Goal: Information Seeking & Learning: Learn about a topic

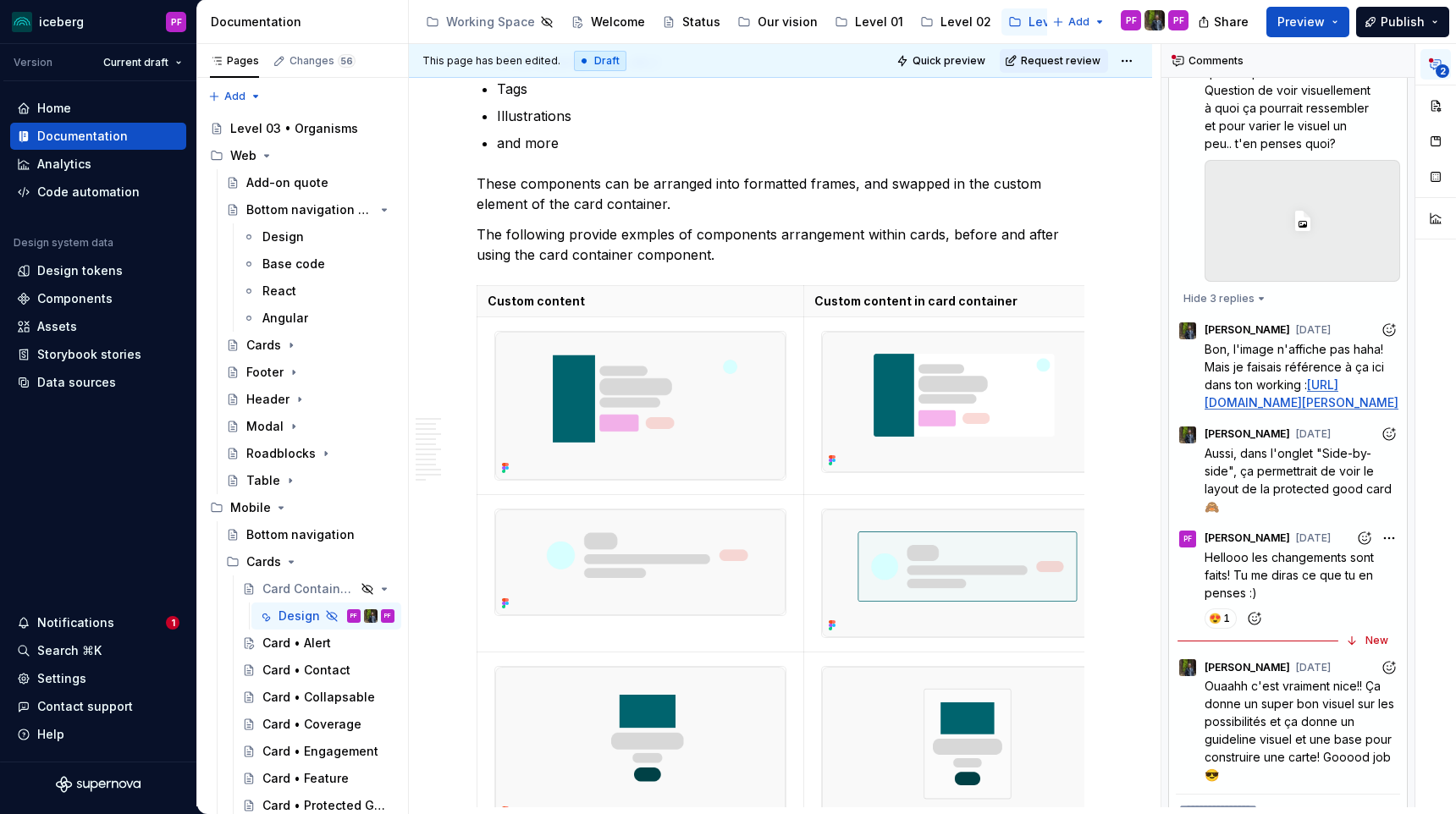
scroll to position [3000, 0]
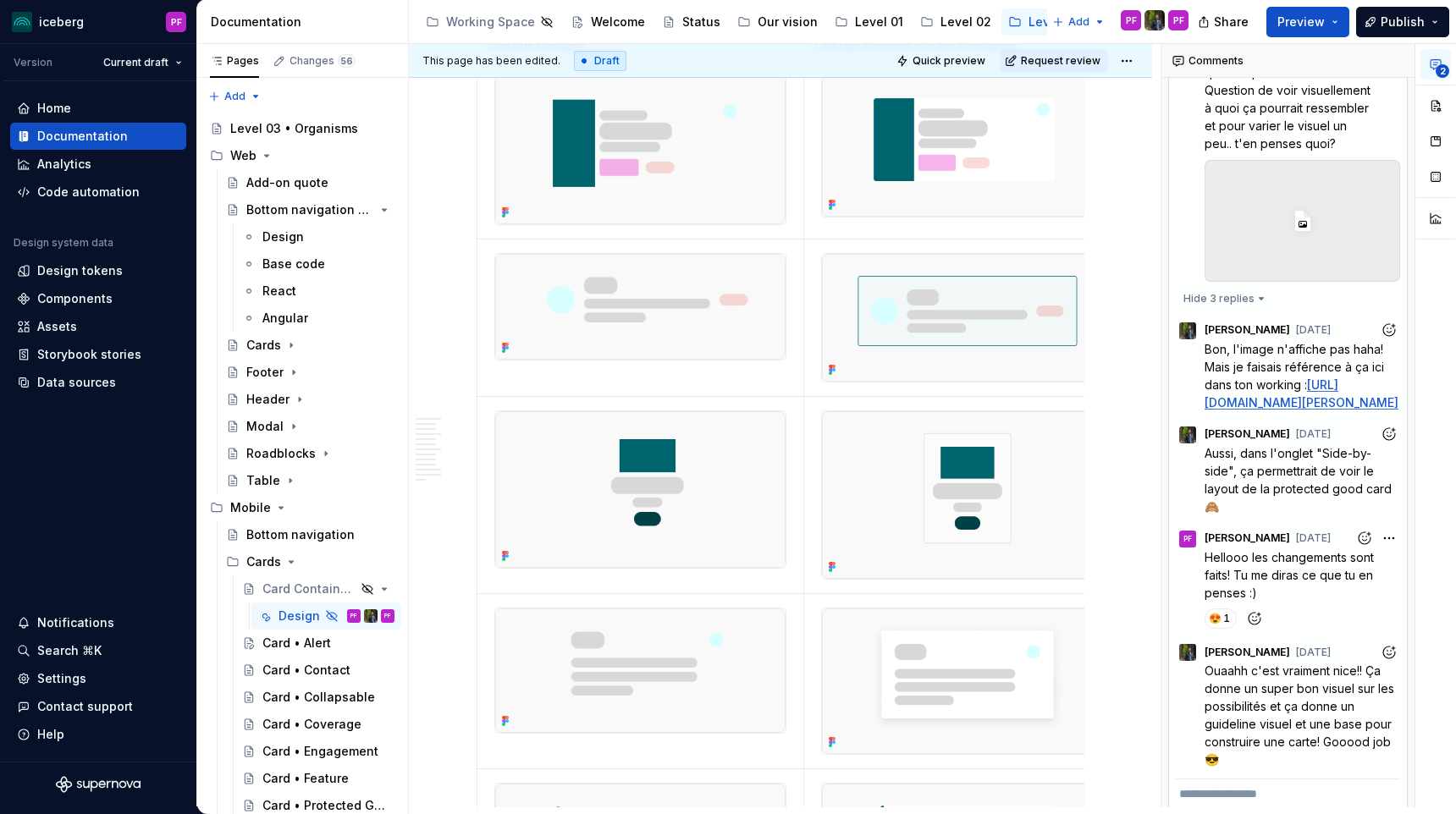
type textarea "*"
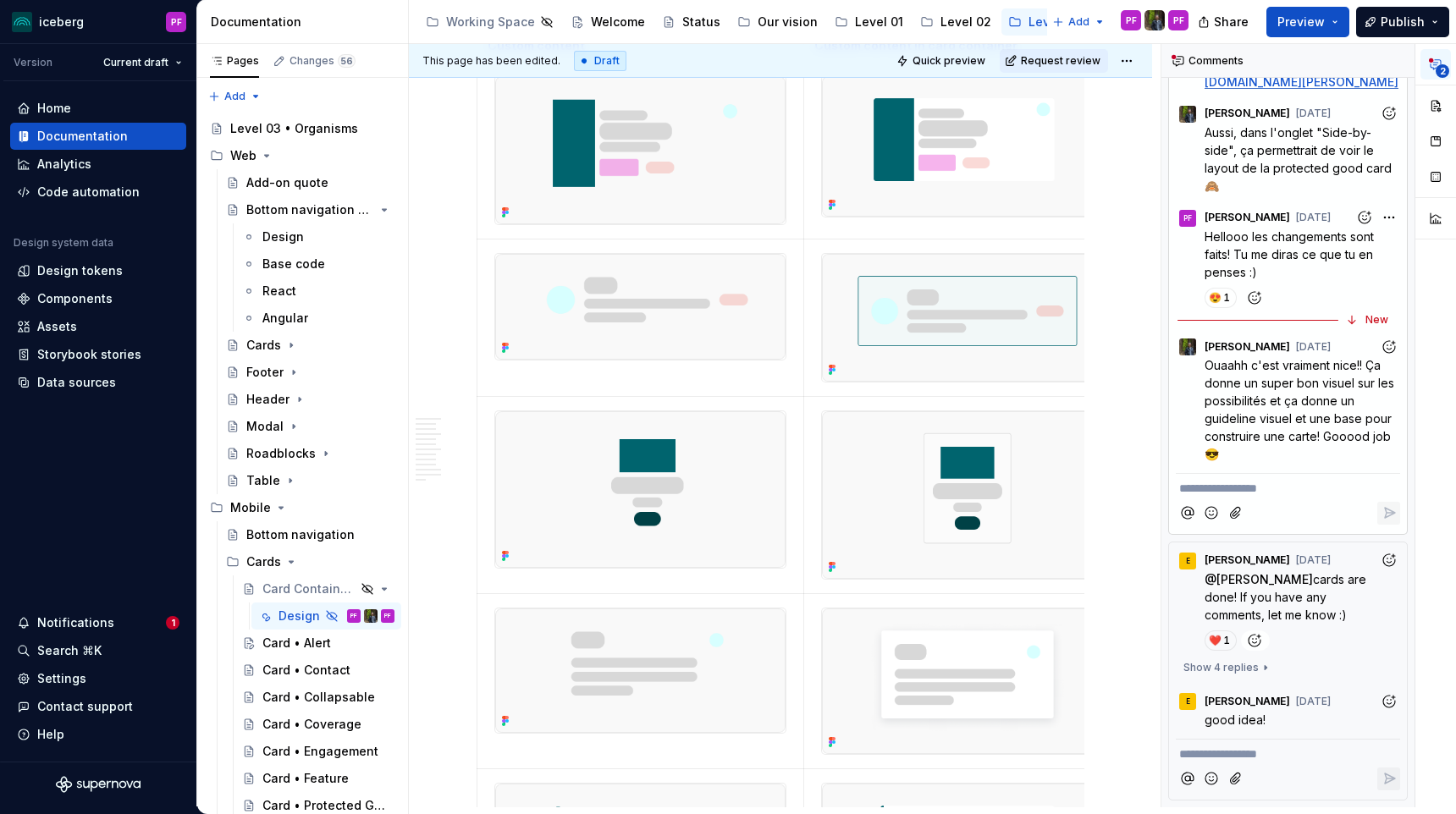
scroll to position [568, 0]
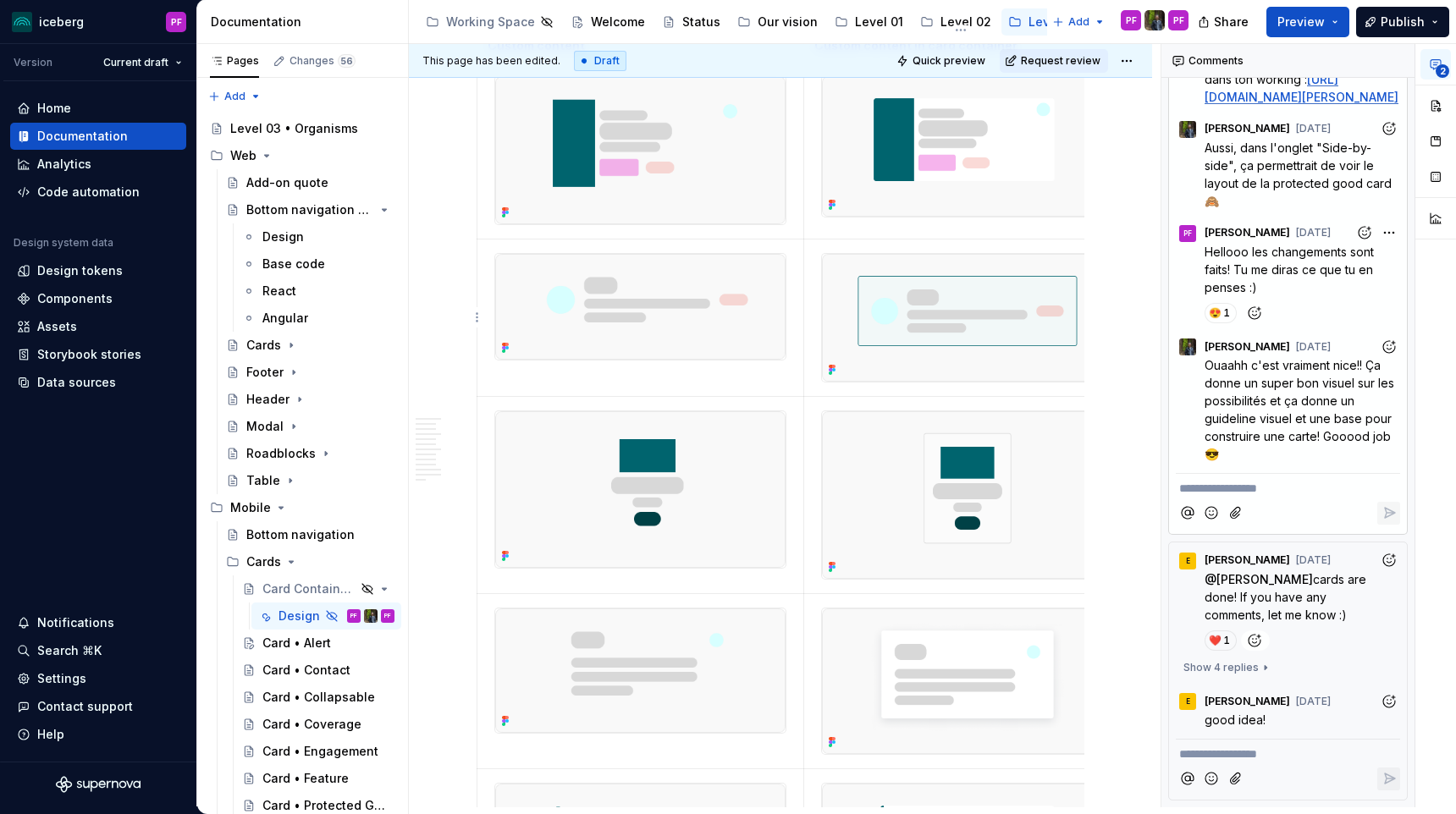
type textarea "*"
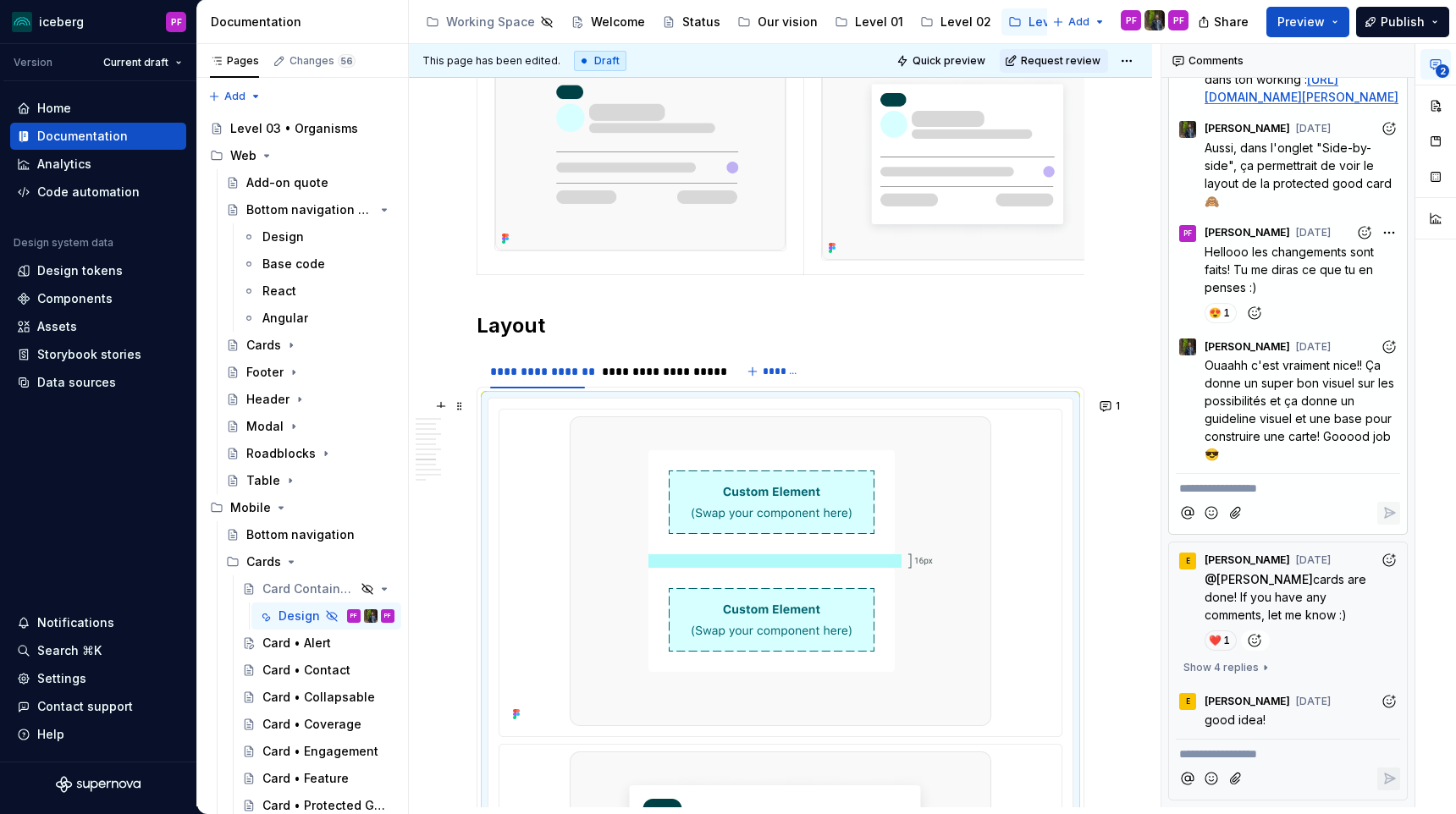
scroll to position [3941, 0]
click at [1384, 340] on icon "Add reaction" at bounding box center [1389, 347] width 17 height 17
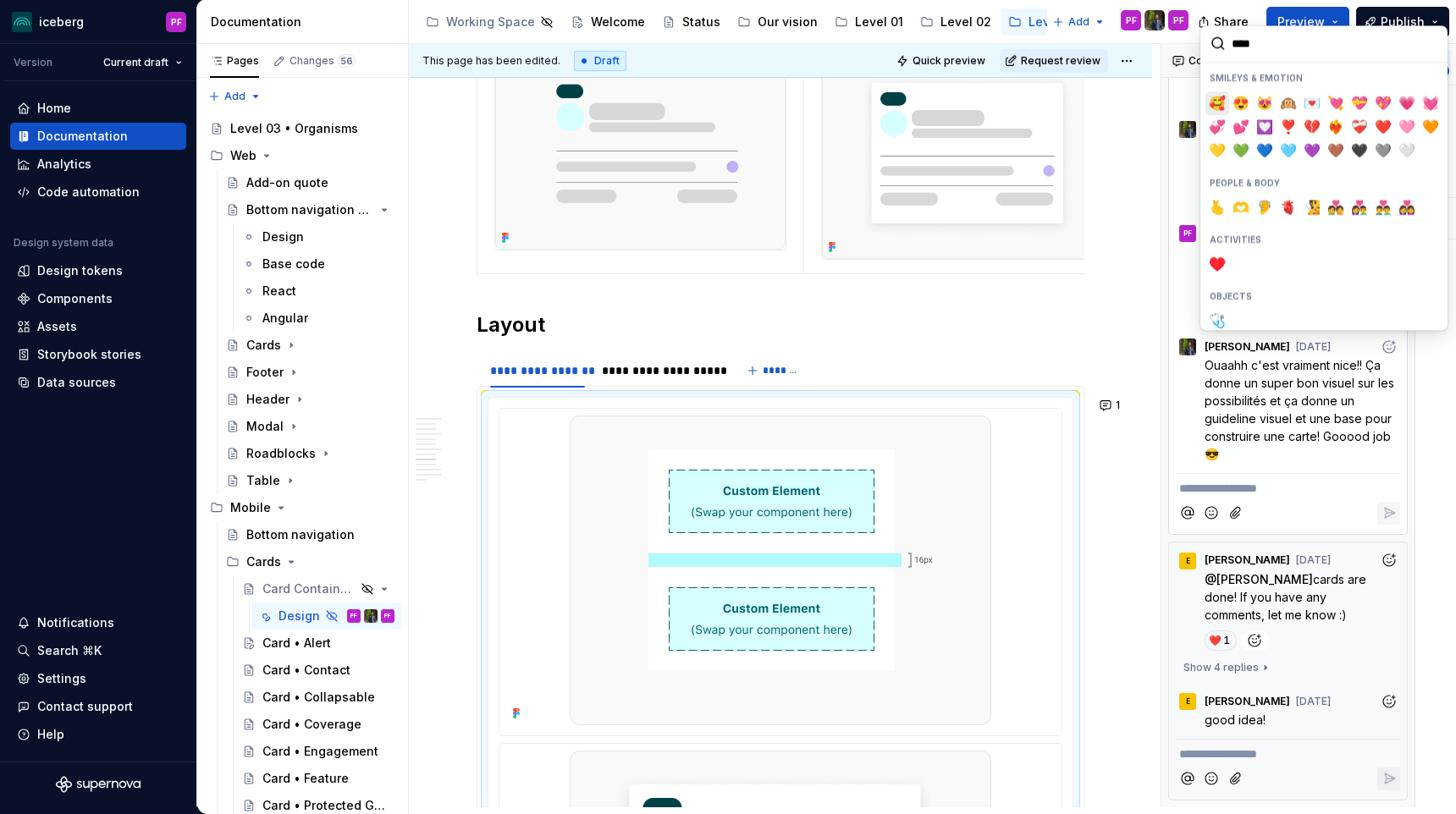
type input "*****"
click at [1311, 127] on span "❤️‍🔥" at bounding box center [1312, 127] width 13 height 17
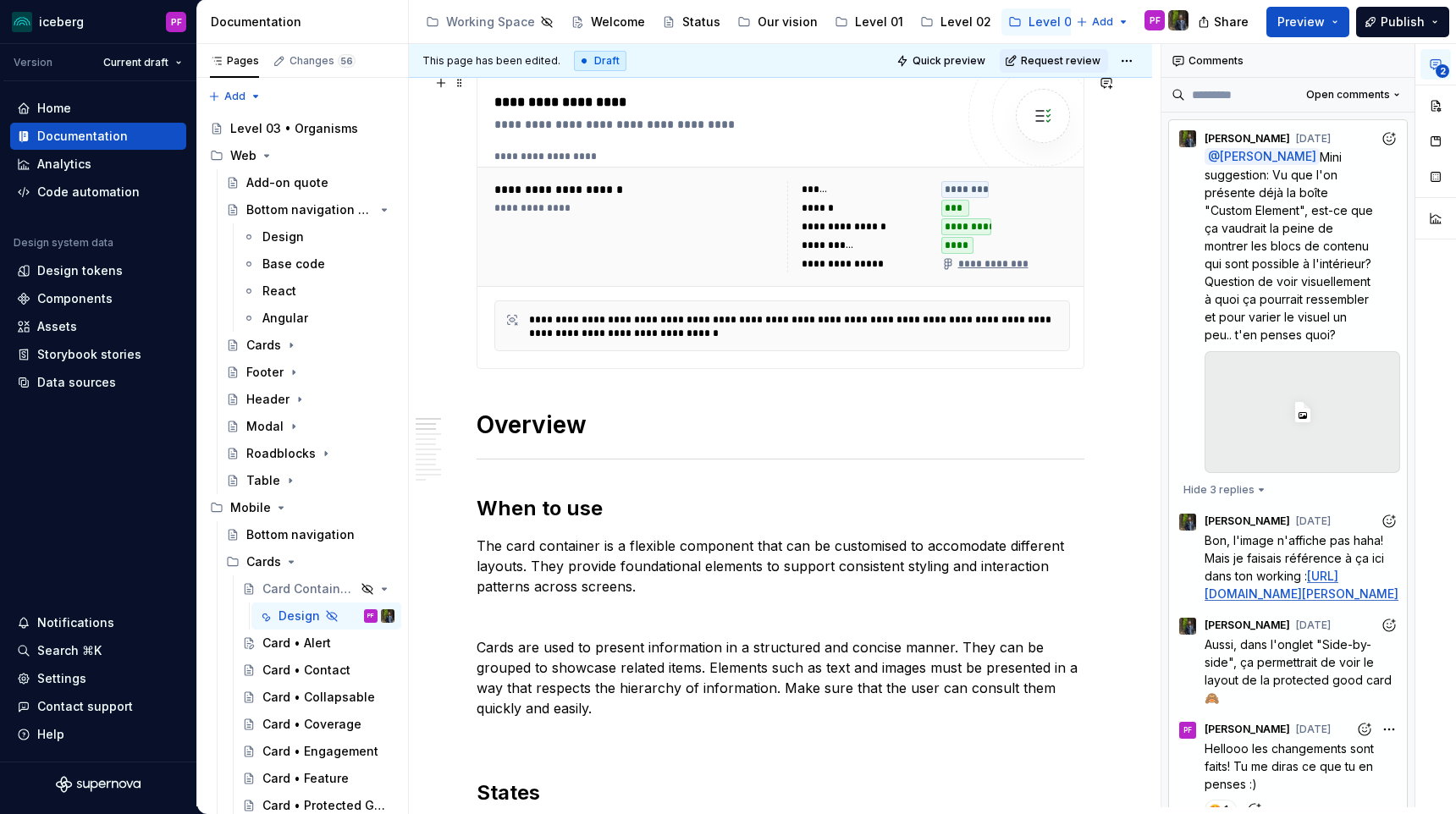
scroll to position [0, 0]
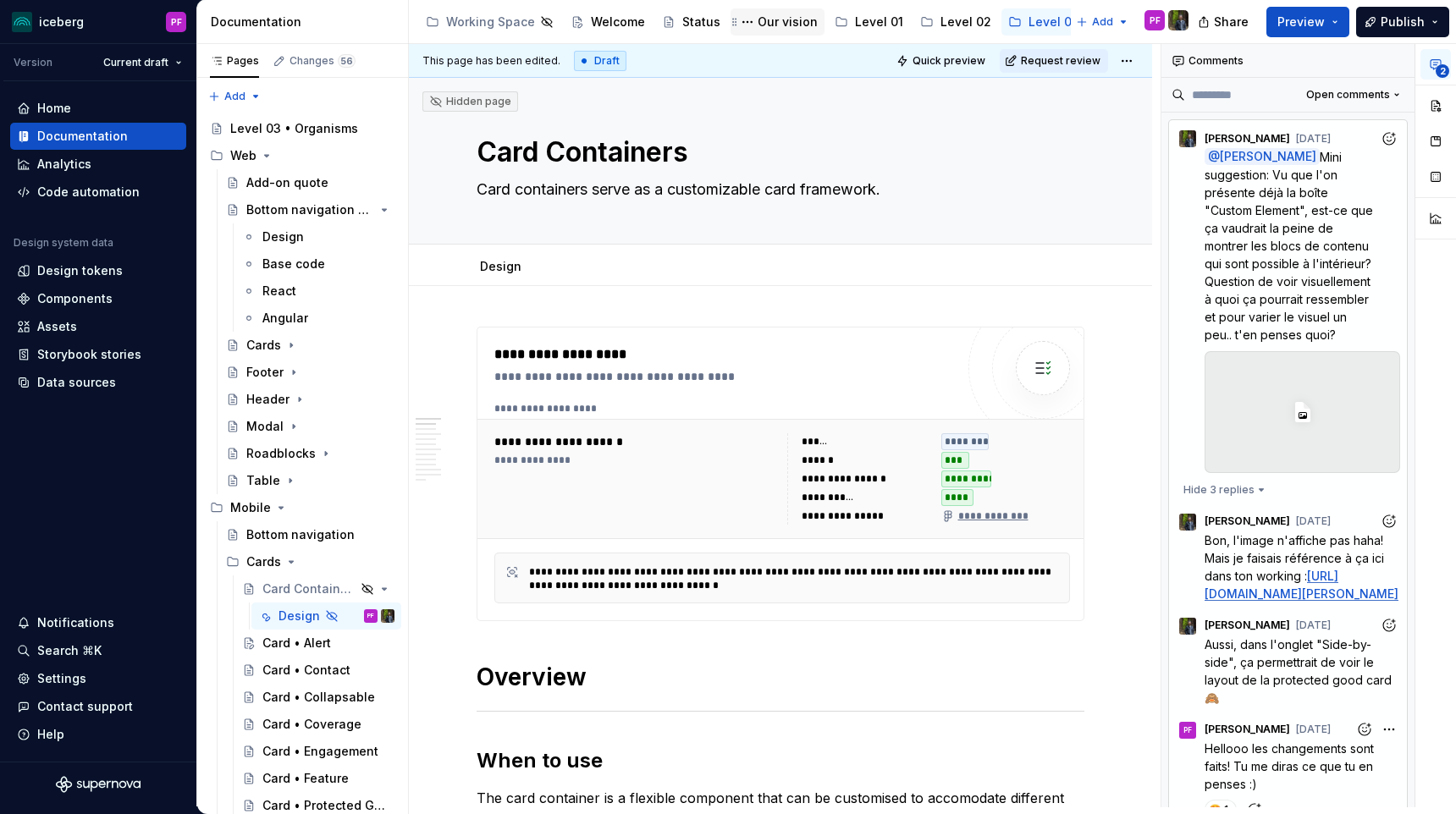
type textarea "*"
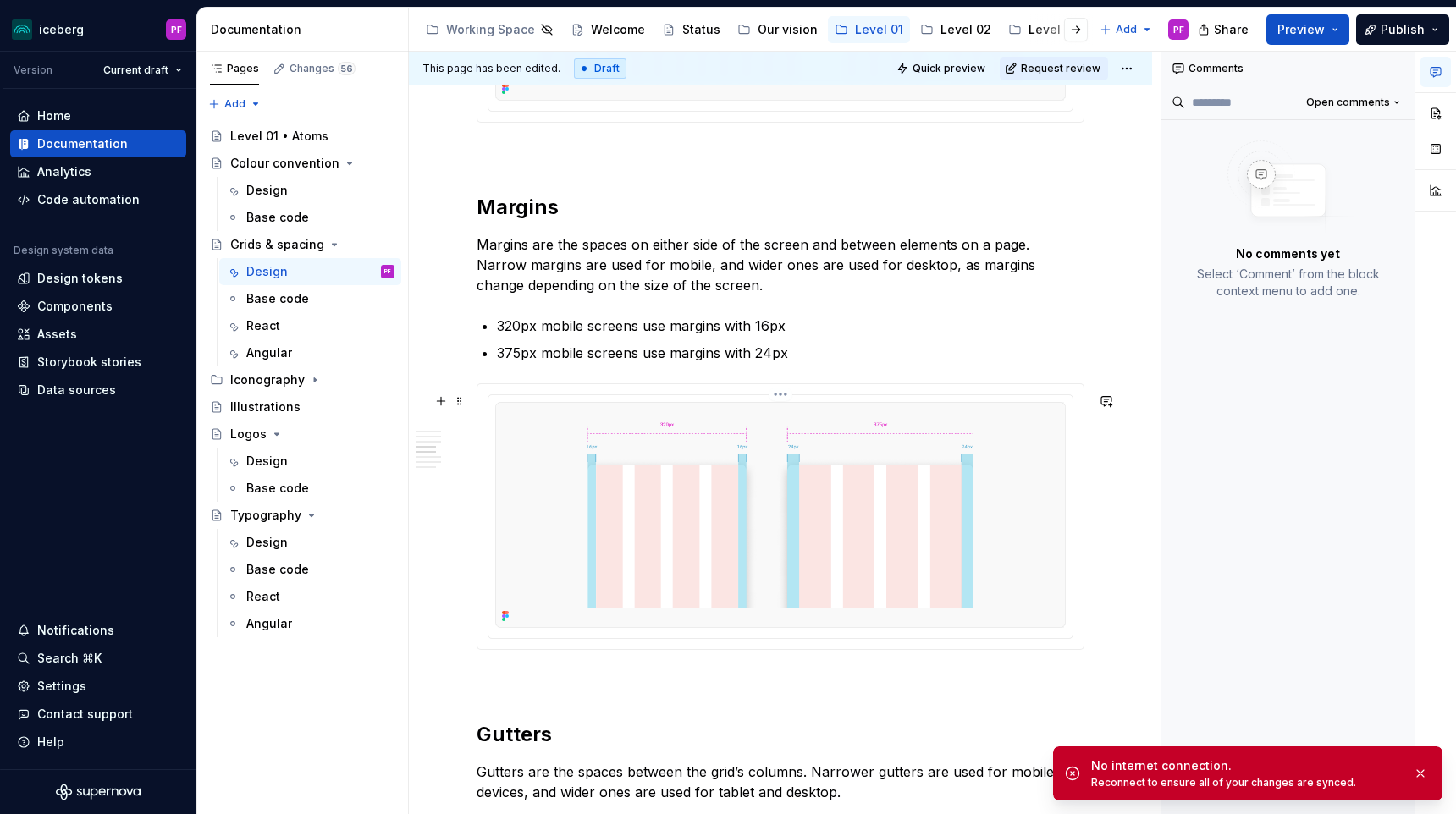
scroll to position [1903, 0]
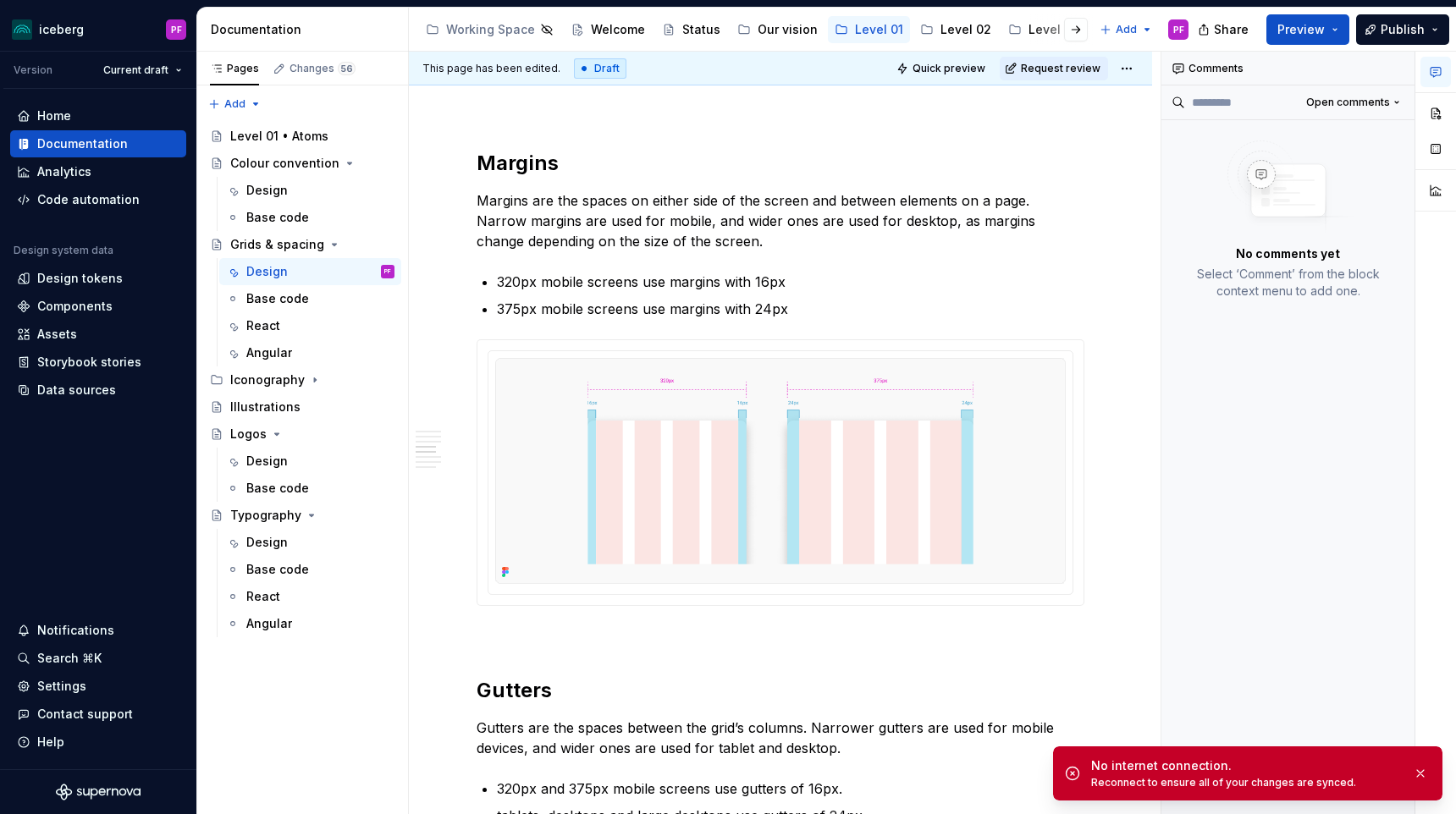
click at [1252, 769] on div "No internet connection." at bounding box center [1244, 766] width 308 height 17
click at [1426, 774] on button "button" at bounding box center [1420, 773] width 22 height 24
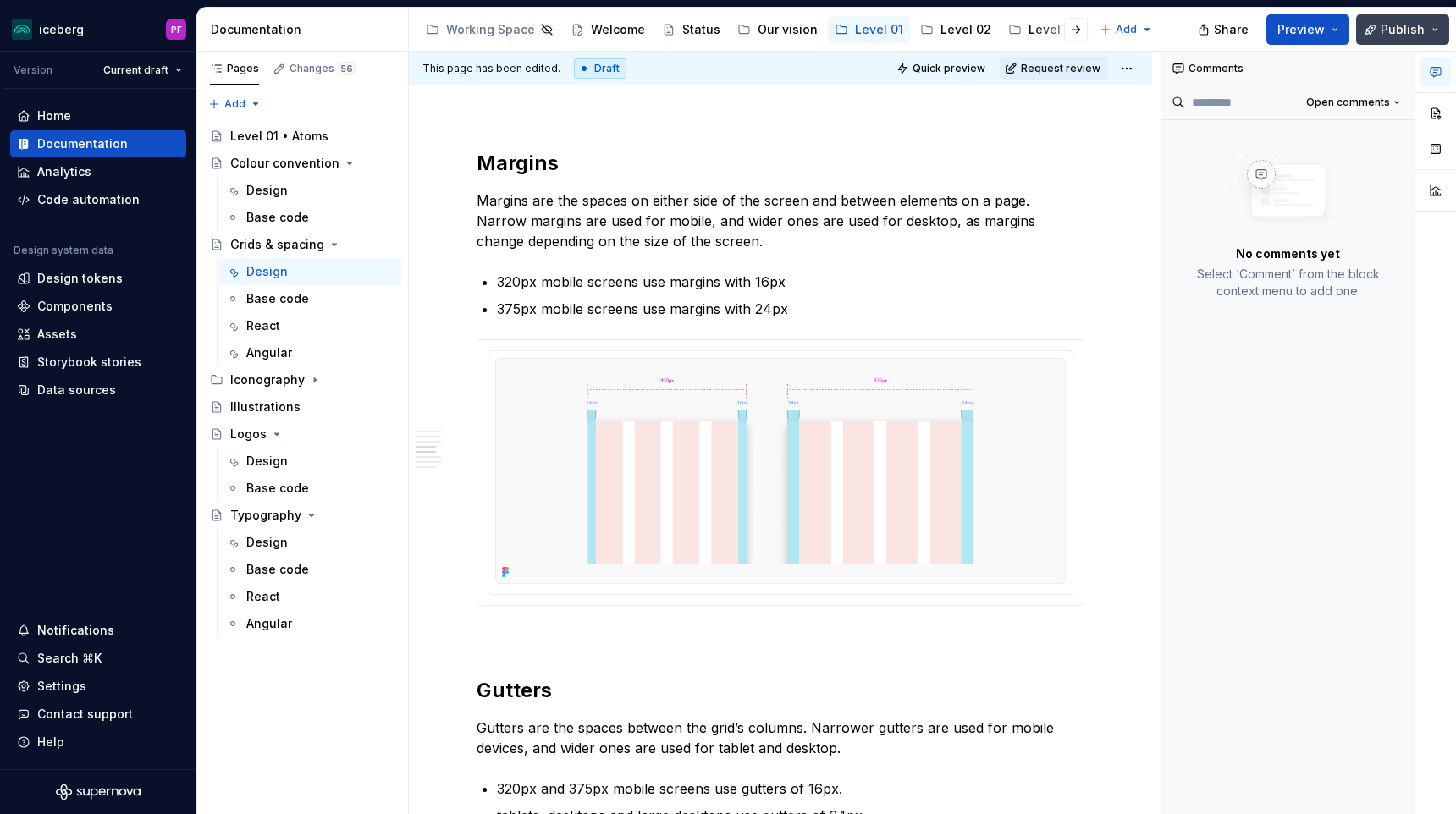
type textarea "*"
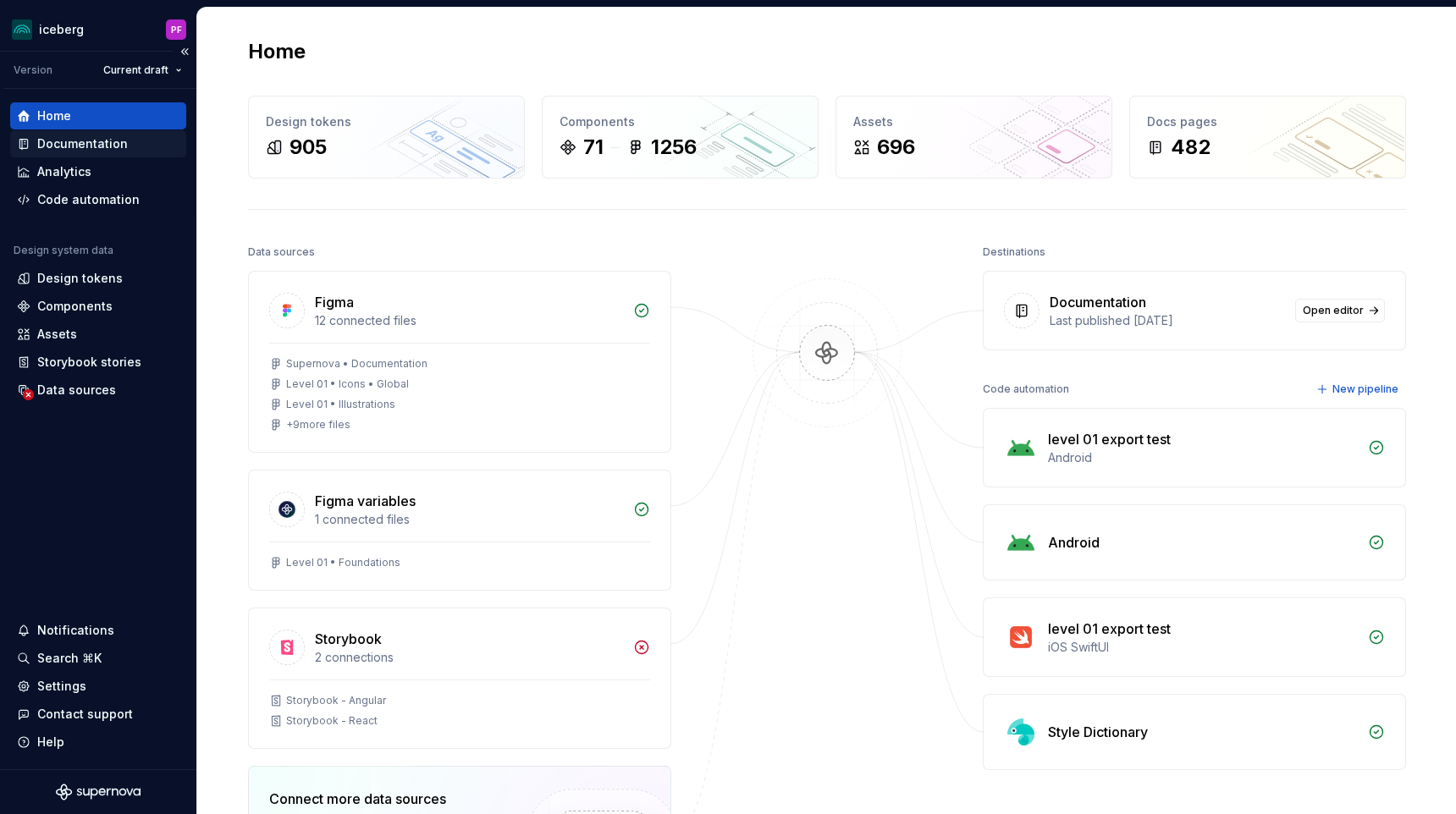
click at [72, 146] on div "Documentation" at bounding box center [82, 144] width 91 height 17
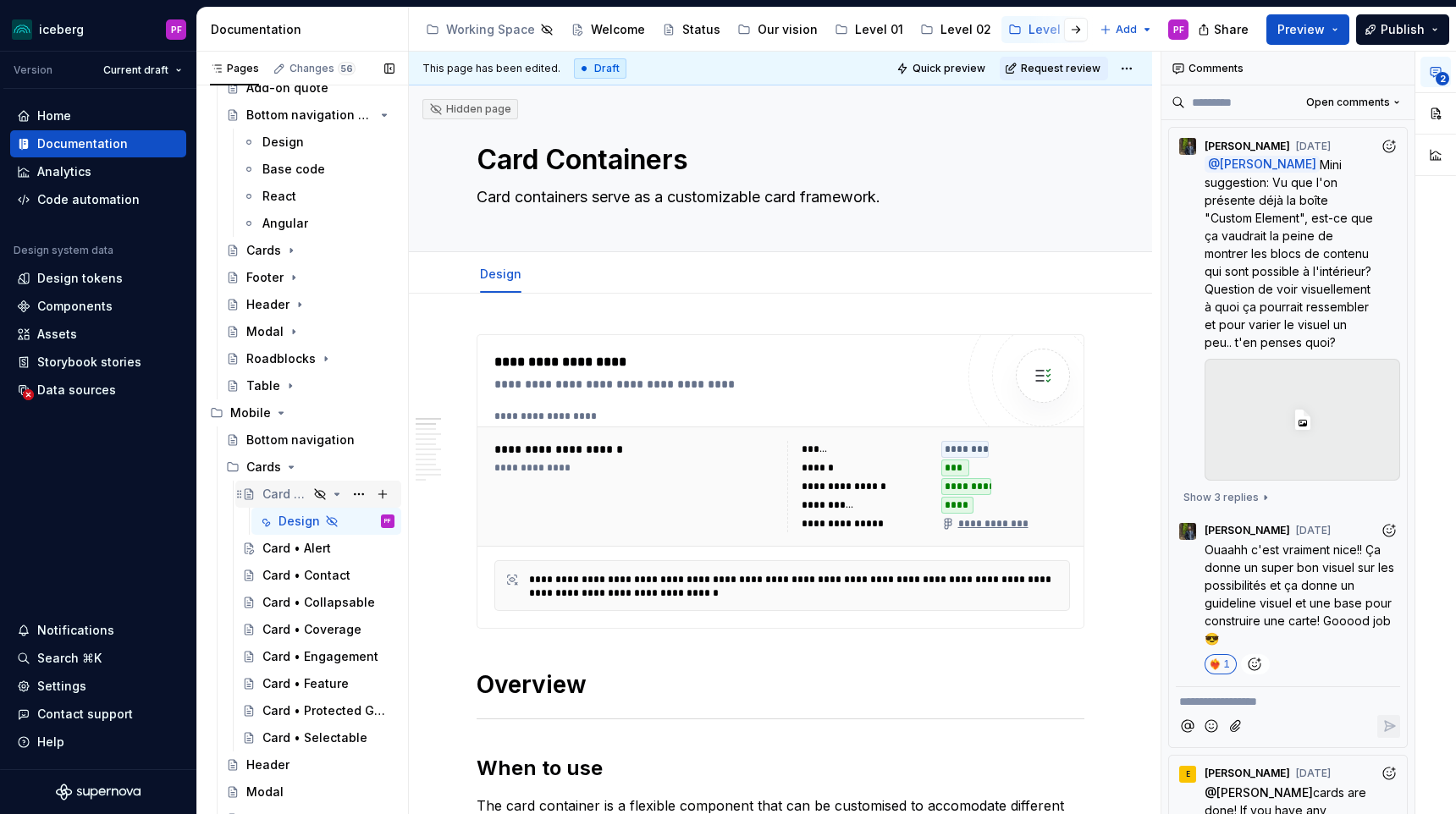
scroll to position [105, 0]
click at [270, 541] on div "Card • Alert" at bounding box center [296, 546] width 68 height 17
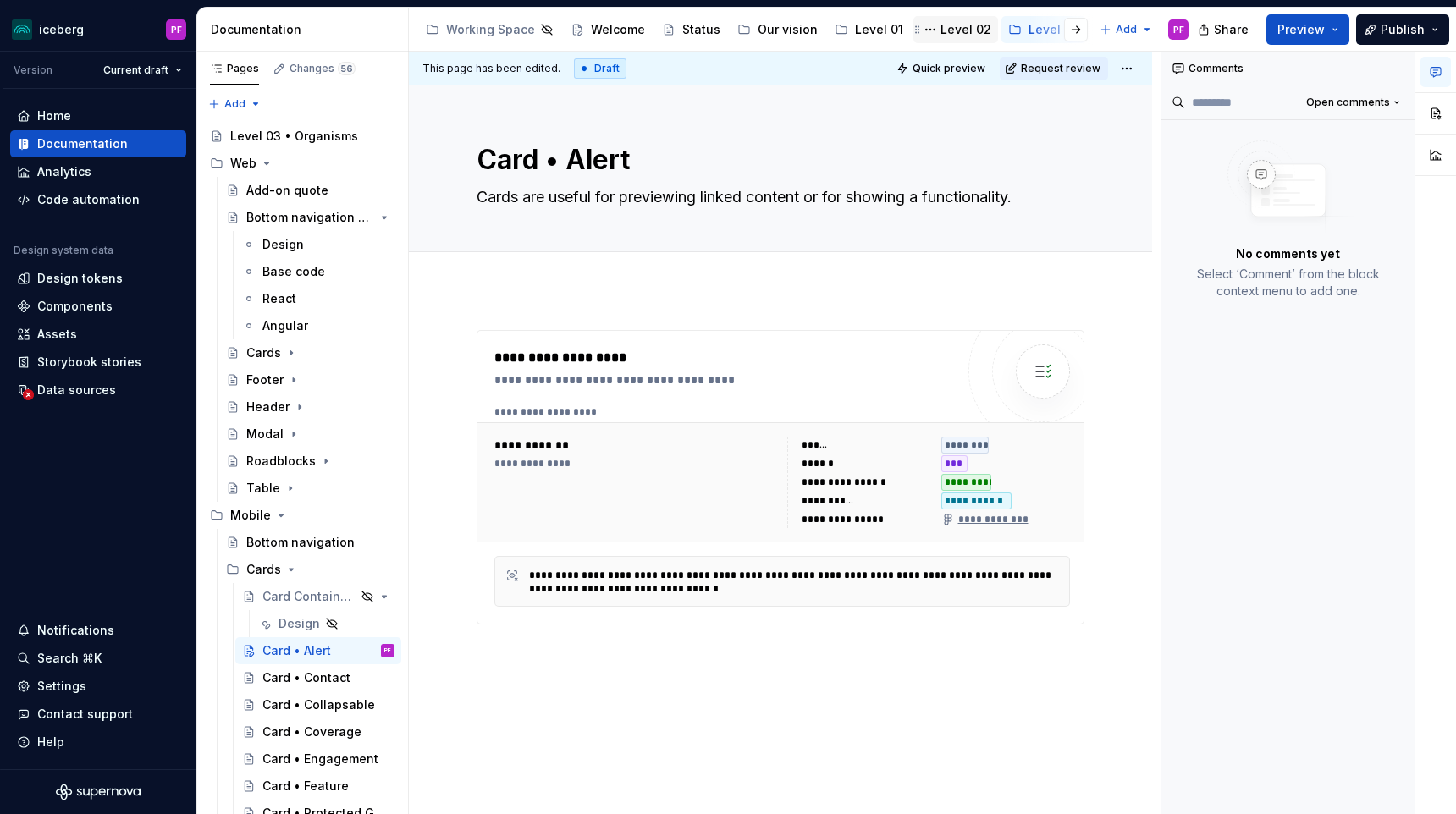
click at [966, 26] on div "Level 02" at bounding box center [966, 29] width 51 height 17
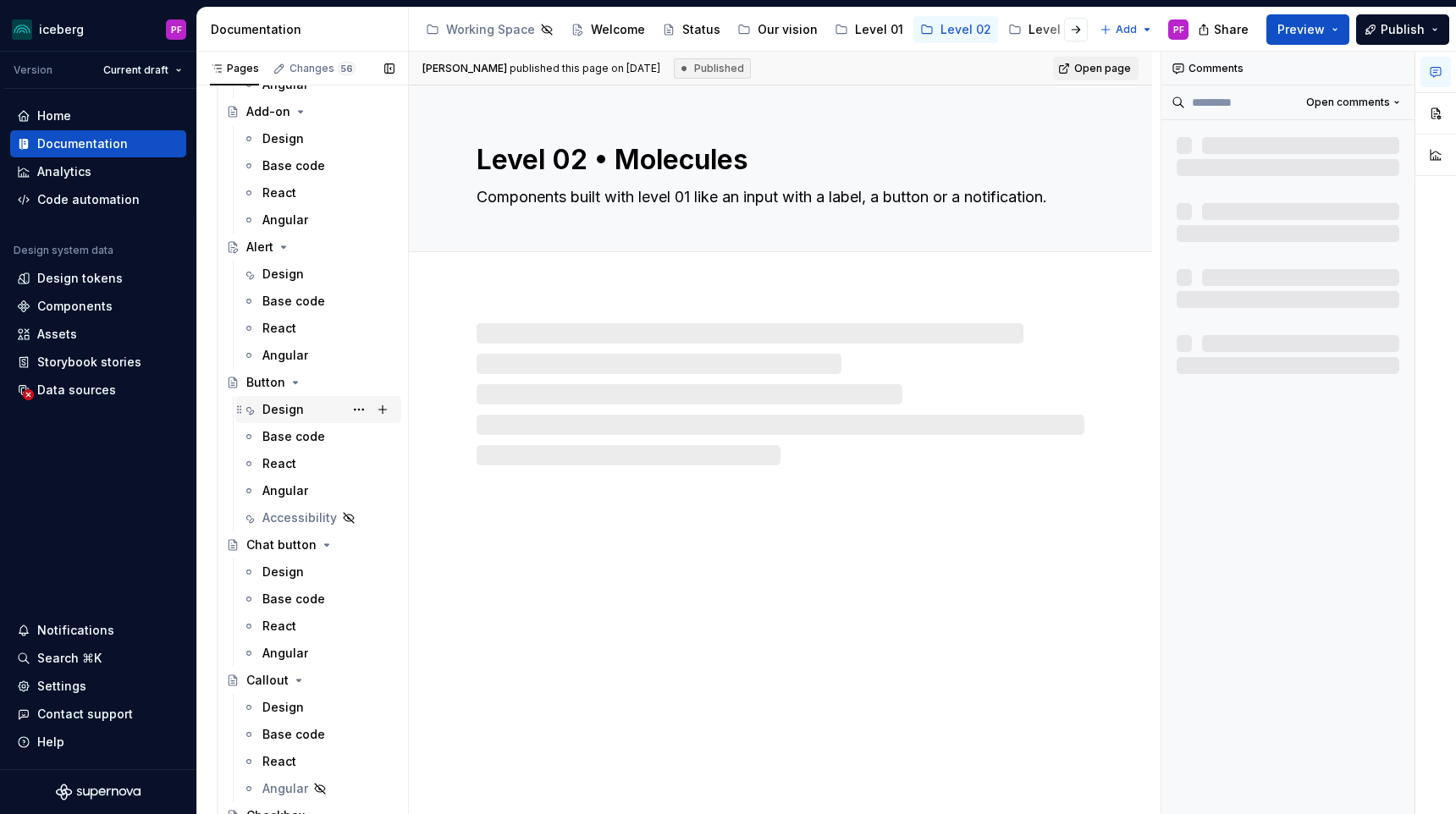
scroll to position [203, 0]
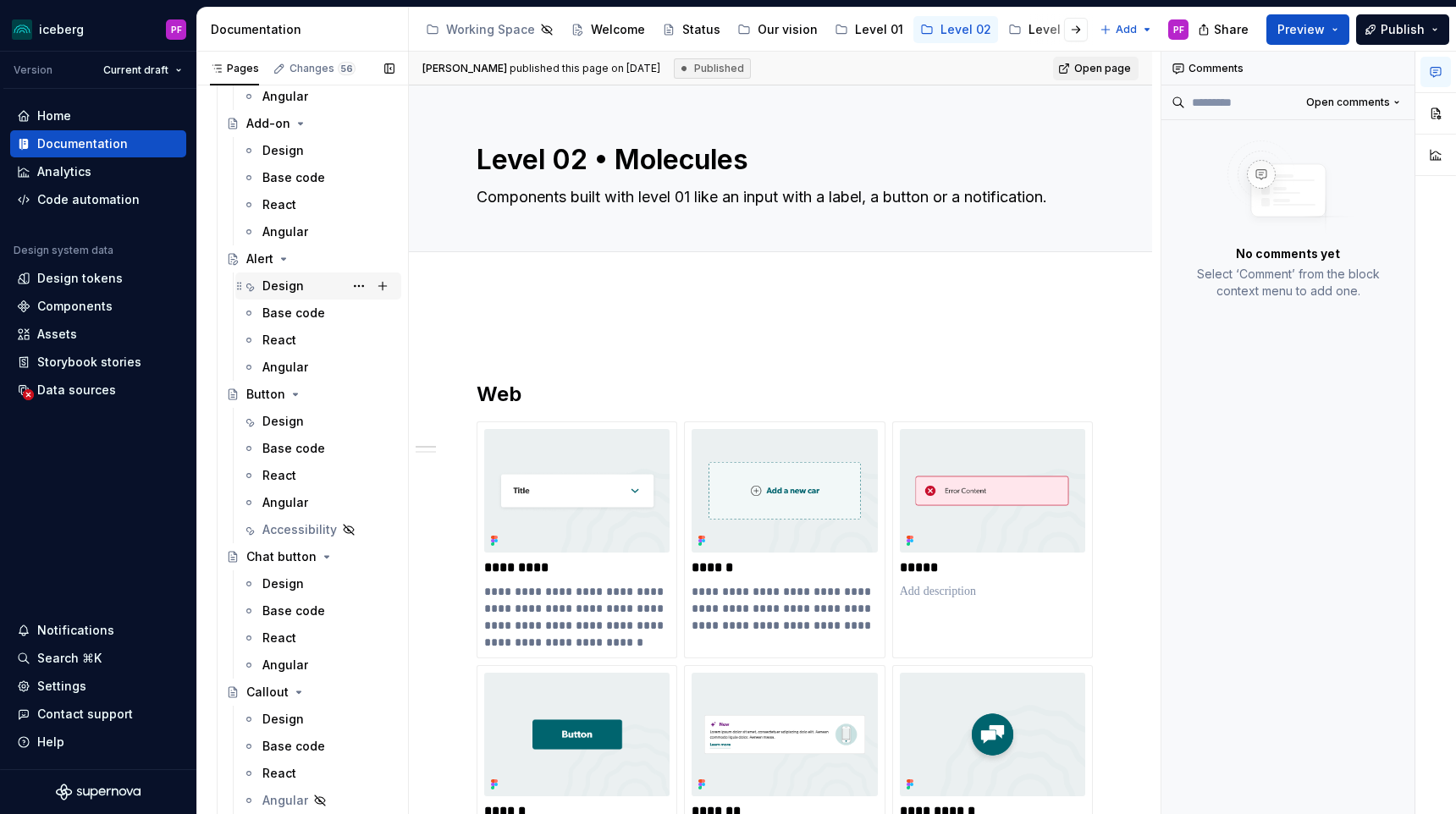
click at [278, 277] on div "Design" at bounding box center [283, 286] width 42 height 17
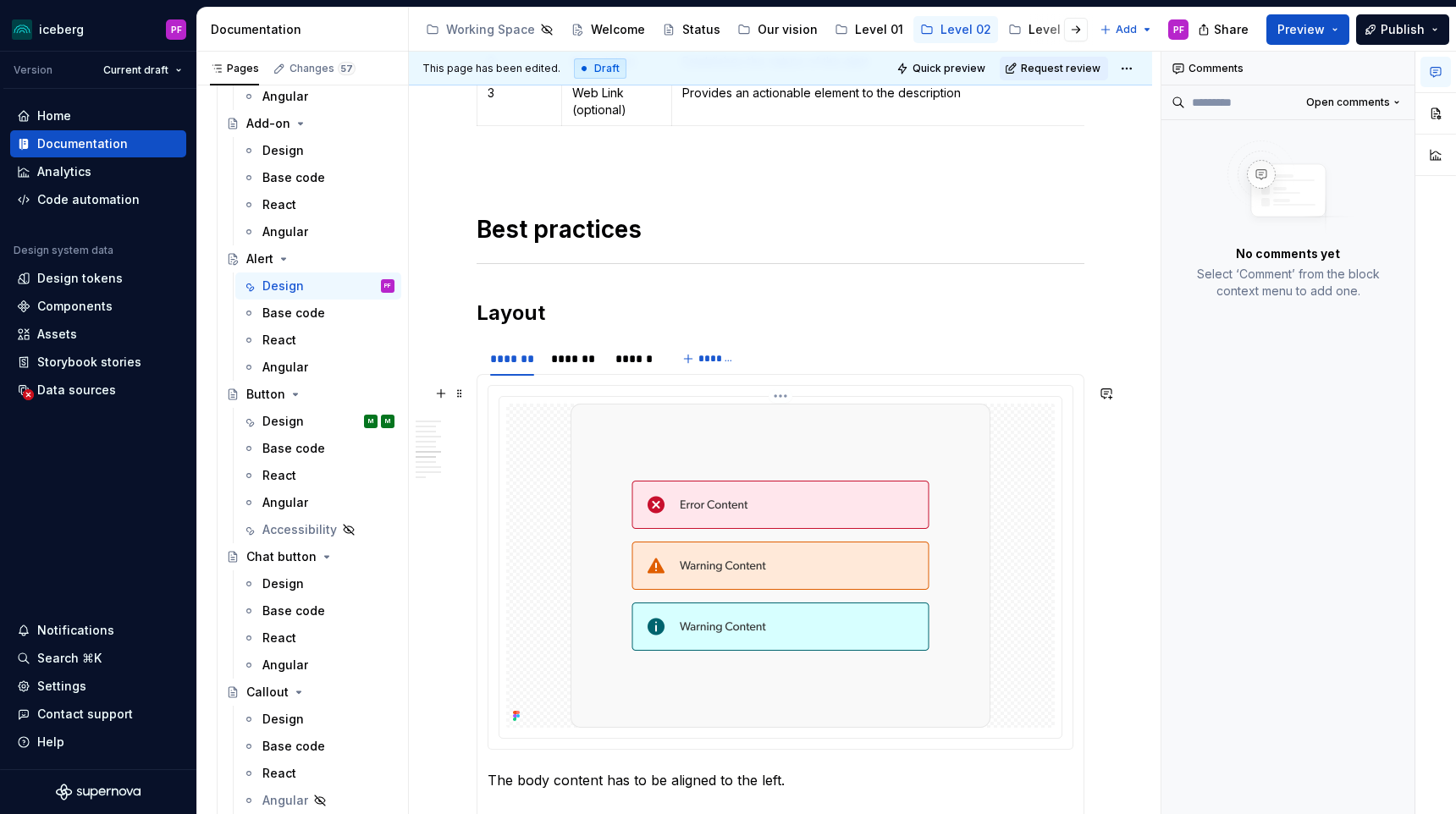
scroll to position [2218, 0]
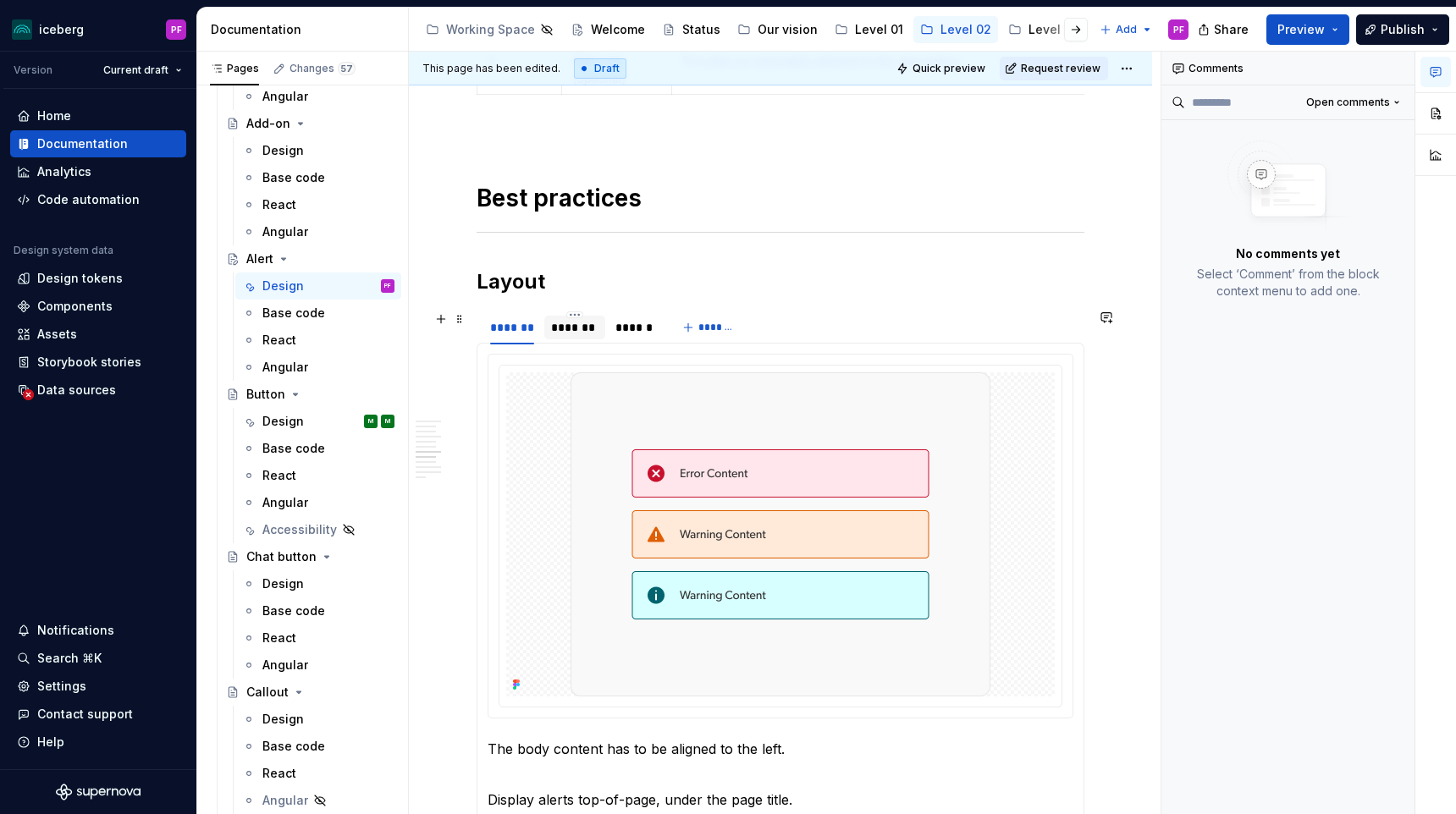
click at [571, 335] on div "*******" at bounding box center [574, 327] width 60 height 24
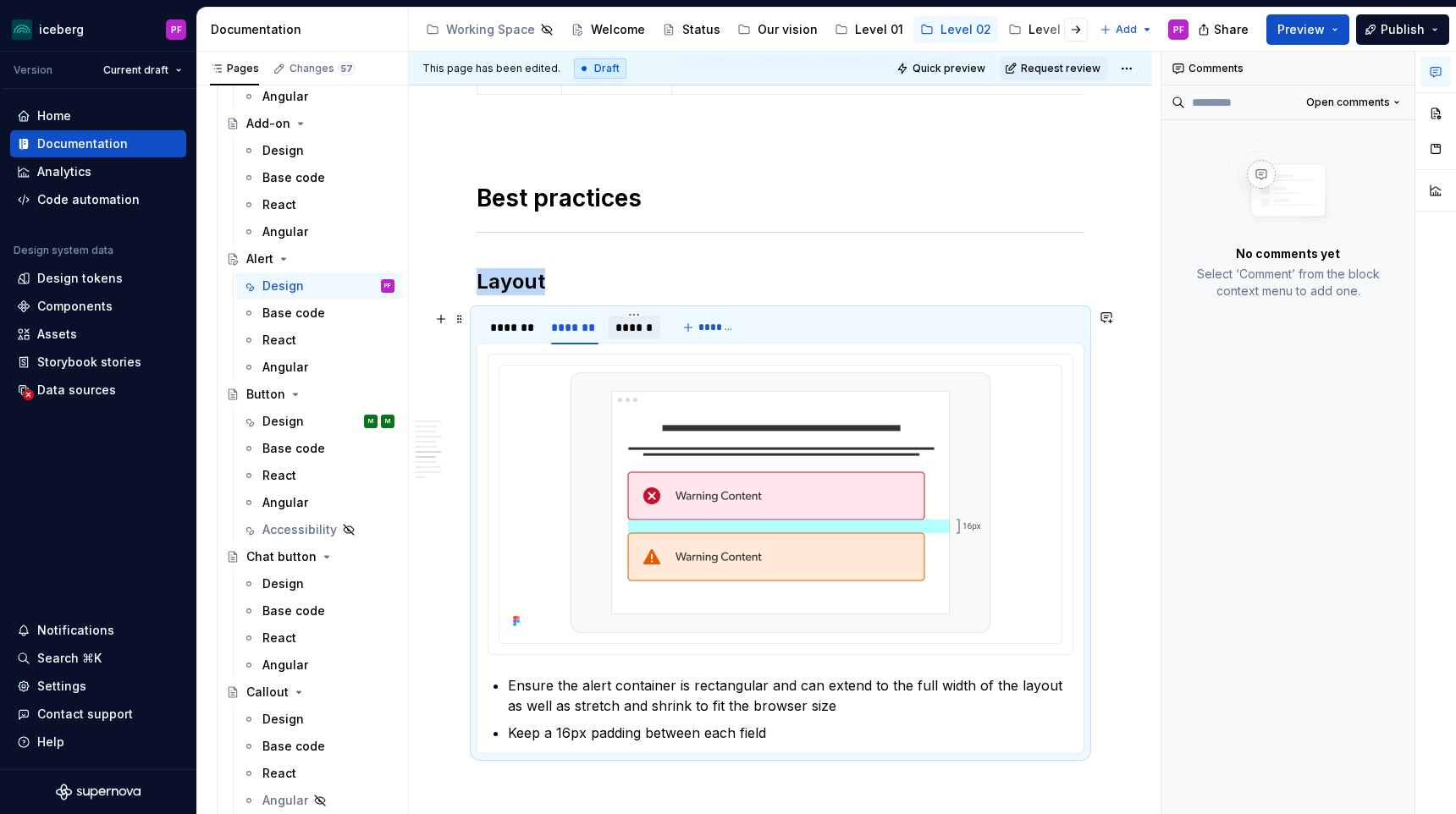
click at [623, 328] on div "******" at bounding box center [634, 327] width 38 height 17
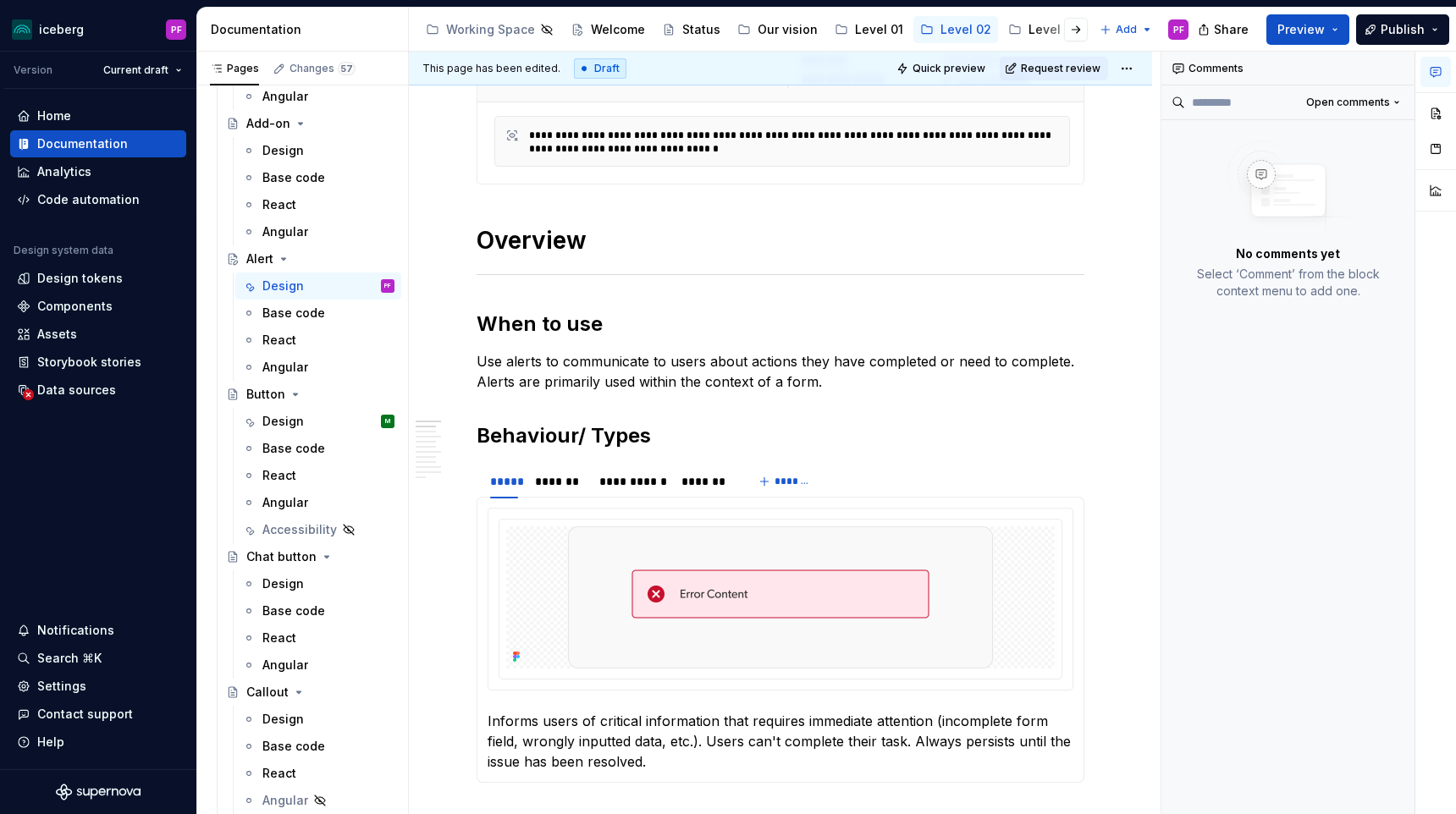
scroll to position [0, 0]
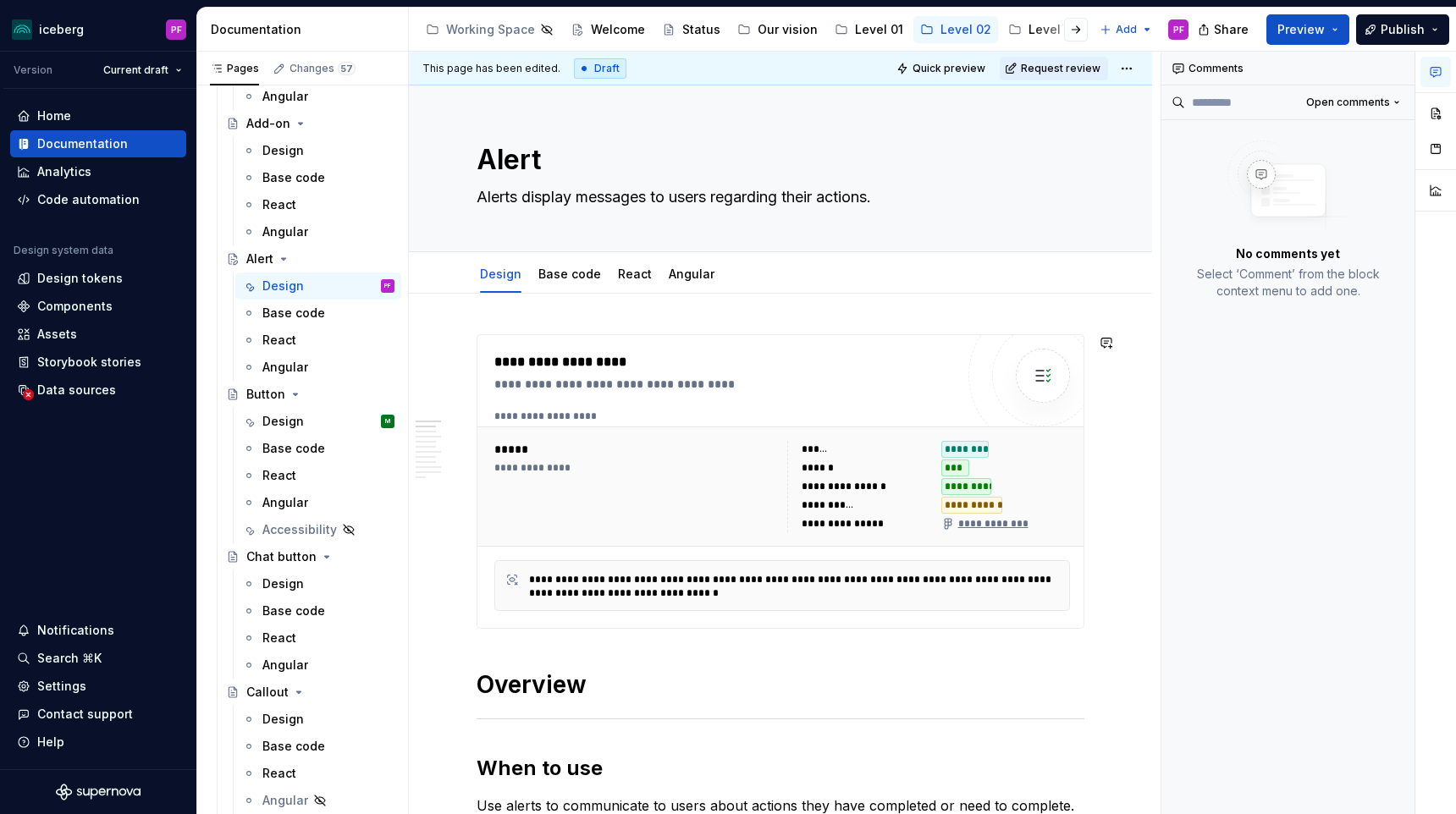
type textarea "*"
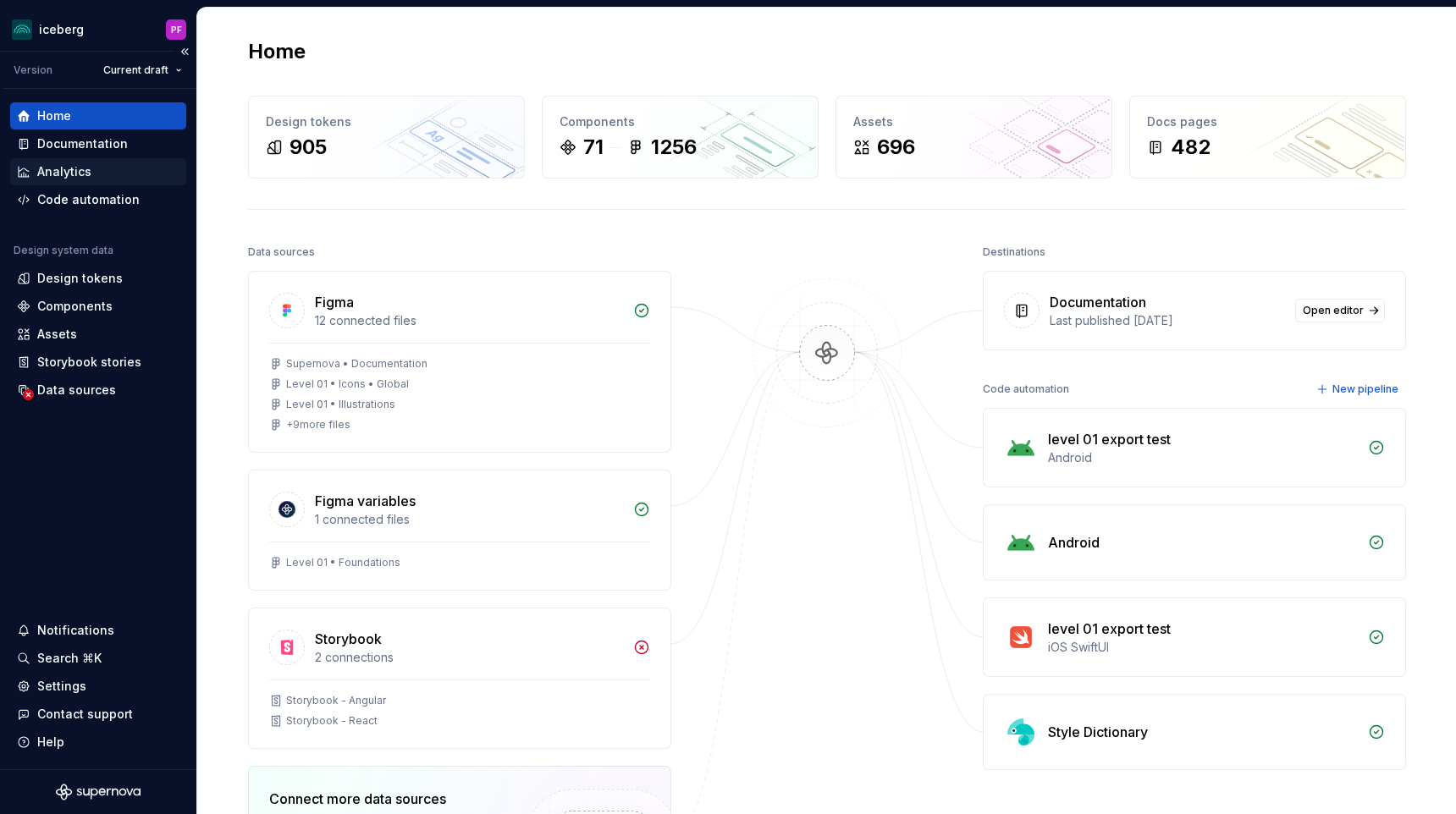
click at [101, 161] on div "Analytics" at bounding box center [98, 171] width 176 height 27
click at [108, 155] on div "Documentation" at bounding box center [98, 144] width 176 height 27
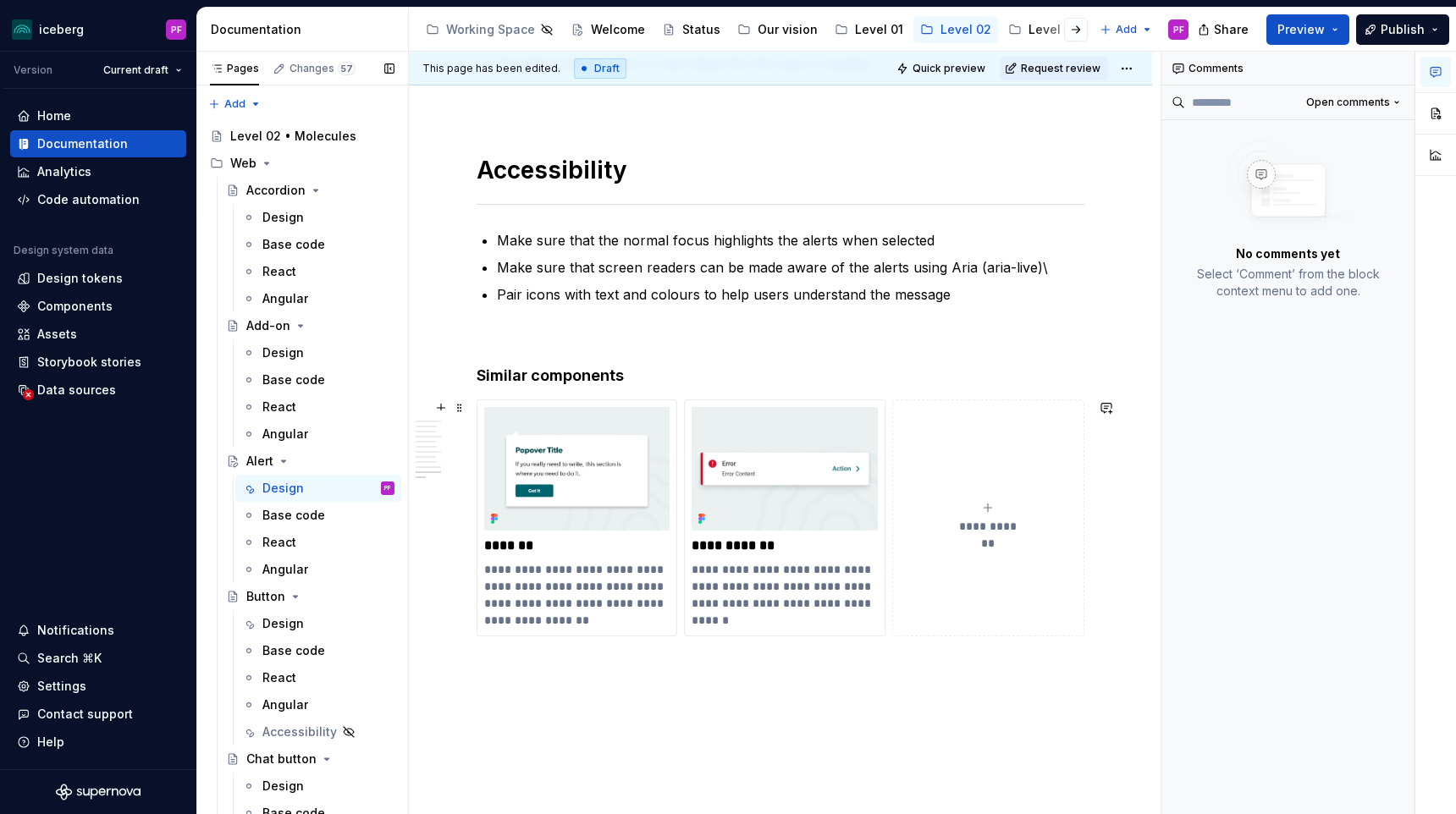
scroll to position [3834, 0]
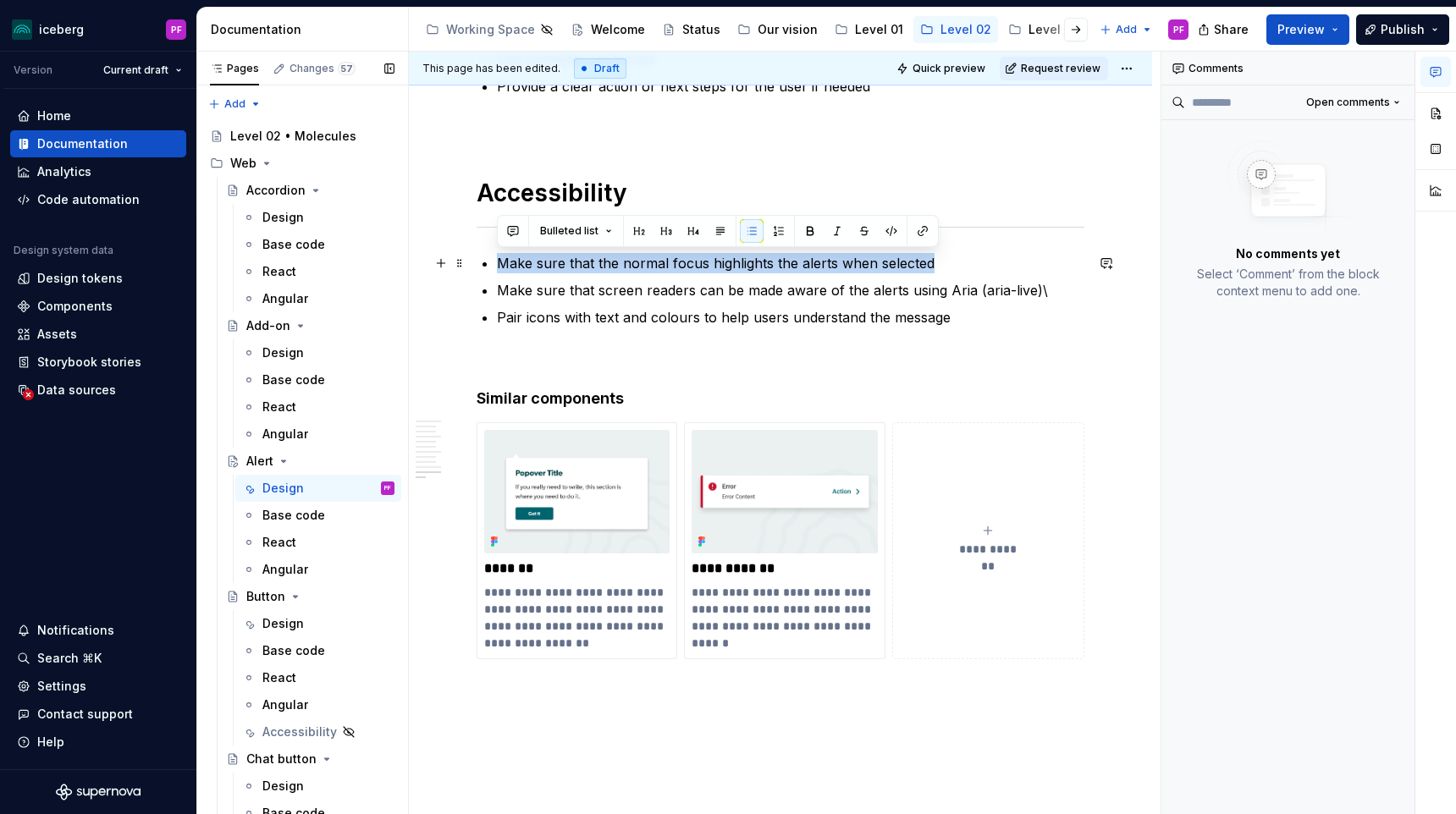
drag, startPoint x: 944, startPoint y: 259, endPoint x: 483, endPoint y: 258, distance: 461.0
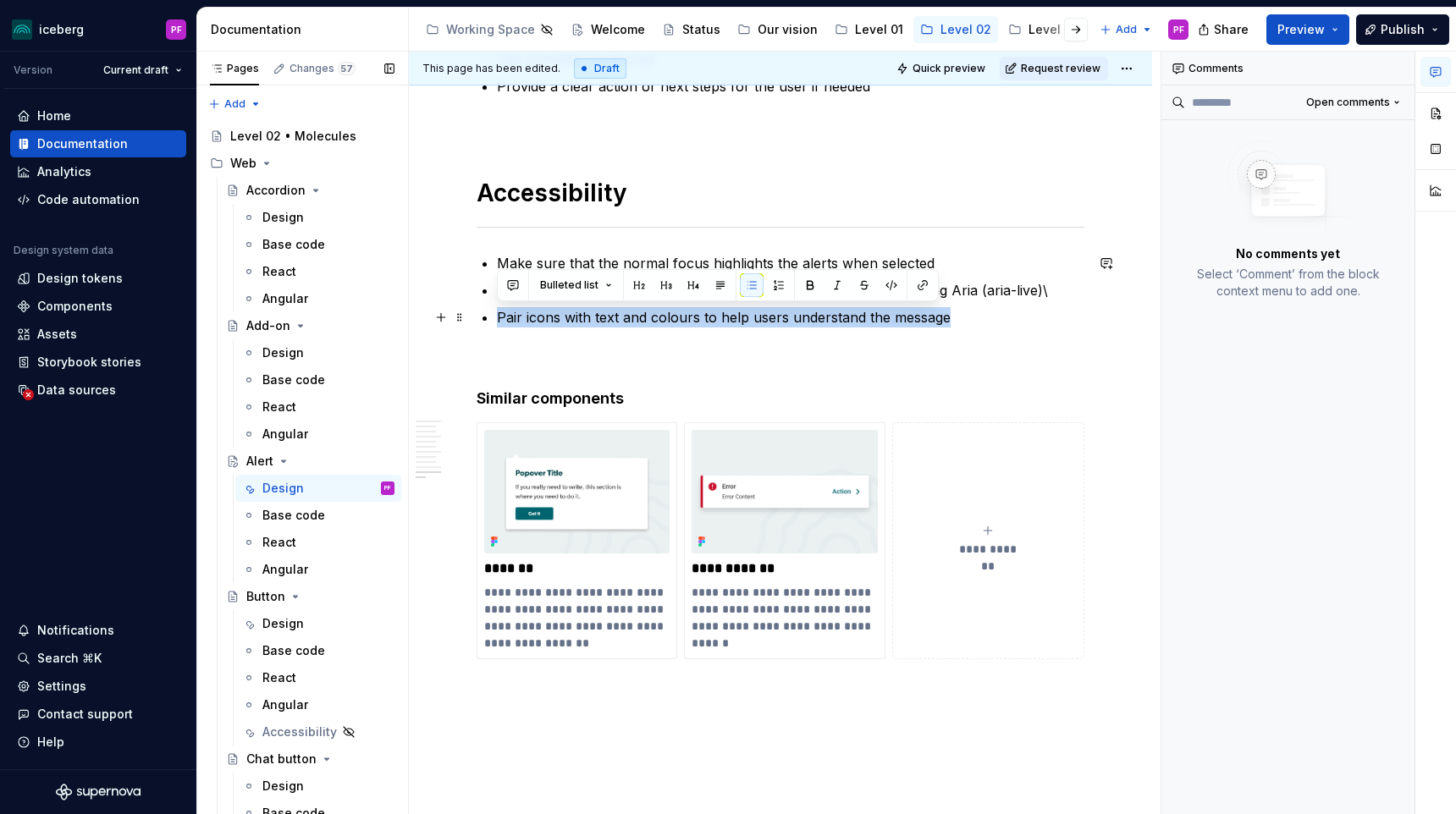
drag, startPoint x: 945, startPoint y: 319, endPoint x: 492, endPoint y: 321, distance: 453.0
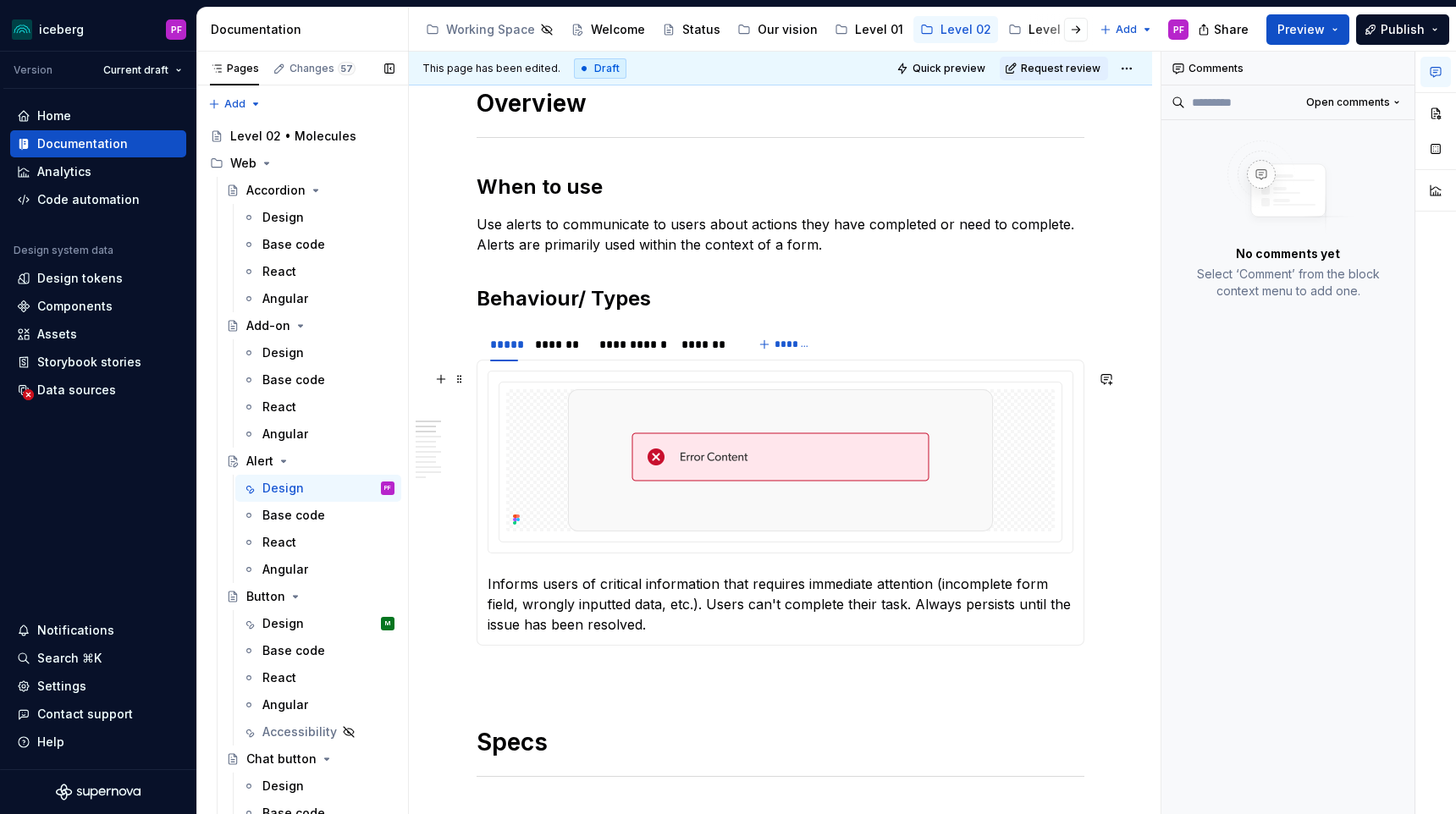
scroll to position [601, 0]
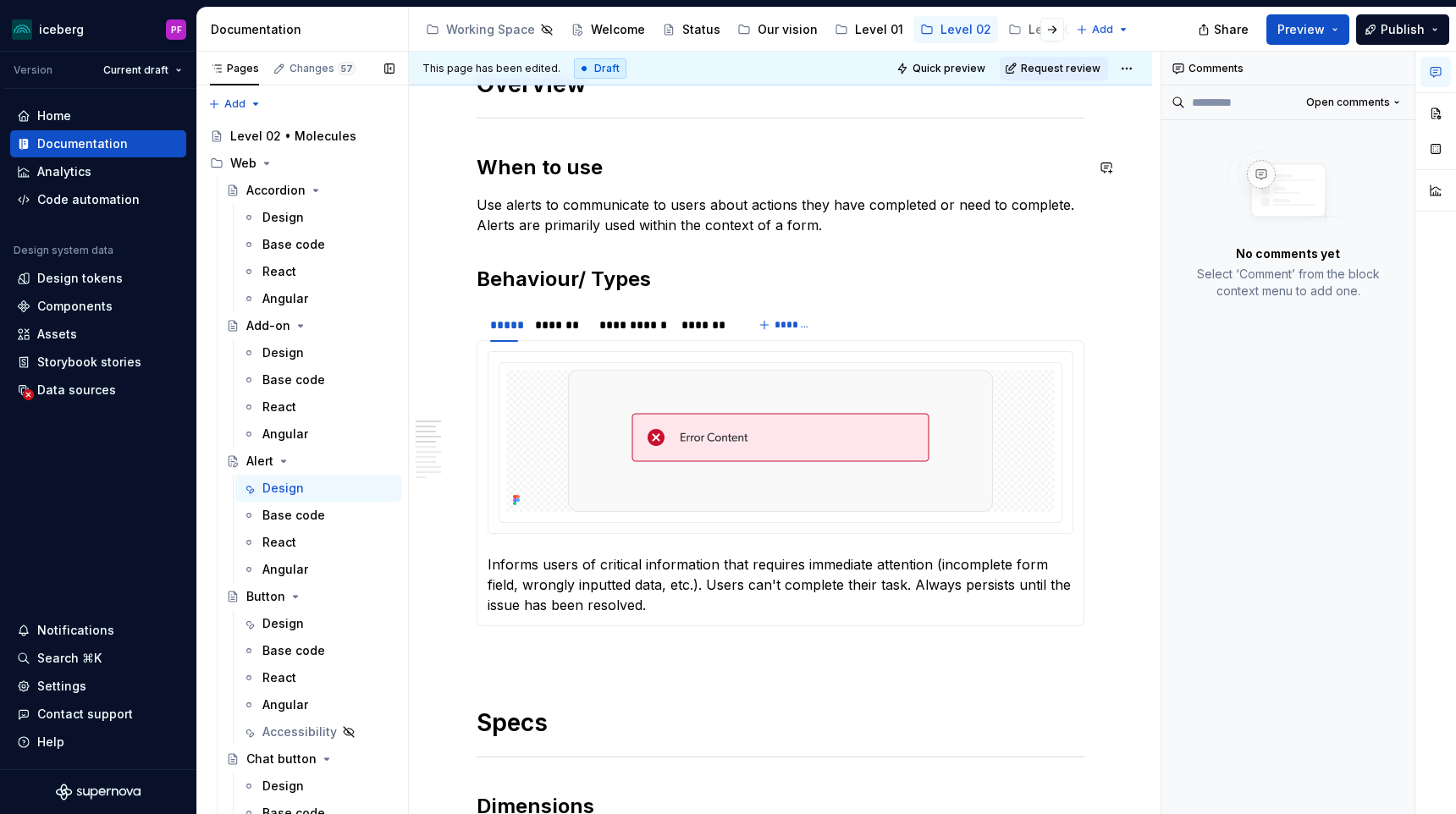
type textarea "*"
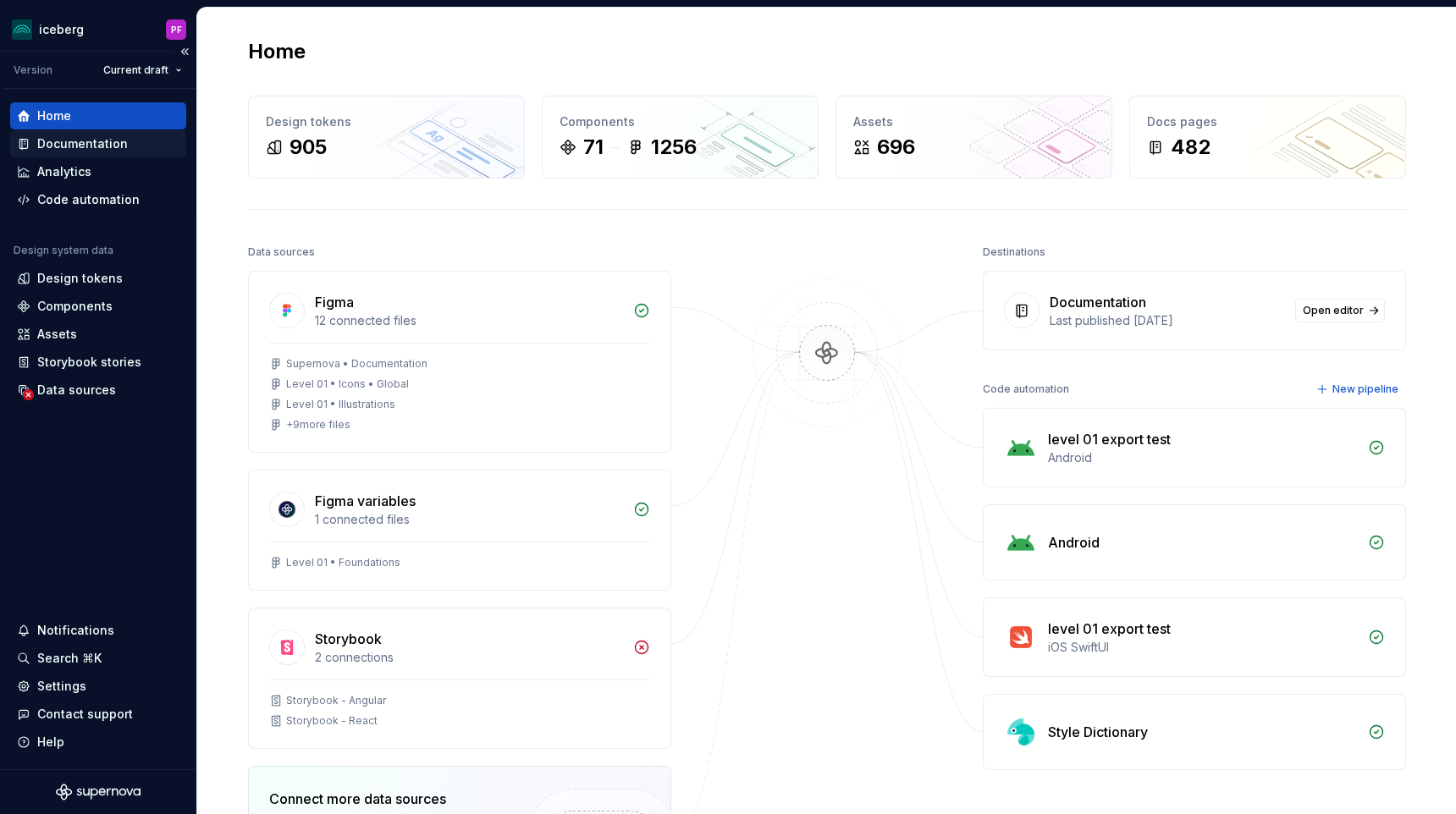
click at [73, 141] on div "Documentation" at bounding box center [82, 144] width 91 height 17
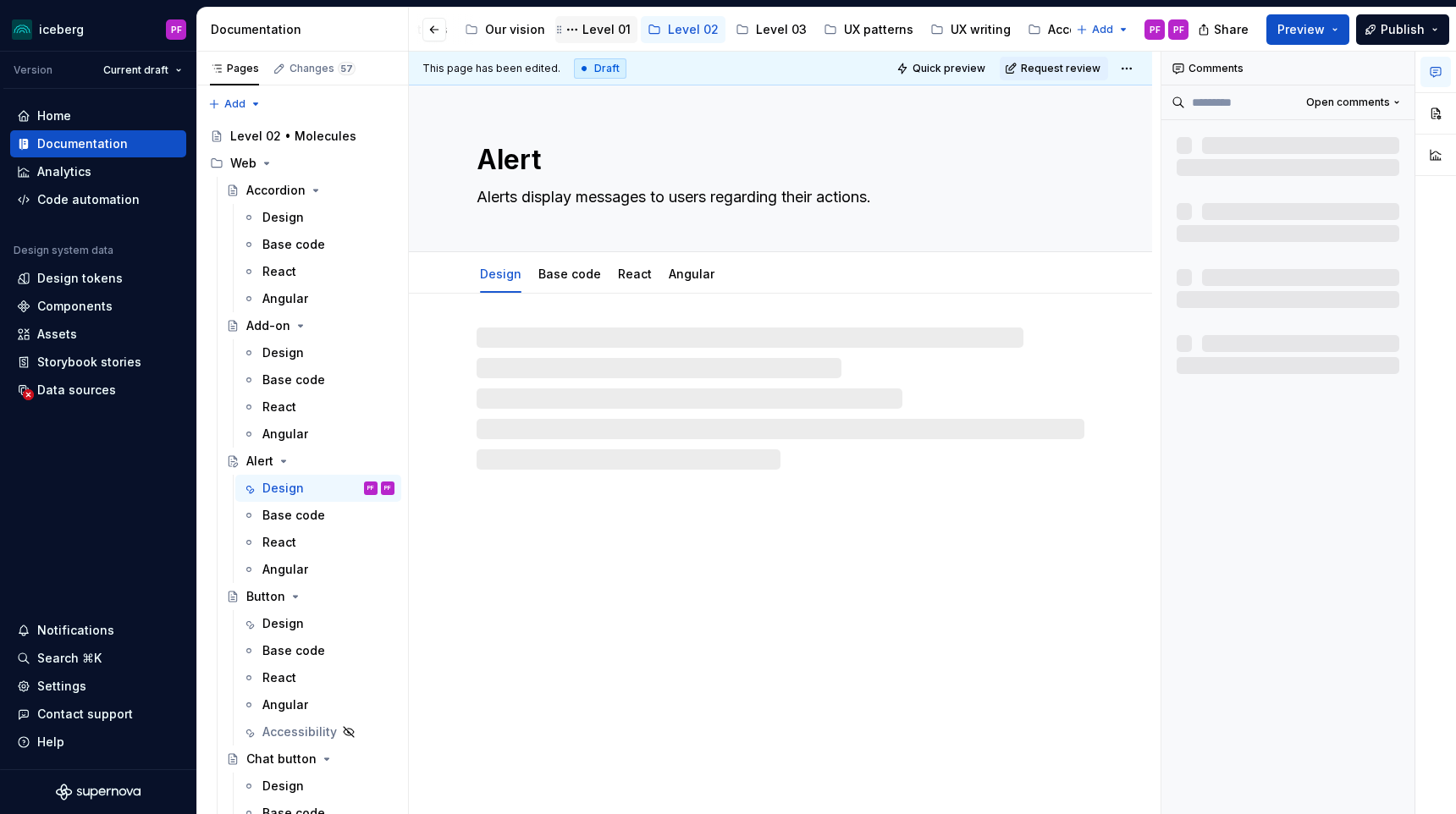
scroll to position [0, 404]
click at [646, 30] on div "Level 03" at bounding box center [649, 29] width 51 height 17
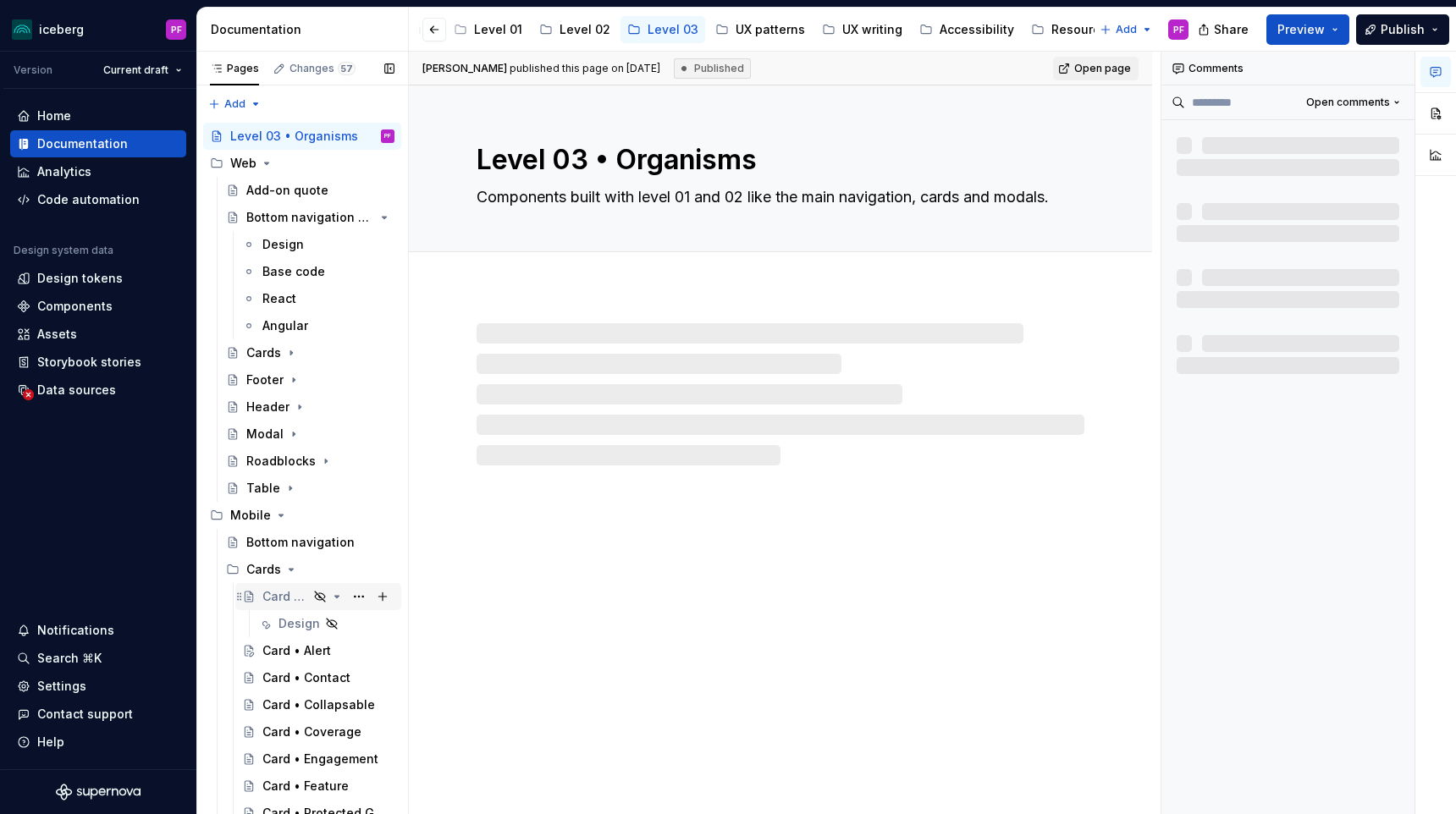
scroll to position [116, 0]
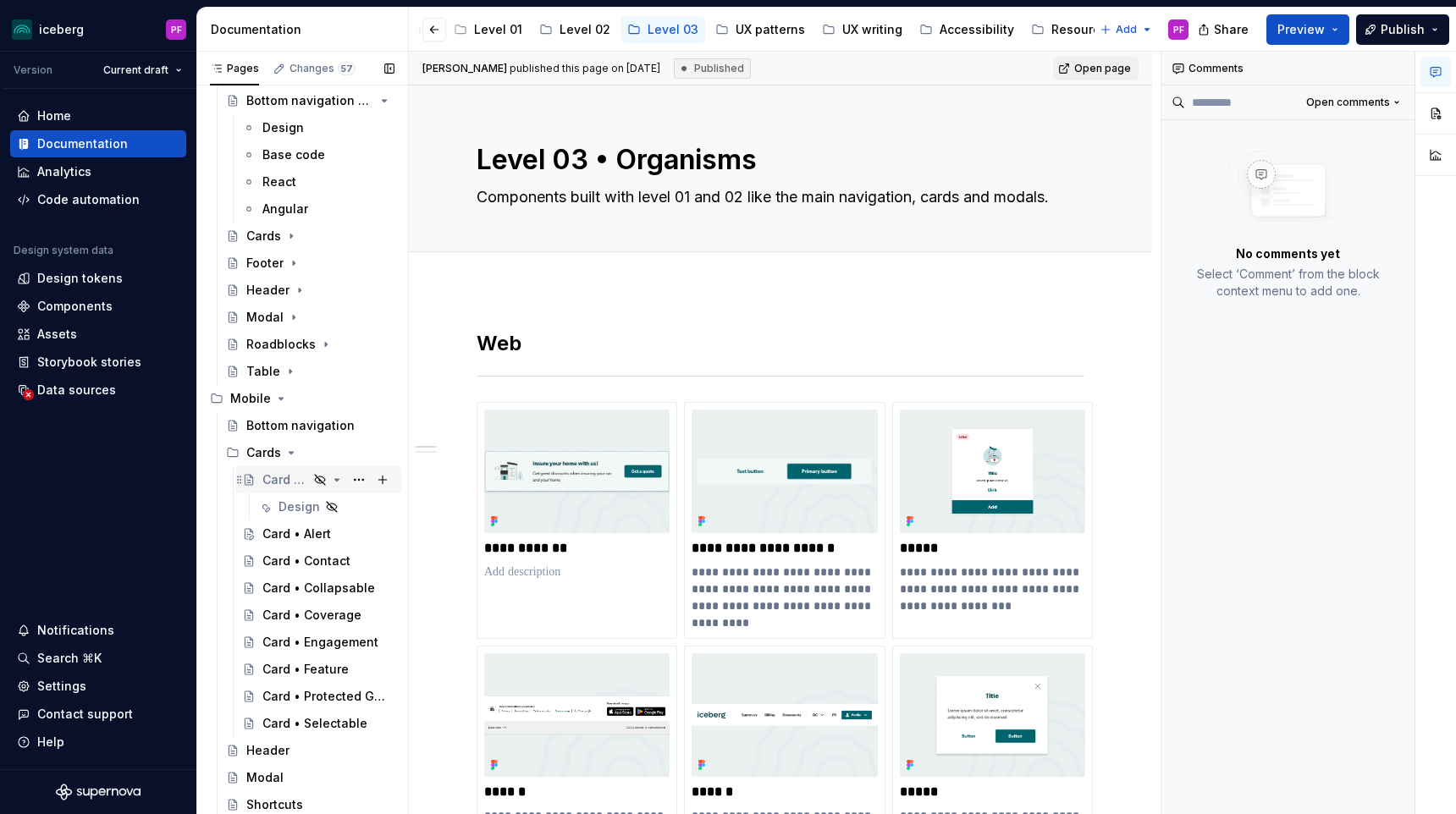
click at [280, 475] on div "Card Containers" at bounding box center [285, 480] width 45 height 17
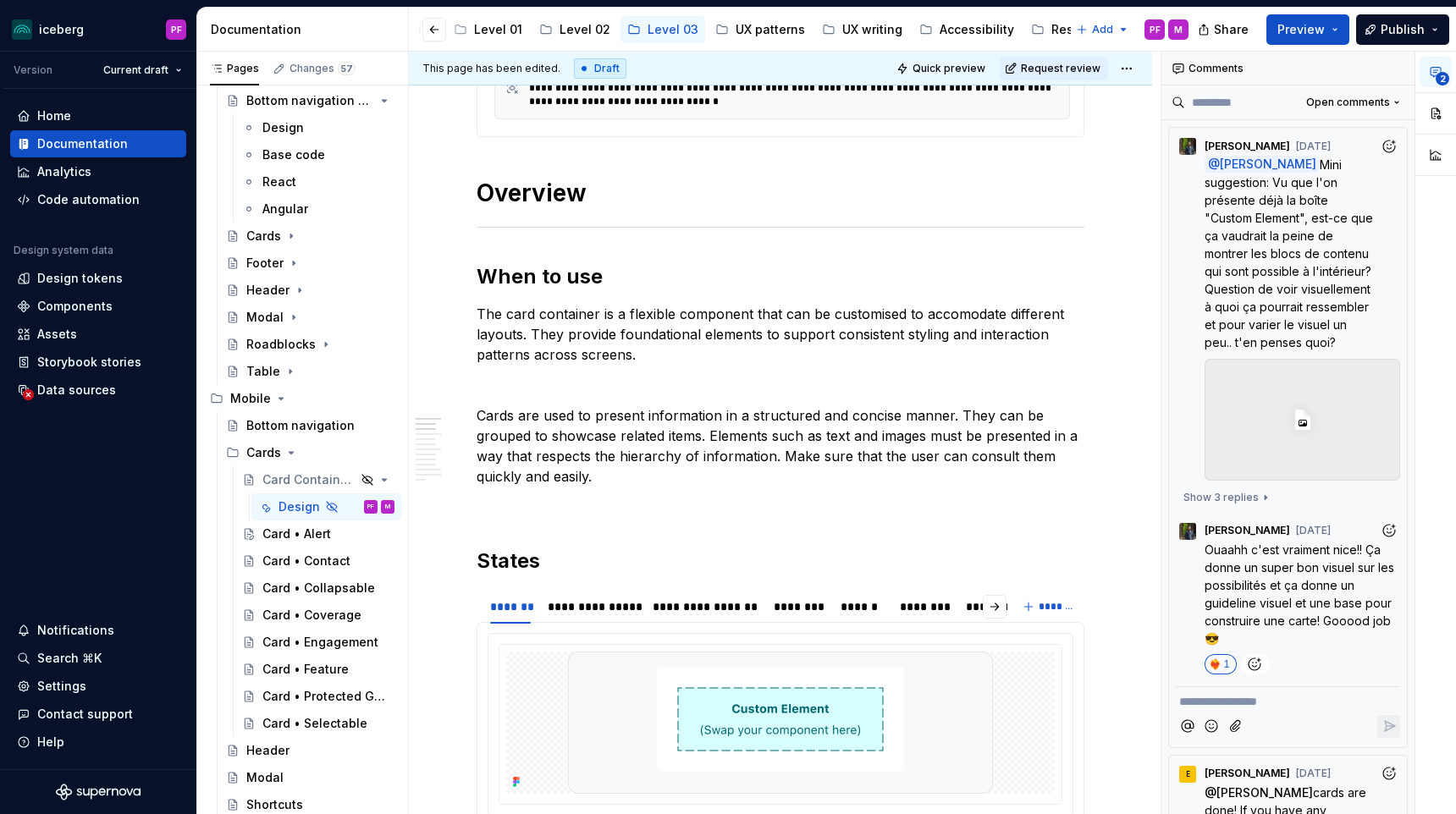
scroll to position [842, 0]
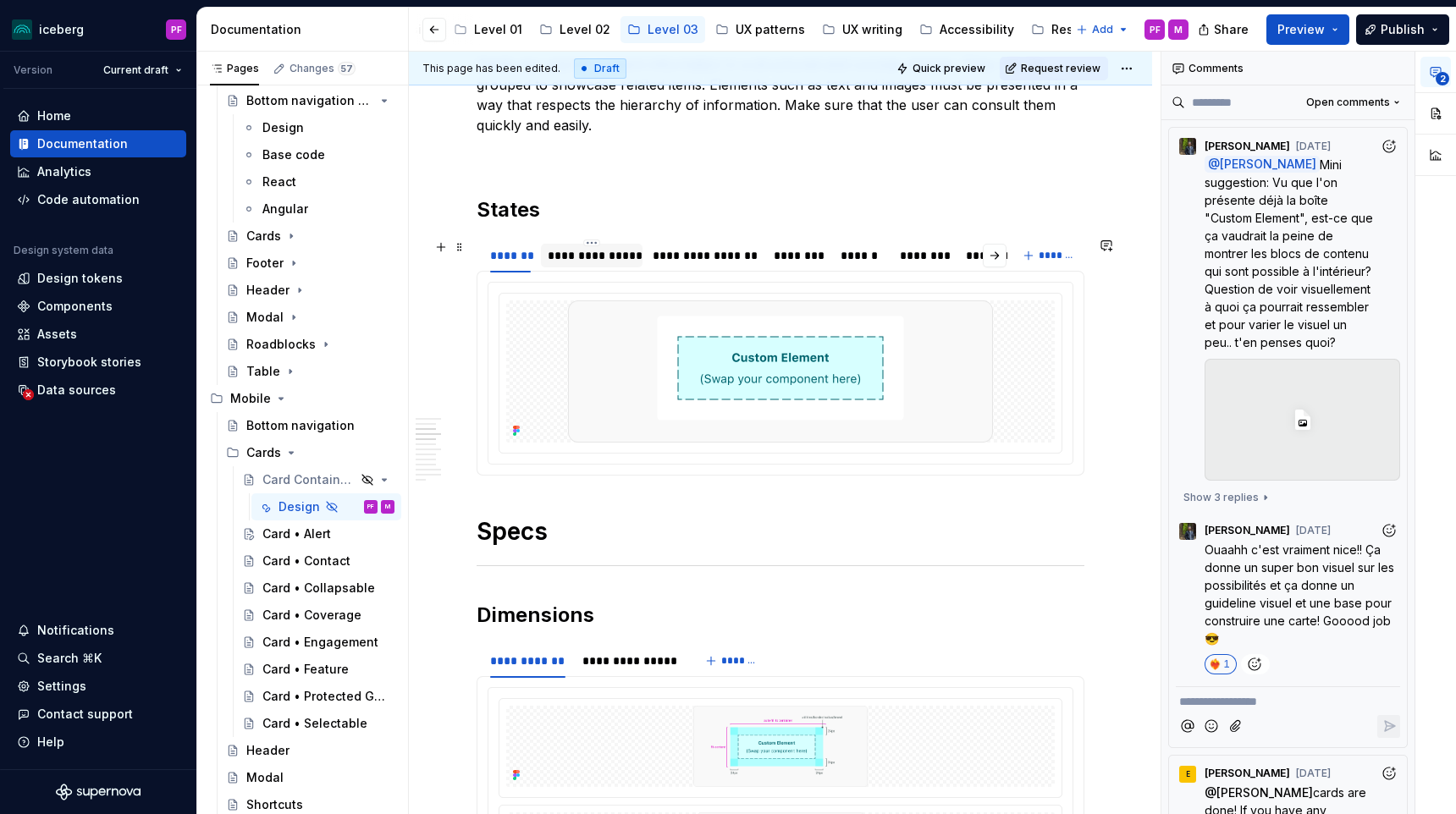
click at [572, 255] on div "**********" at bounding box center [591, 256] width 88 height 17
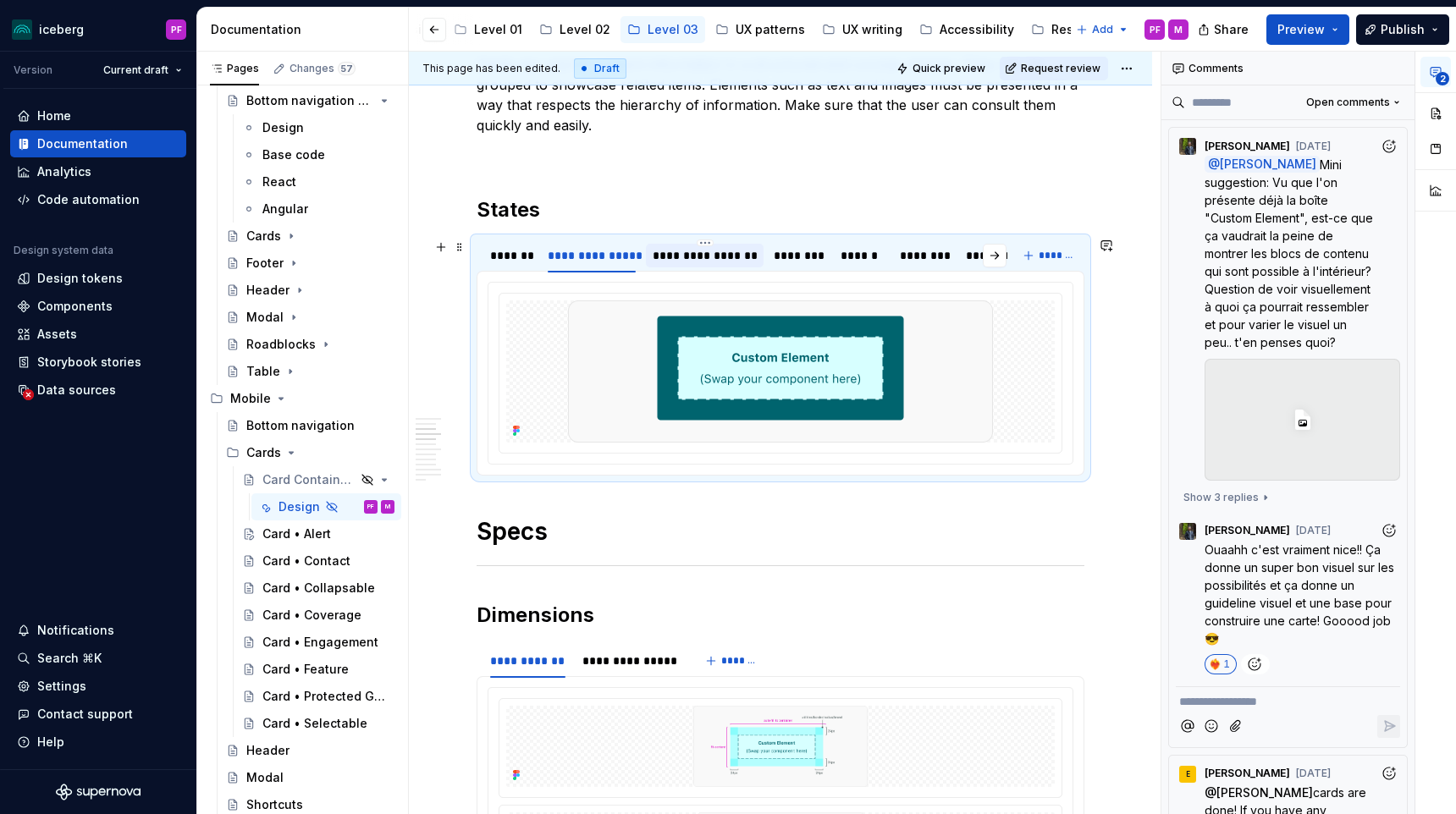
click at [682, 257] on div "**********" at bounding box center [704, 256] width 104 height 17
click at [810, 259] on div "********" at bounding box center [798, 256] width 50 height 17
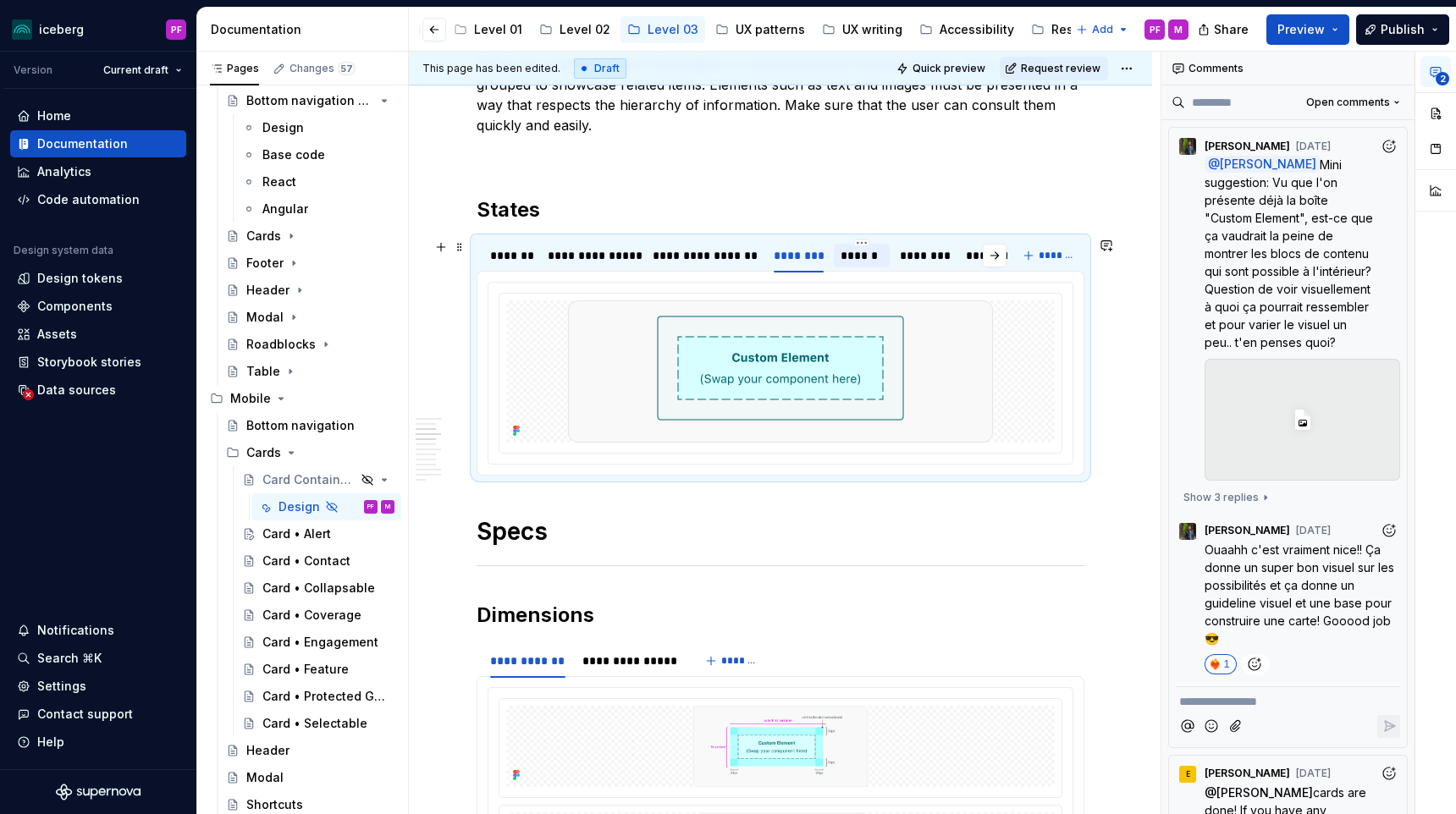
click at [860, 257] on div "******" at bounding box center [861, 256] width 43 height 17
click at [933, 267] on div "********" at bounding box center [924, 255] width 62 height 24
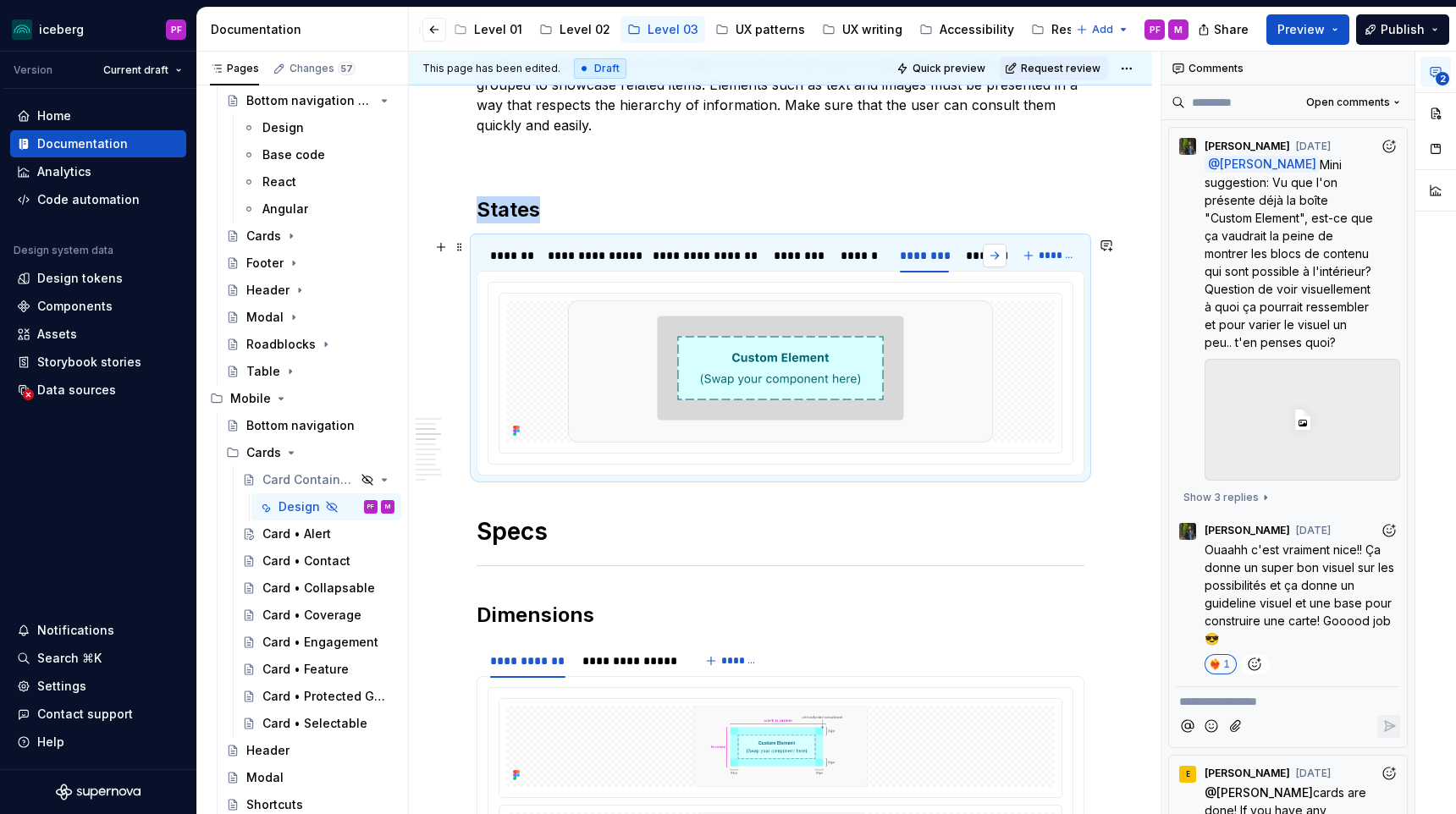
click at [994, 260] on button "button" at bounding box center [994, 255] width 24 height 24
click at [959, 260] on div "**********" at bounding box center [944, 256] width 115 height 17
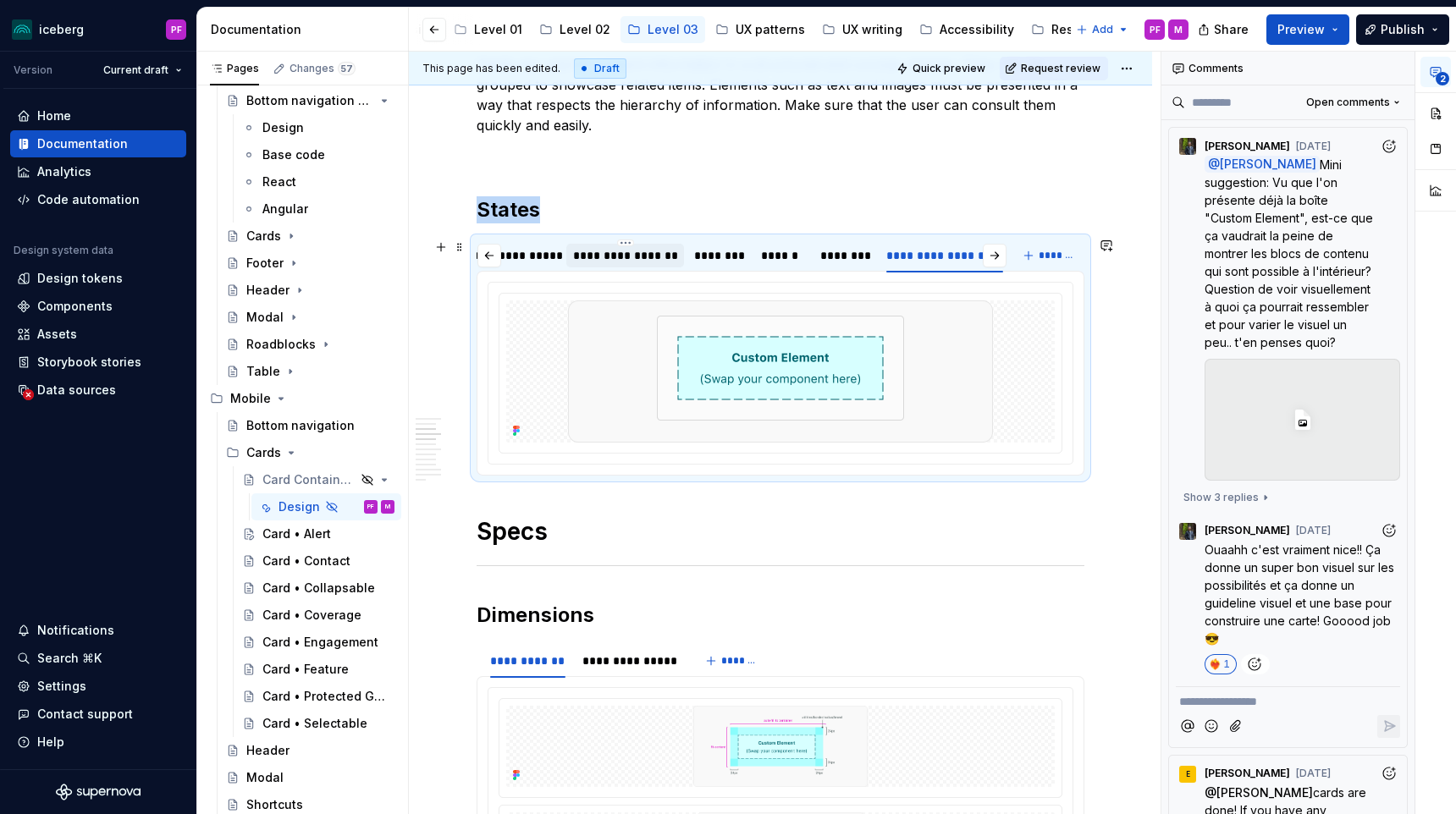
scroll to position [0, 0]
click at [521, 263] on div "*******" at bounding box center [510, 256] width 41 height 17
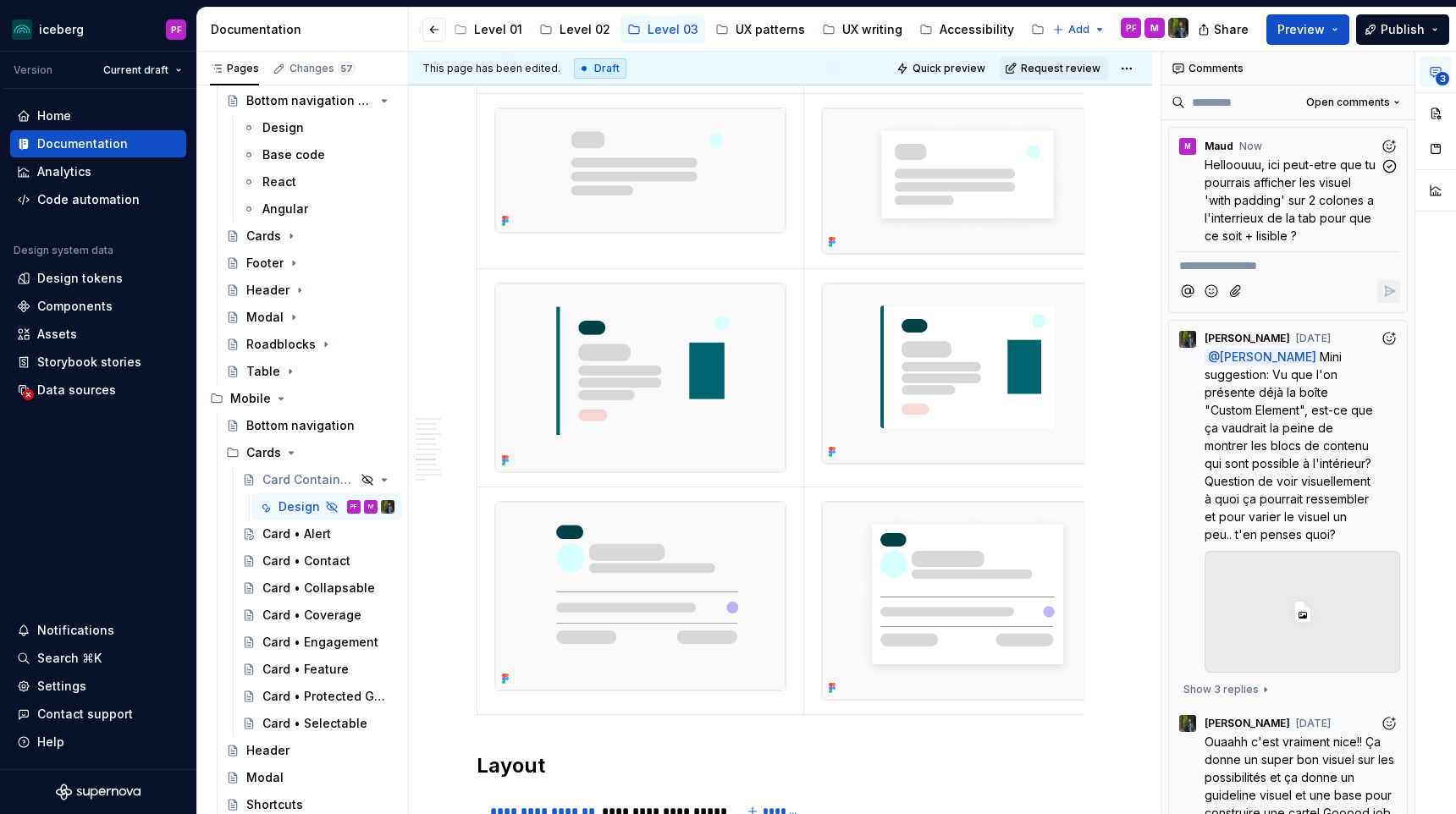
click at [1233, 169] on span "Helloouuu, ici peut-etre que tu pourrais afficher les visuel 'with padding' sur…" at bounding box center [1291, 200] width 174 height 85
click at [1267, 191] on p "Helloouuu, ici peut-etre que tu pourrais afficher les visuel 'with padding' sur…" at bounding box center [1291, 201] width 175 height 89
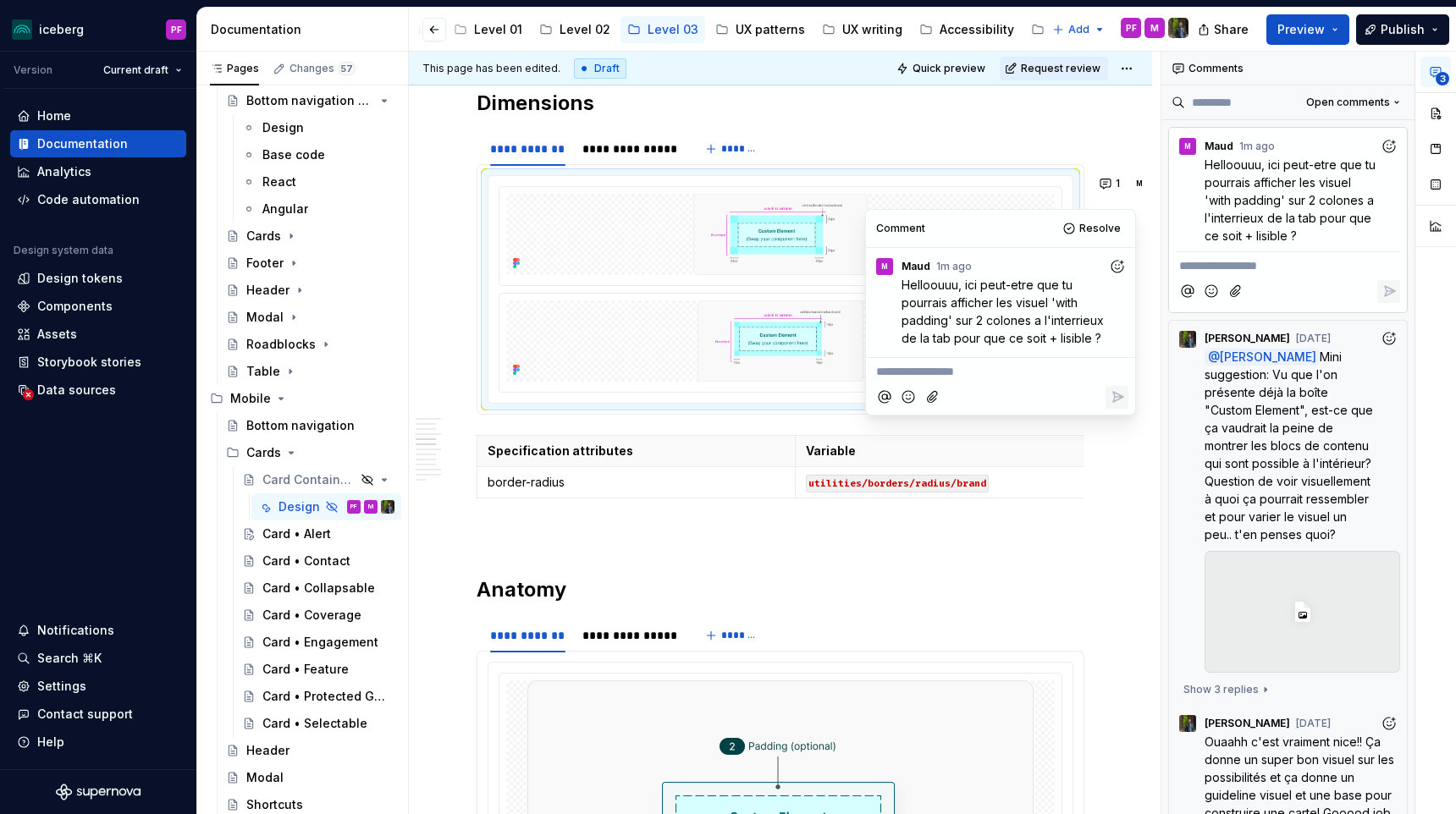
scroll to position [1345, 0]
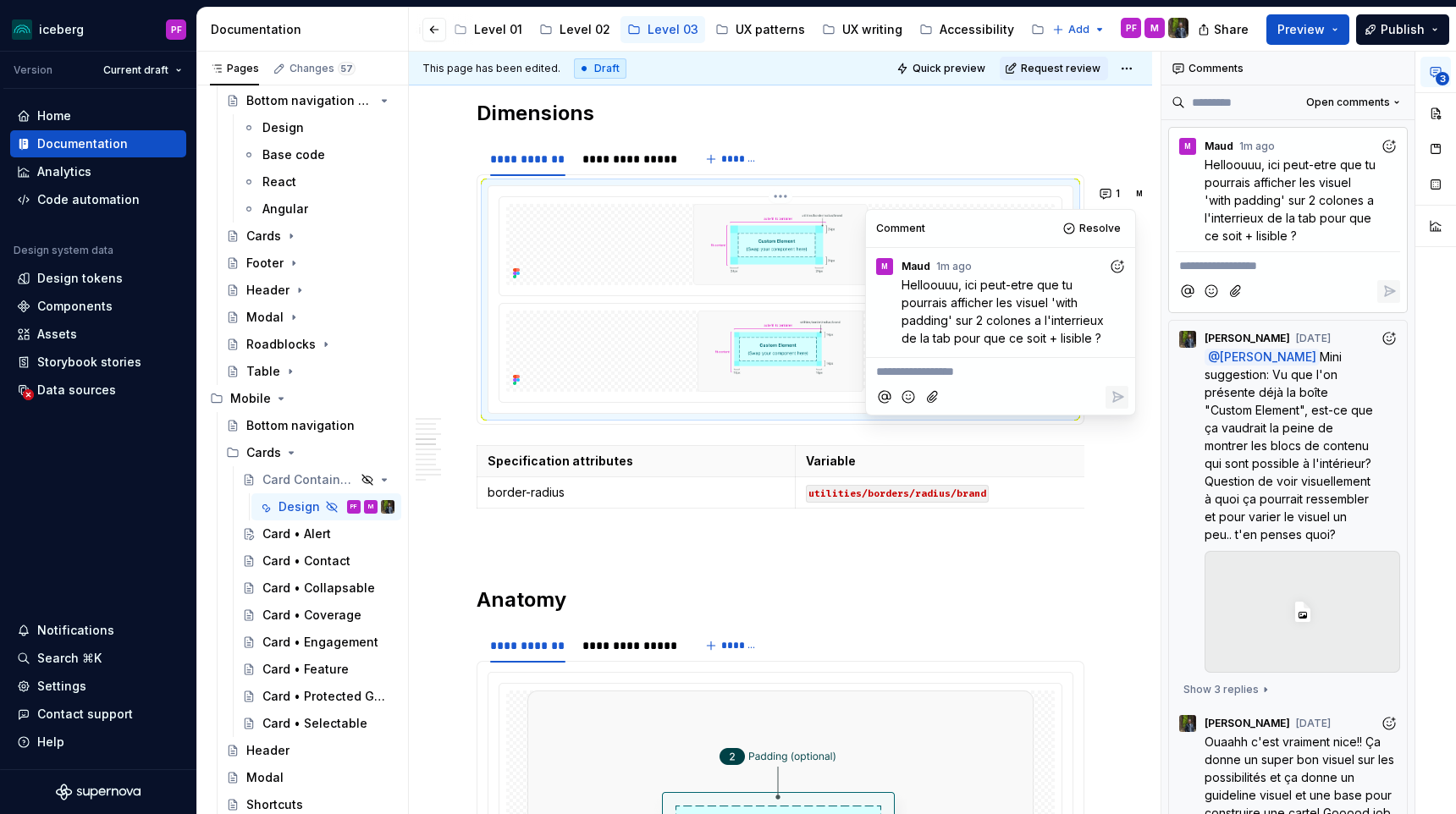
click at [752, 222] on img at bounding box center [780, 244] width 463 height 81
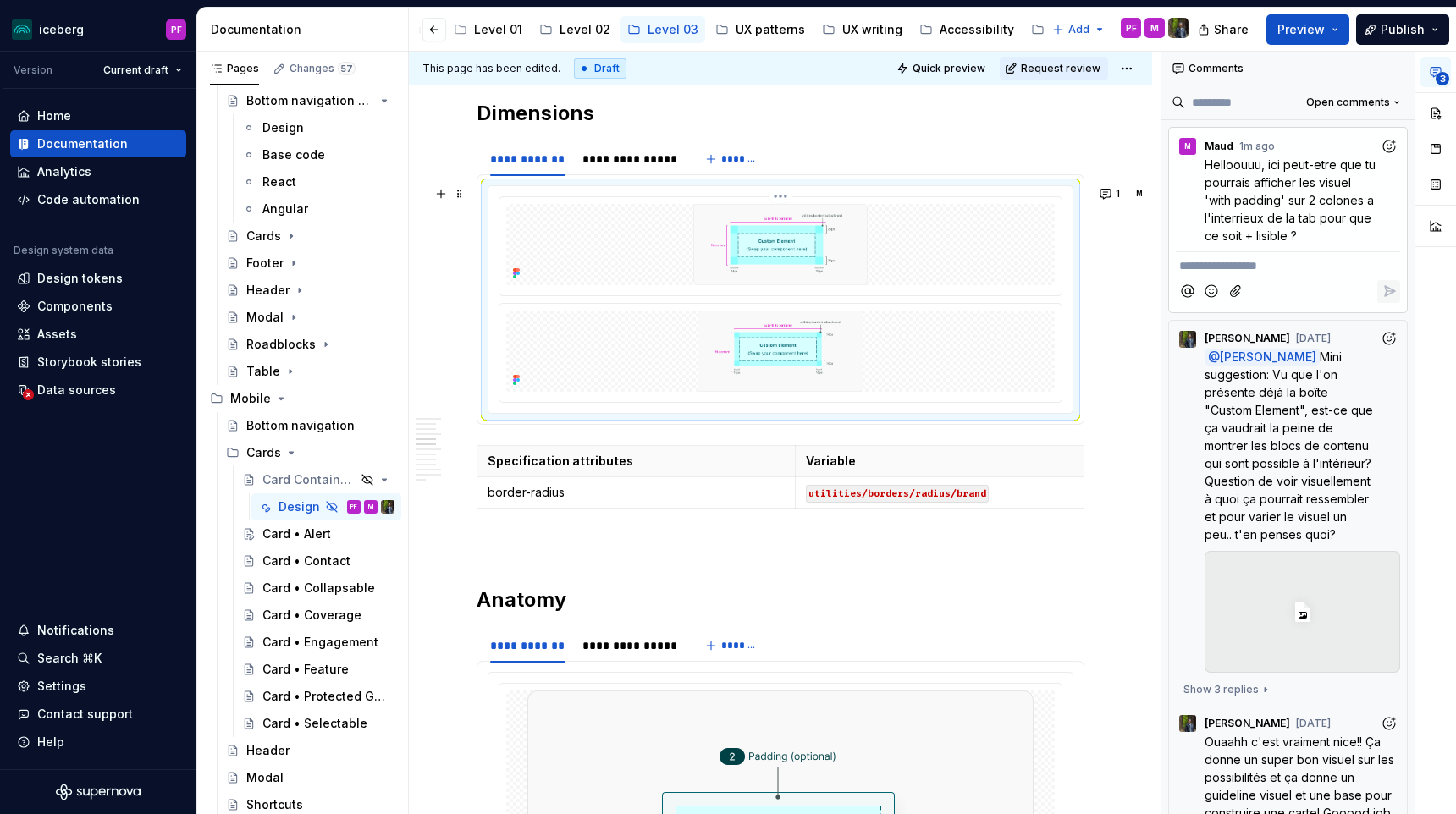
click at [779, 222] on img at bounding box center [780, 244] width 463 height 81
click at [765, 258] on img at bounding box center [780, 244] width 463 height 81
click at [619, 159] on div "**********" at bounding box center [629, 159] width 94 height 17
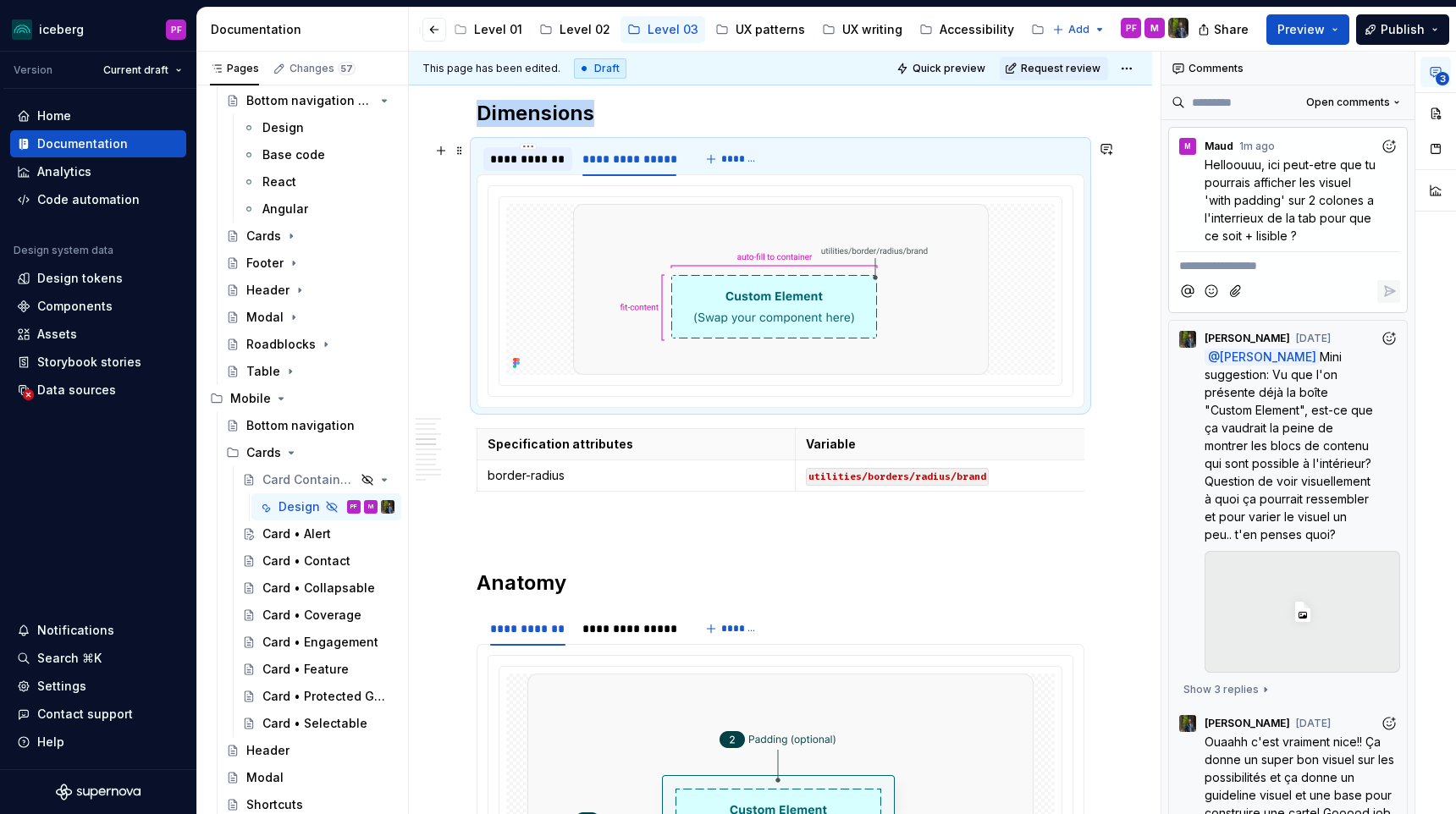
click at [538, 155] on div "**********" at bounding box center [528, 159] width 76 height 17
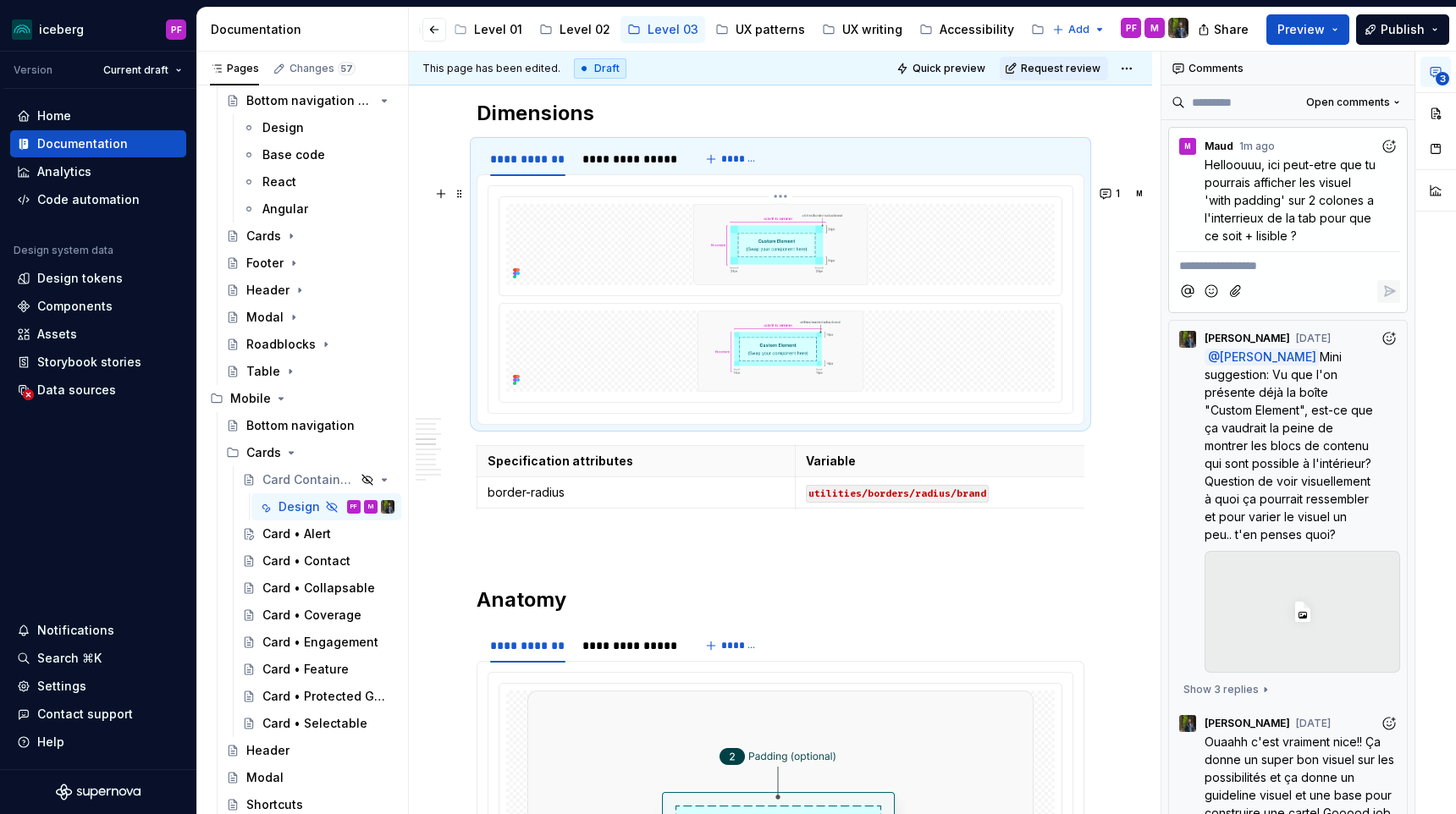
click at [936, 225] on img at bounding box center [780, 244] width 463 height 81
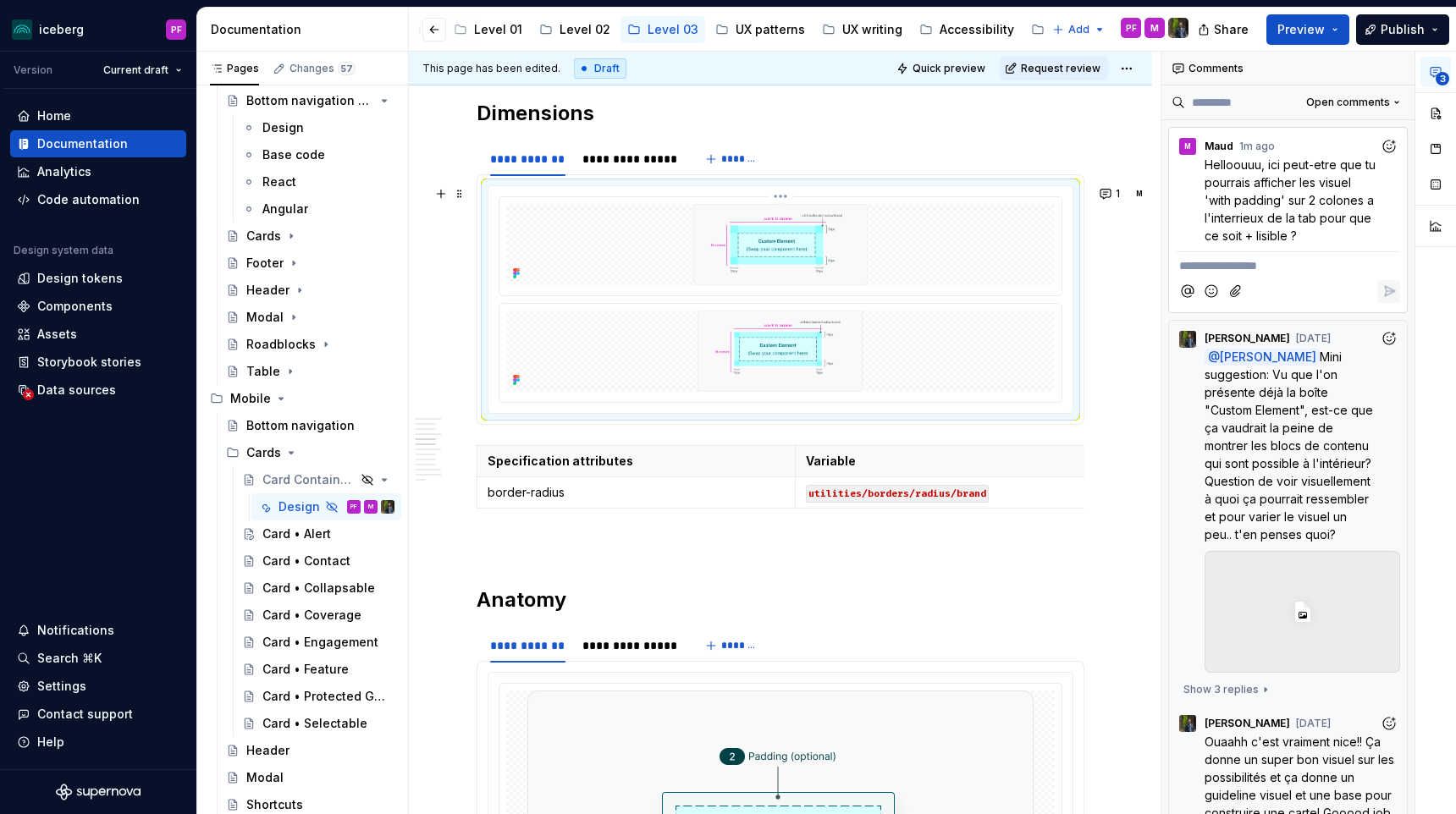
click at [936, 225] on img at bounding box center [780, 244] width 463 height 81
click at [1447, 117] on button "button" at bounding box center [1435, 114] width 30 height 30
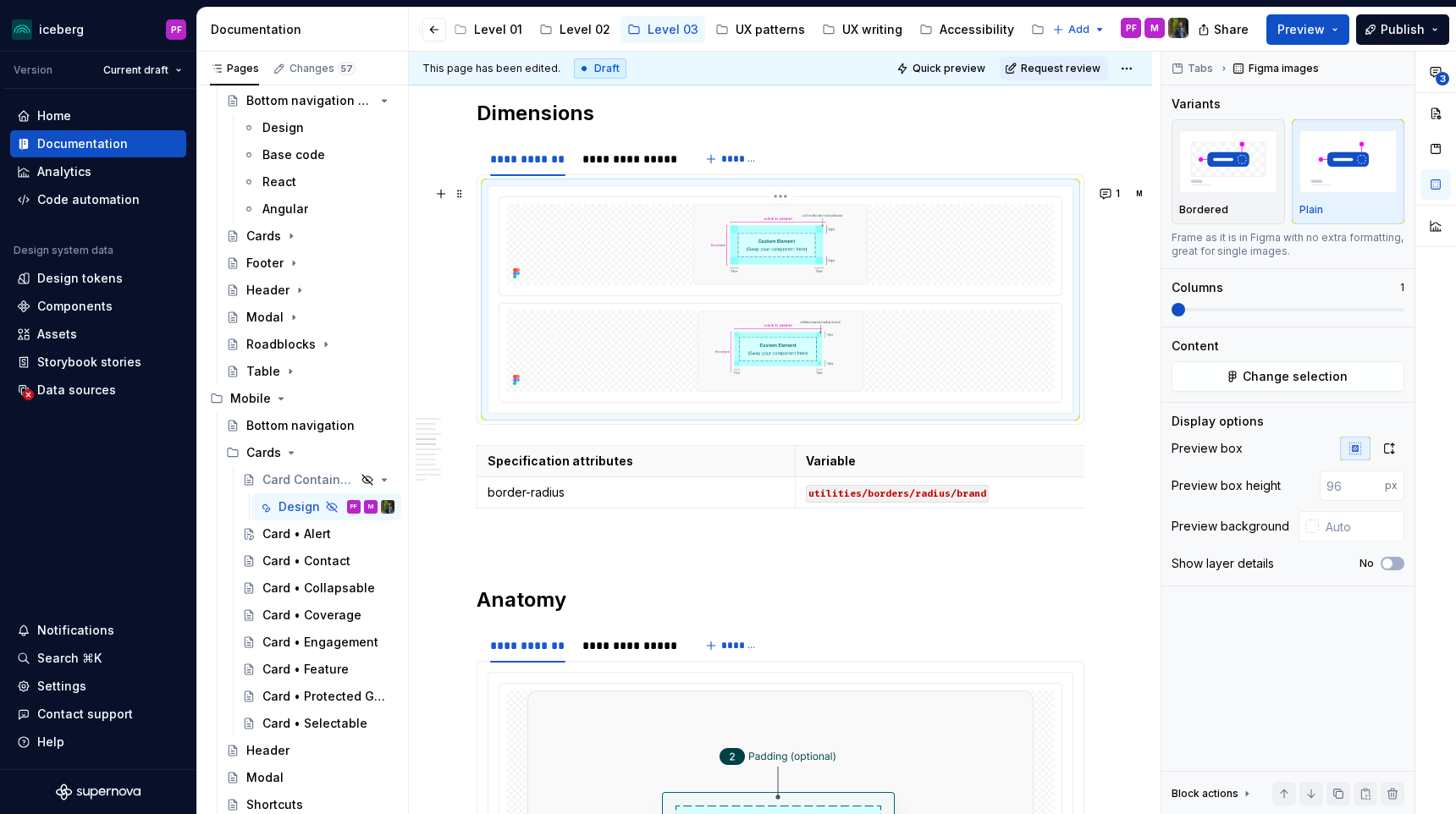
click at [819, 295] on div at bounding box center [780, 245] width 563 height 99
click at [733, 319] on img at bounding box center [781, 351] width 443 height 81
click at [877, 287] on div at bounding box center [780, 246] width 562 height 98
click at [825, 241] on img at bounding box center [780, 244] width 463 height 81
click at [909, 257] on img at bounding box center [780, 244] width 463 height 81
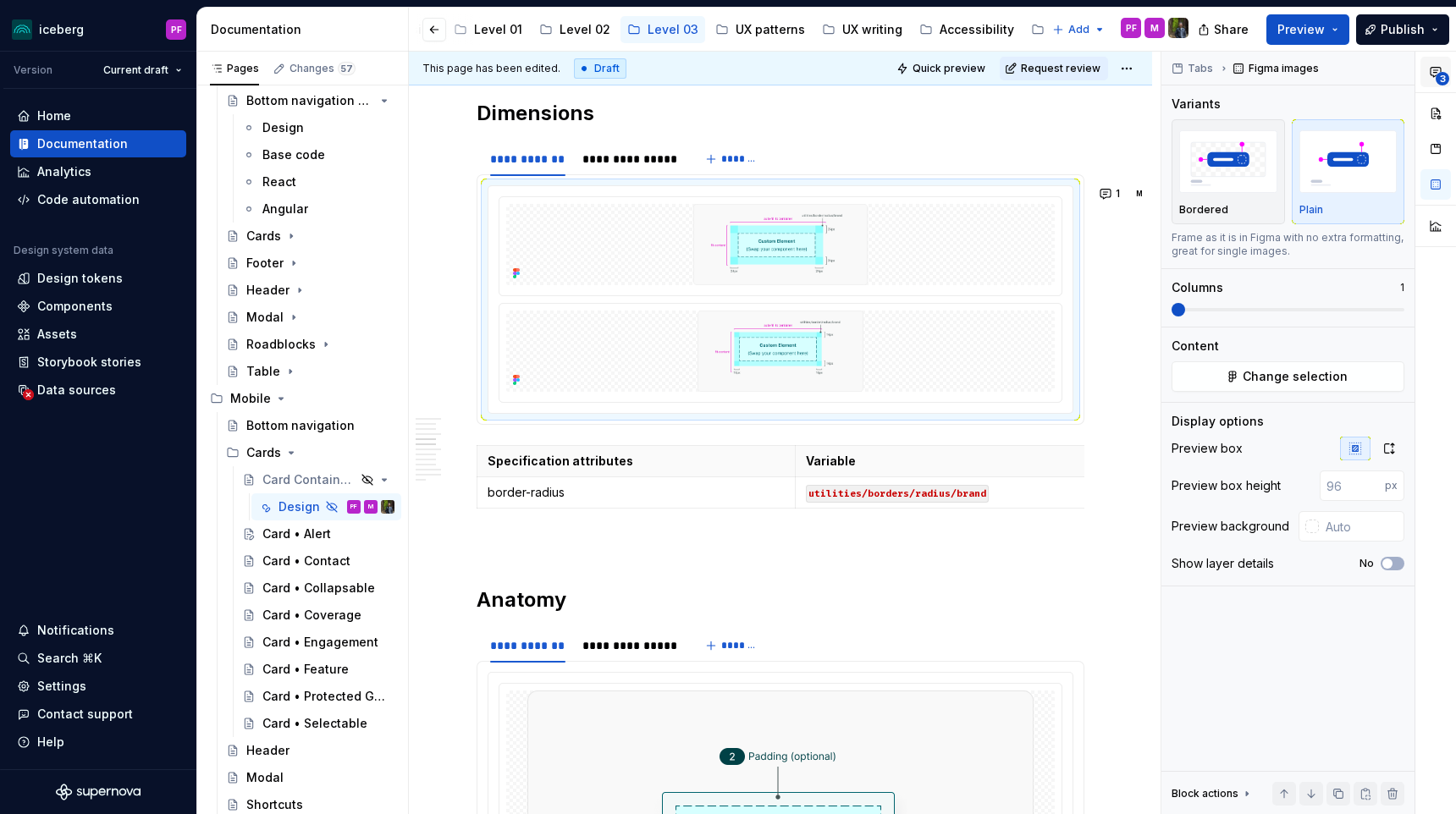
click at [1430, 77] on icon "button" at bounding box center [1435, 72] width 13 height 13
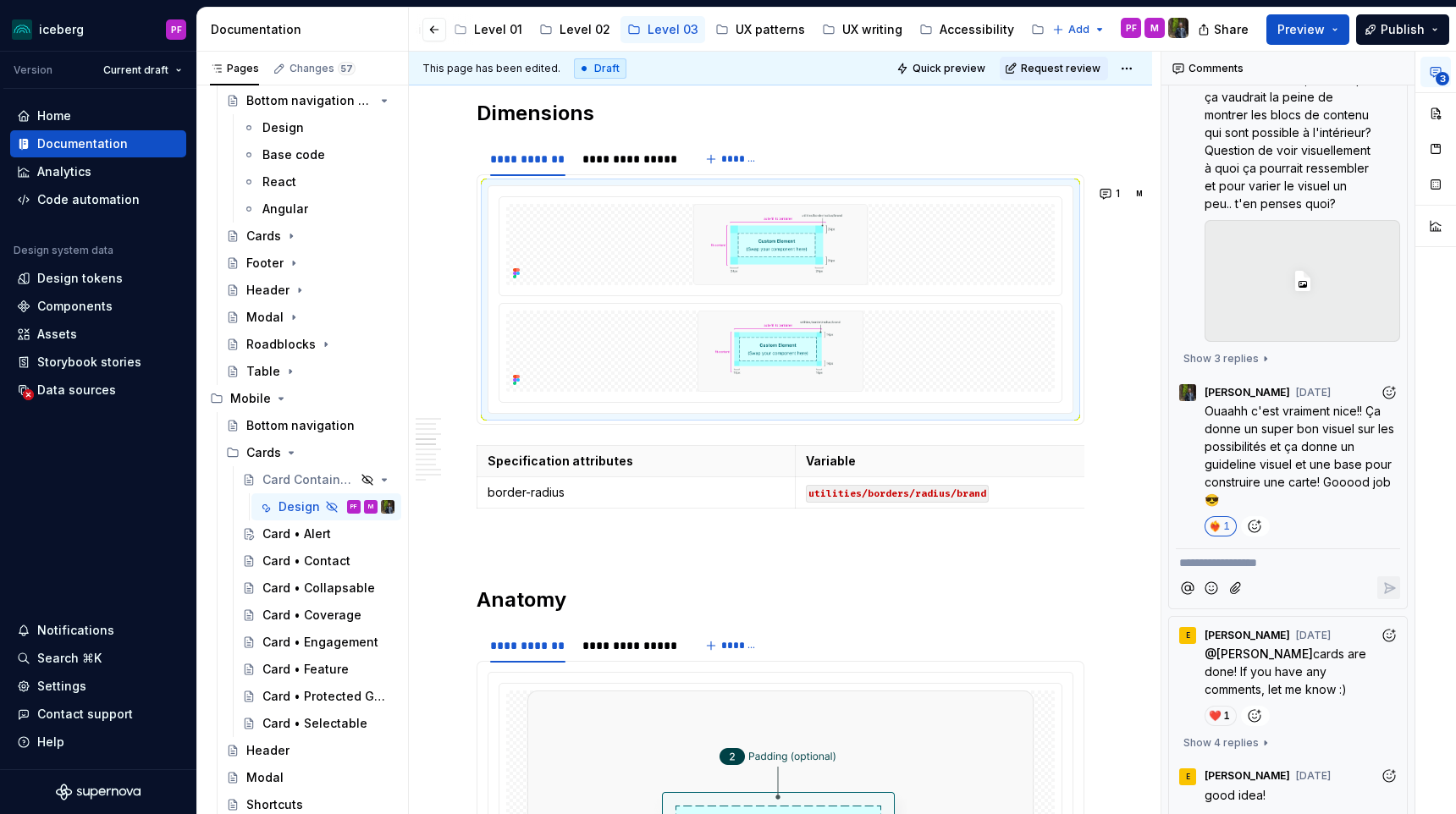
scroll to position [398, 0]
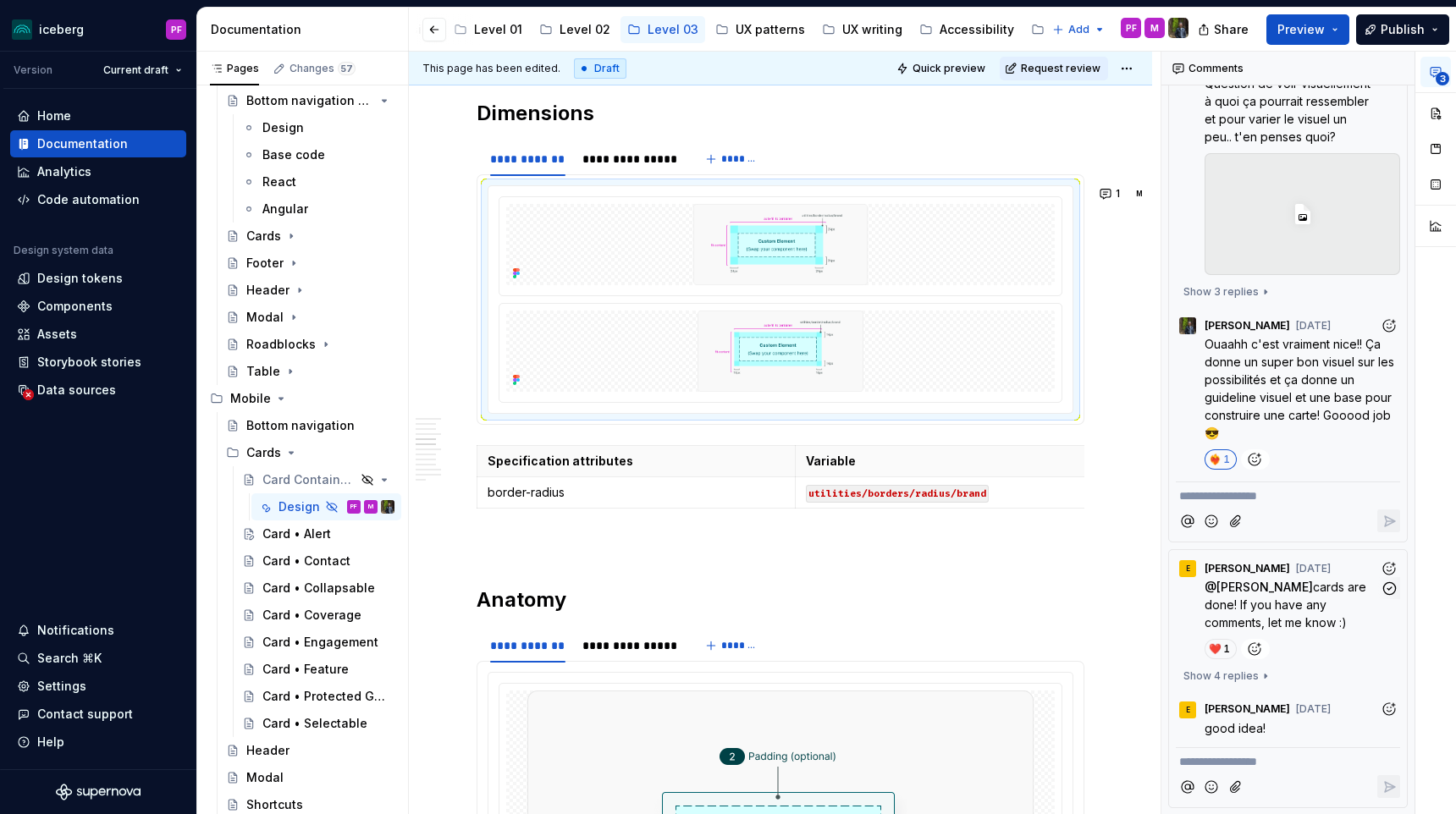
click at [1336, 570] on div "E [PERSON_NAME] [DATE]" at bounding box center [1287, 565] width 224 height 23
click at [1392, 591] on icon "button" at bounding box center [1389, 588] width 16 height 16
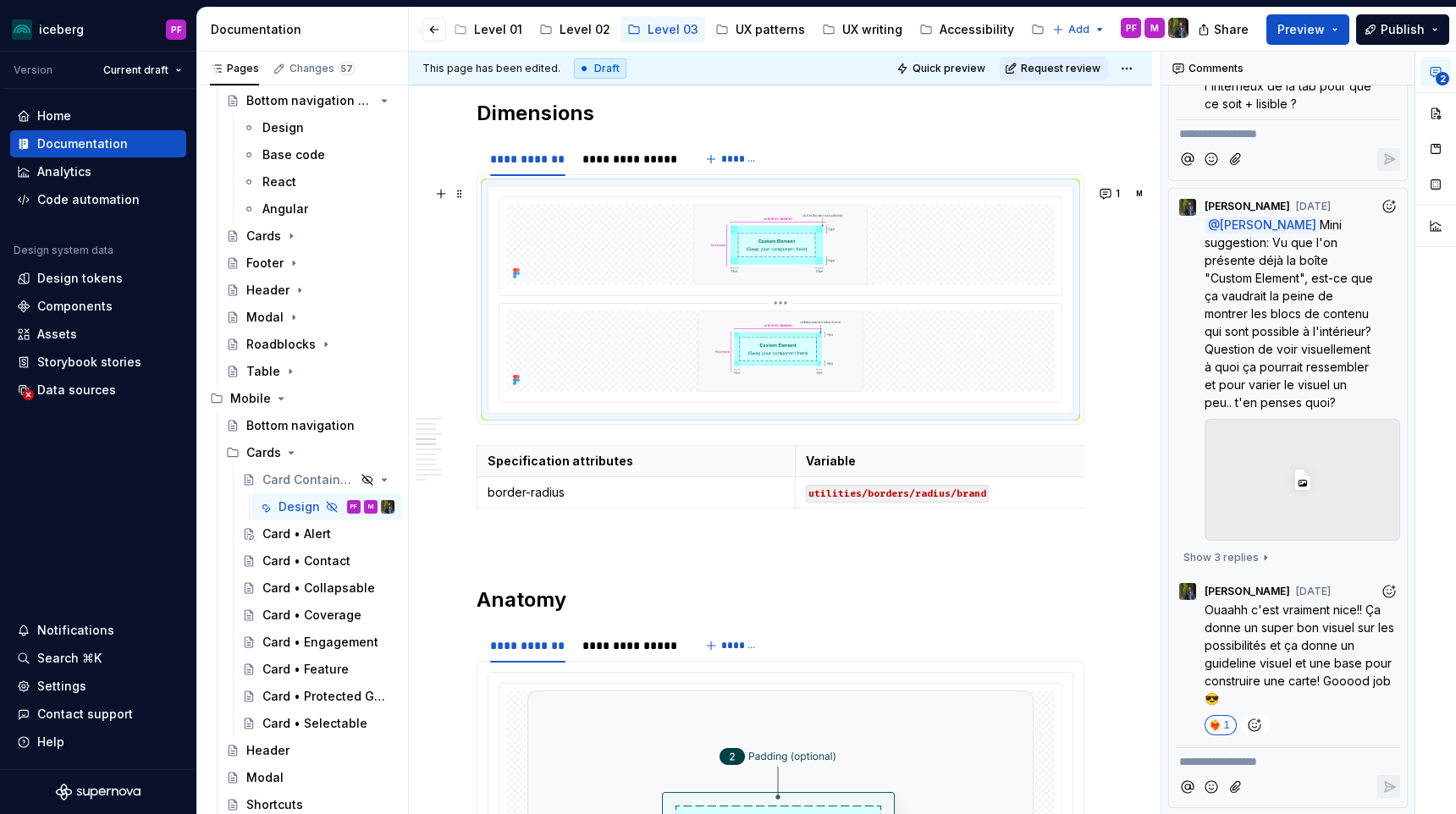
click at [914, 334] on img at bounding box center [781, 351] width 443 height 81
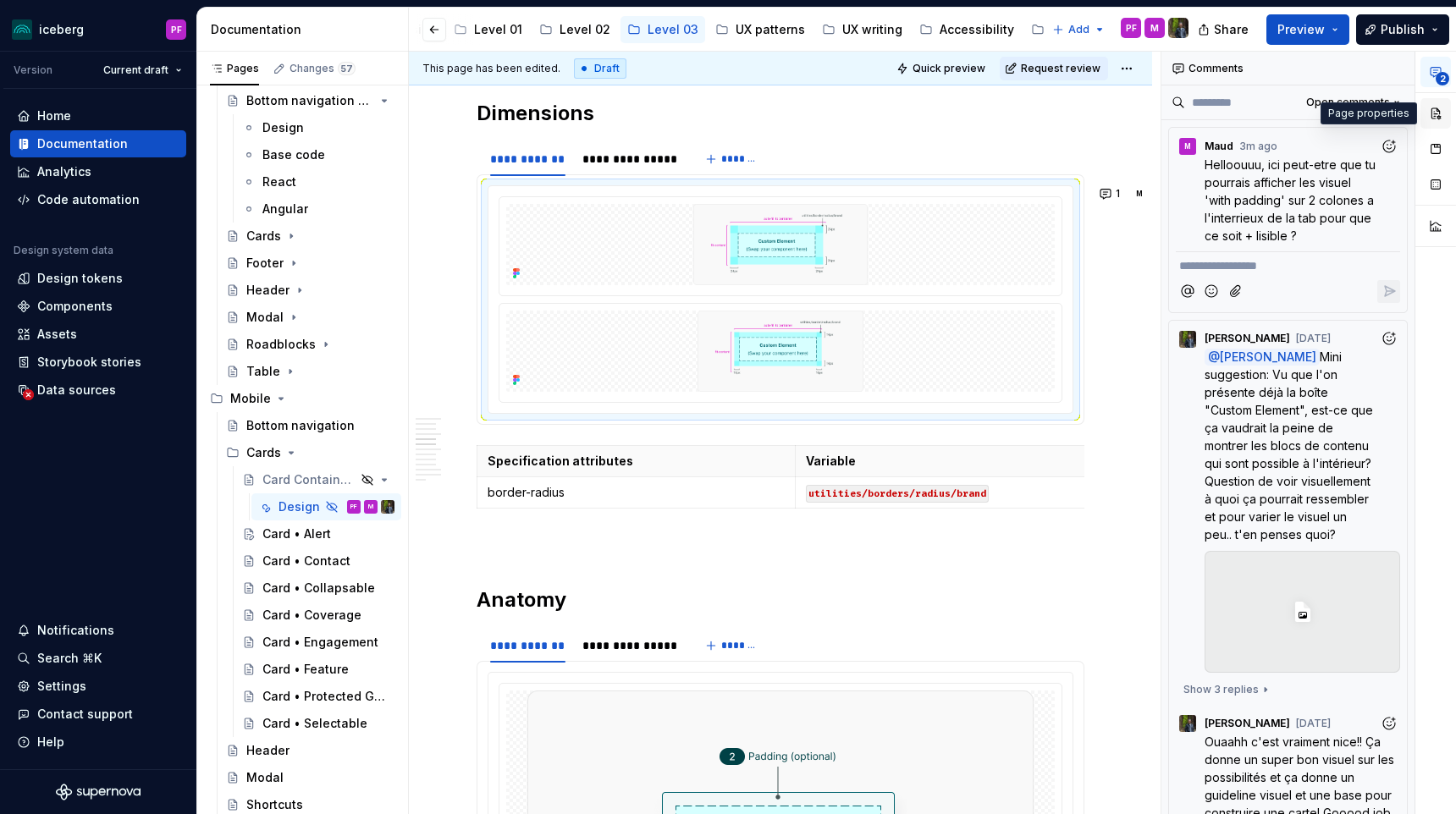
click at [1440, 120] on button "button" at bounding box center [1435, 114] width 30 height 30
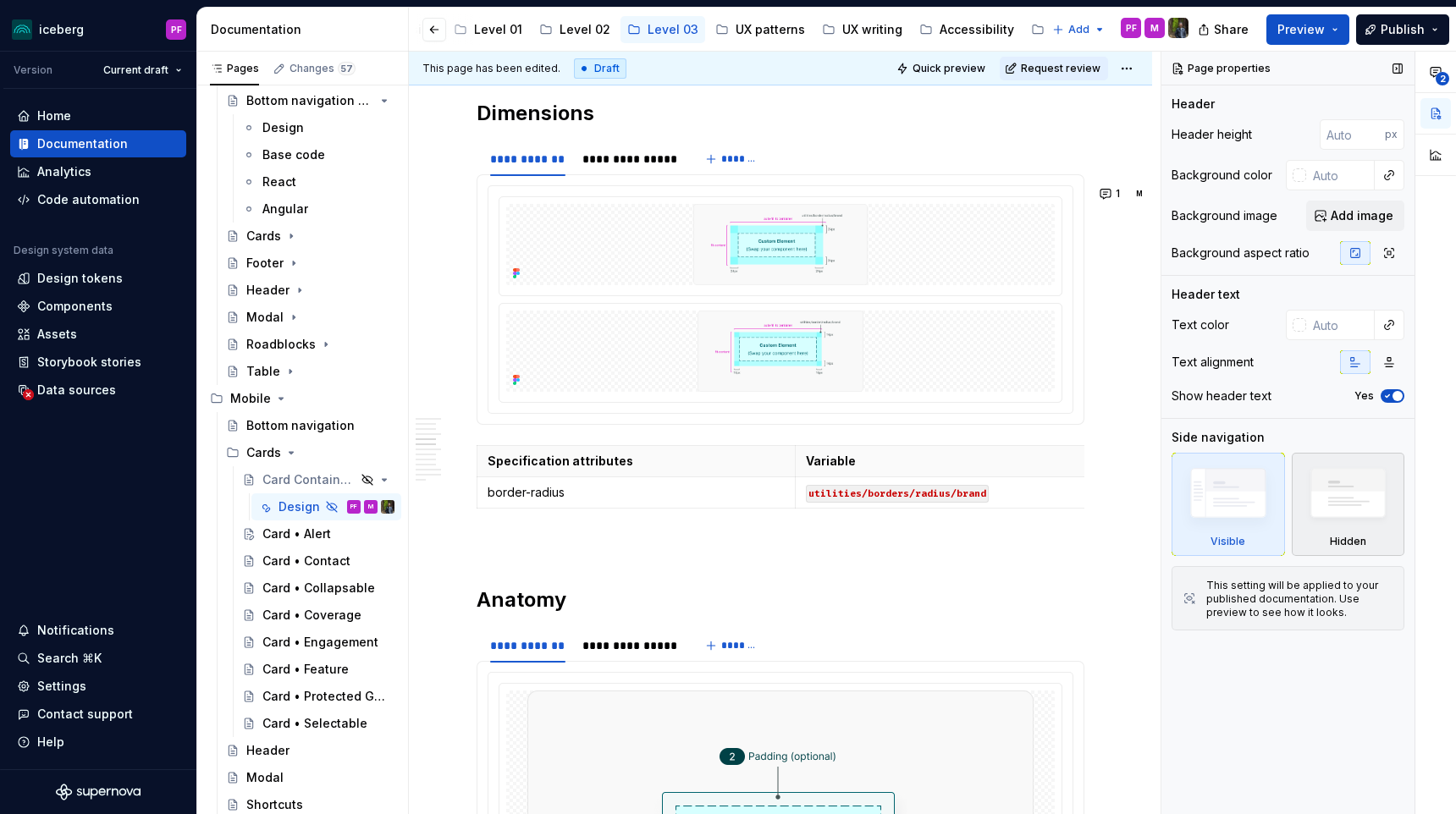
click at [1320, 497] on img at bounding box center [1348, 497] width 98 height 75
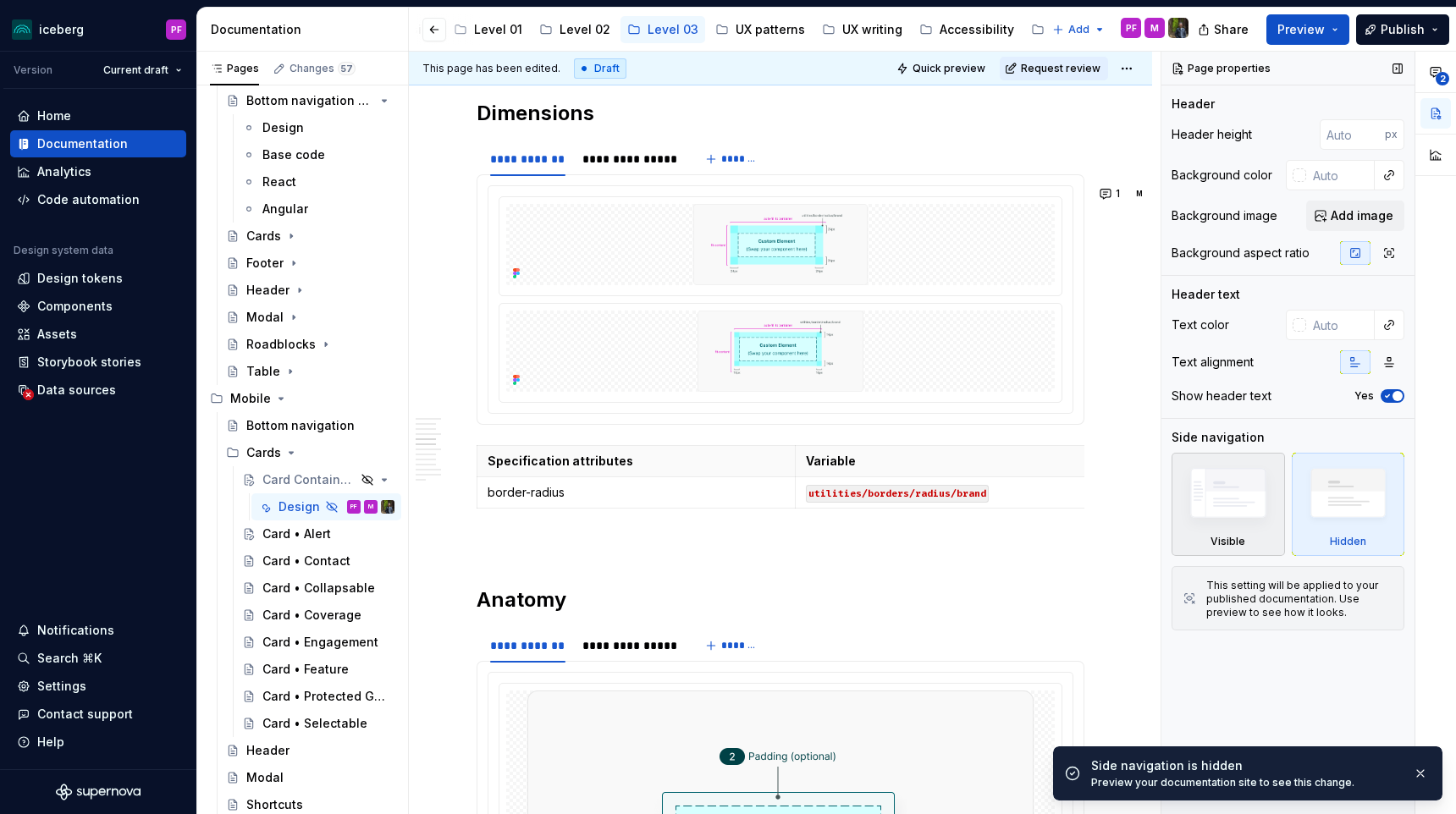
click at [1252, 501] on img at bounding box center [1228, 497] width 98 height 74
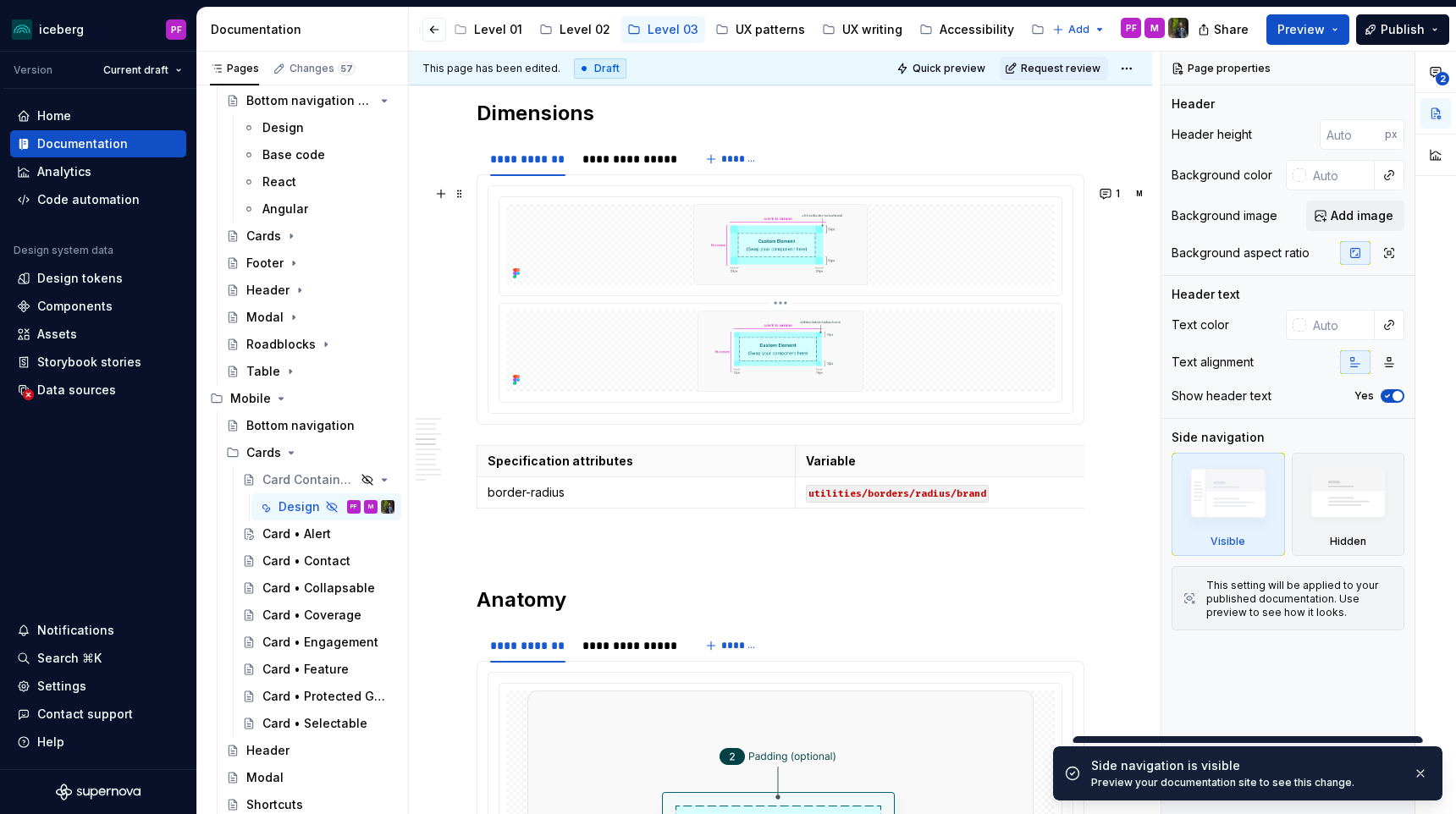
click at [771, 378] on img at bounding box center [781, 351] width 443 height 81
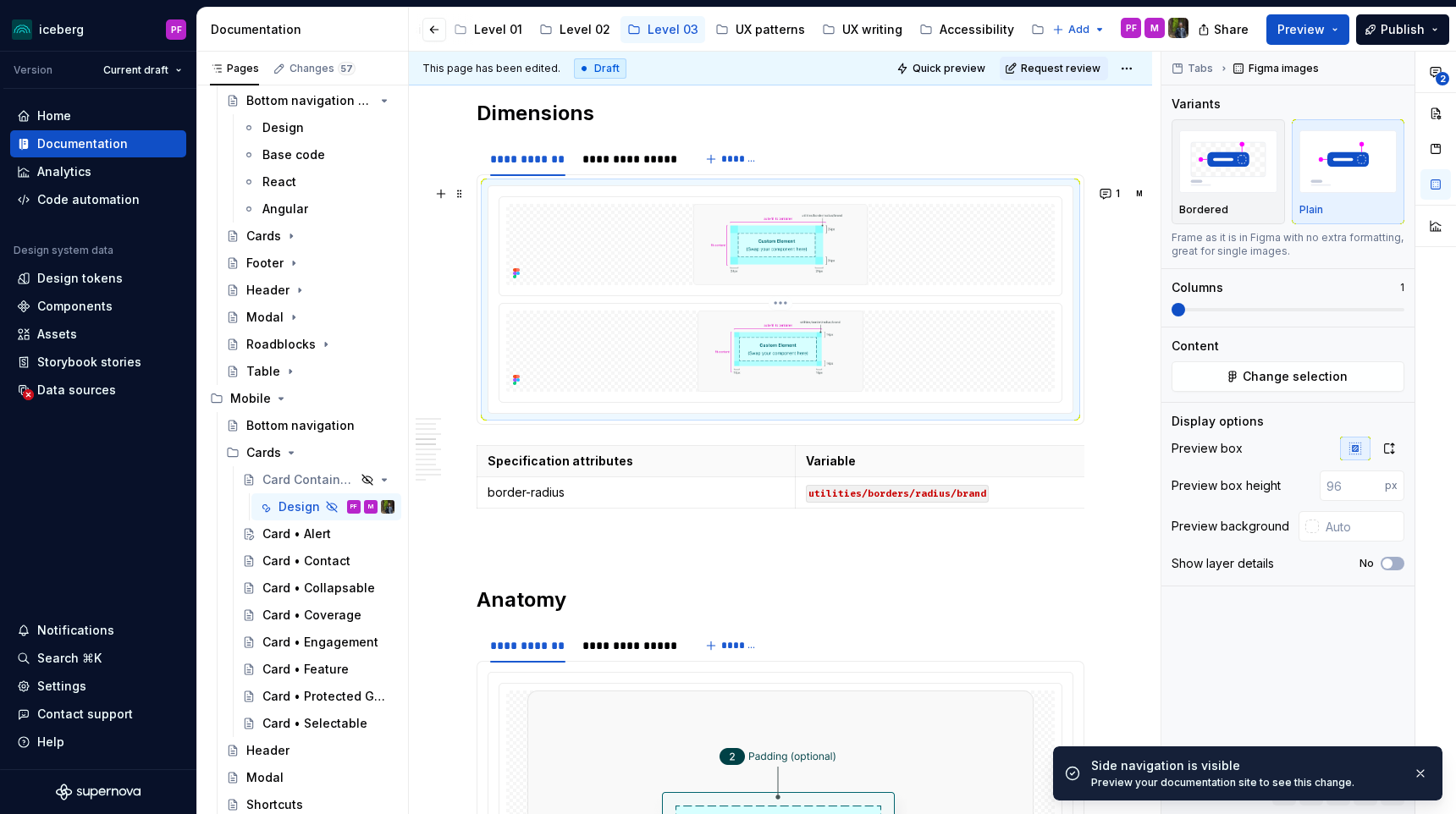
click at [874, 343] on img at bounding box center [781, 351] width 443 height 81
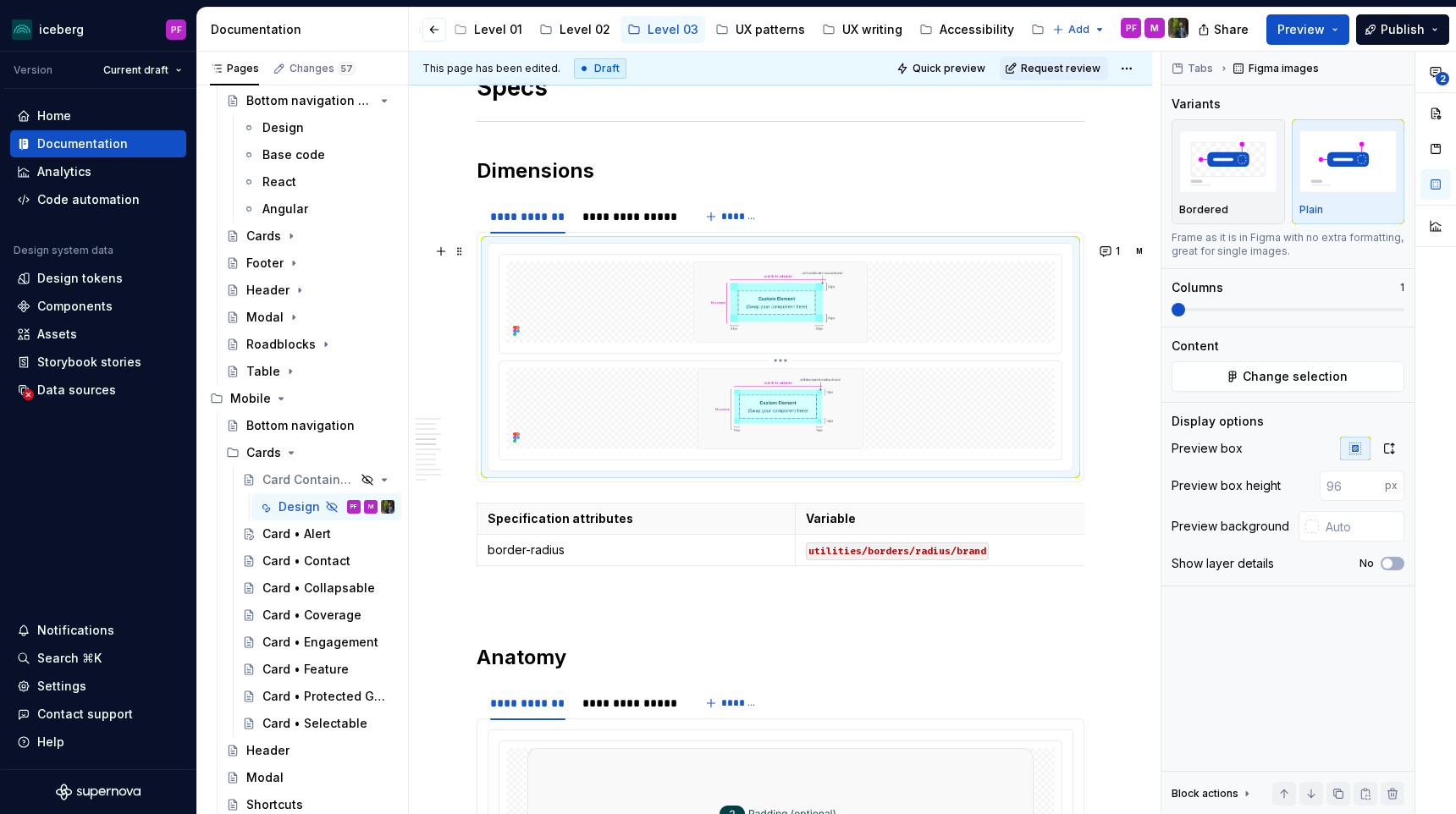
scroll to position [1273, 0]
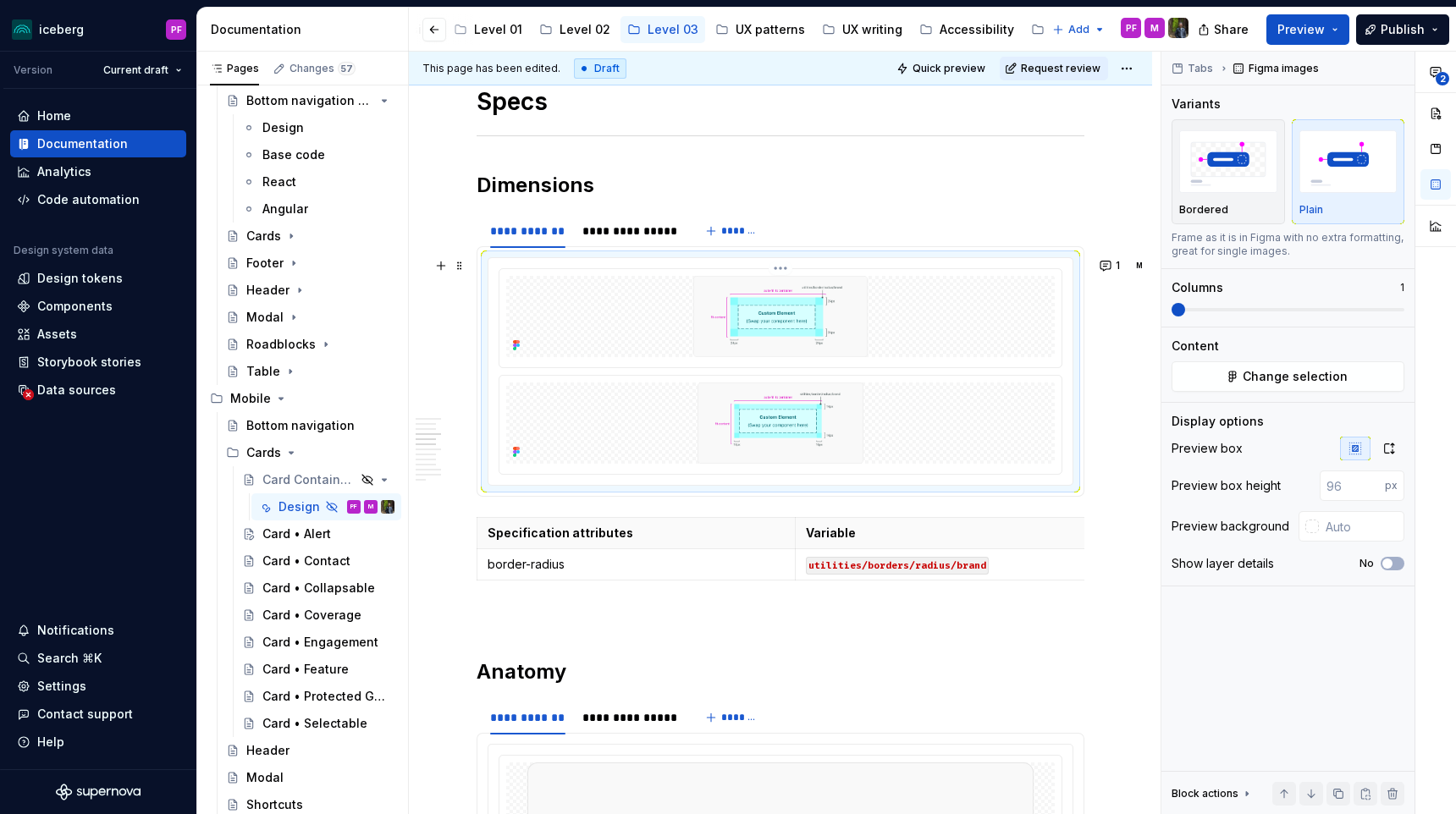
click at [835, 312] on img at bounding box center [780, 316] width 463 height 81
click at [910, 291] on img at bounding box center [780, 316] width 463 height 81
click at [646, 222] on div "**********" at bounding box center [629, 231] width 94 height 17
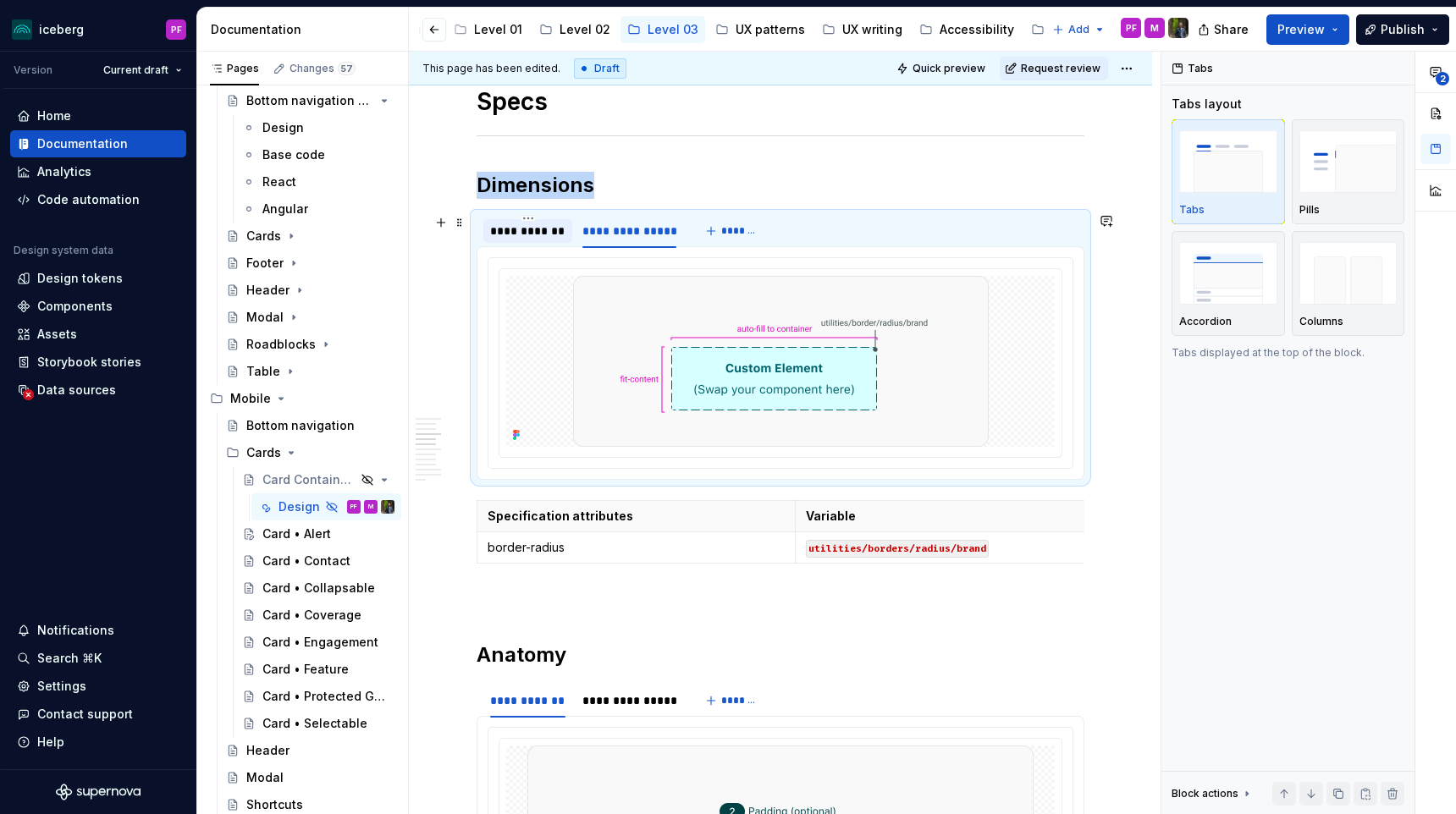
click at [499, 233] on div "**********" at bounding box center [528, 231] width 76 height 17
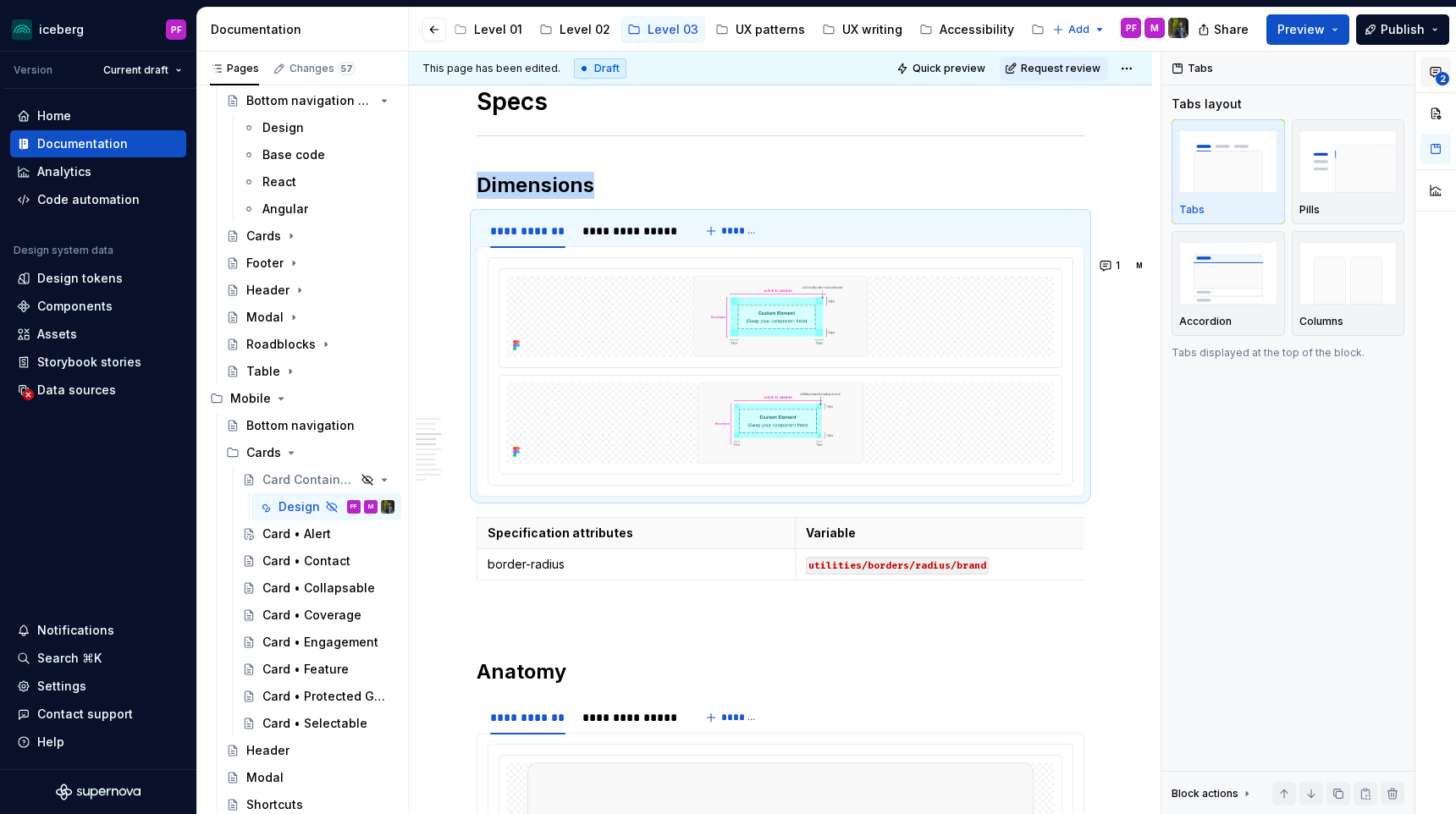
click at [1445, 83] on span "2" at bounding box center [1442, 79] width 13 height 13
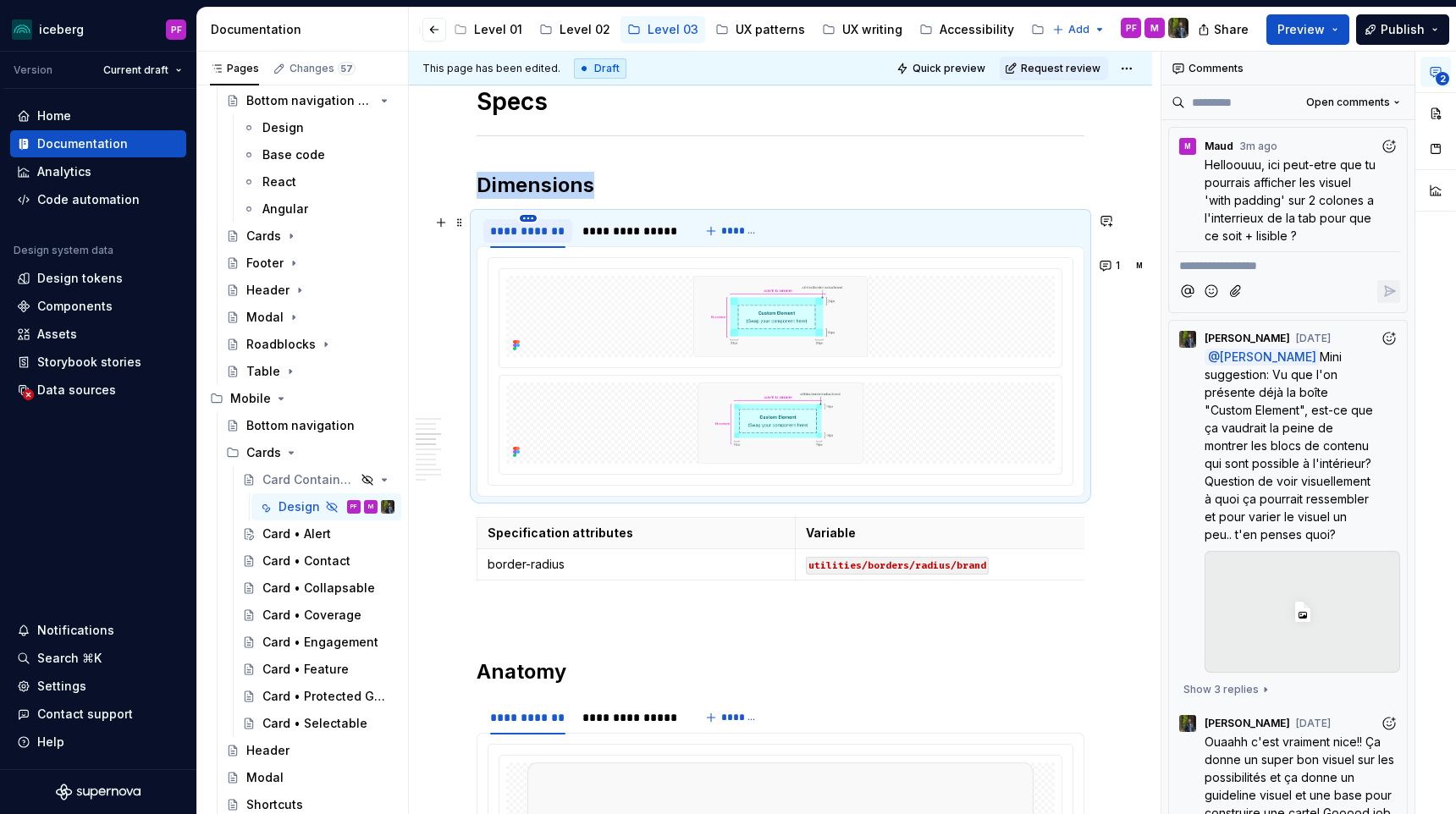
click at [529, 221] on html "iceberg PF Version Current draft Home Documentation Analytics Code automation D…" at bounding box center [728, 407] width 1456 height 814
click at [581, 262] on div "Duplicate tab" at bounding box center [606, 270] width 110 height 17
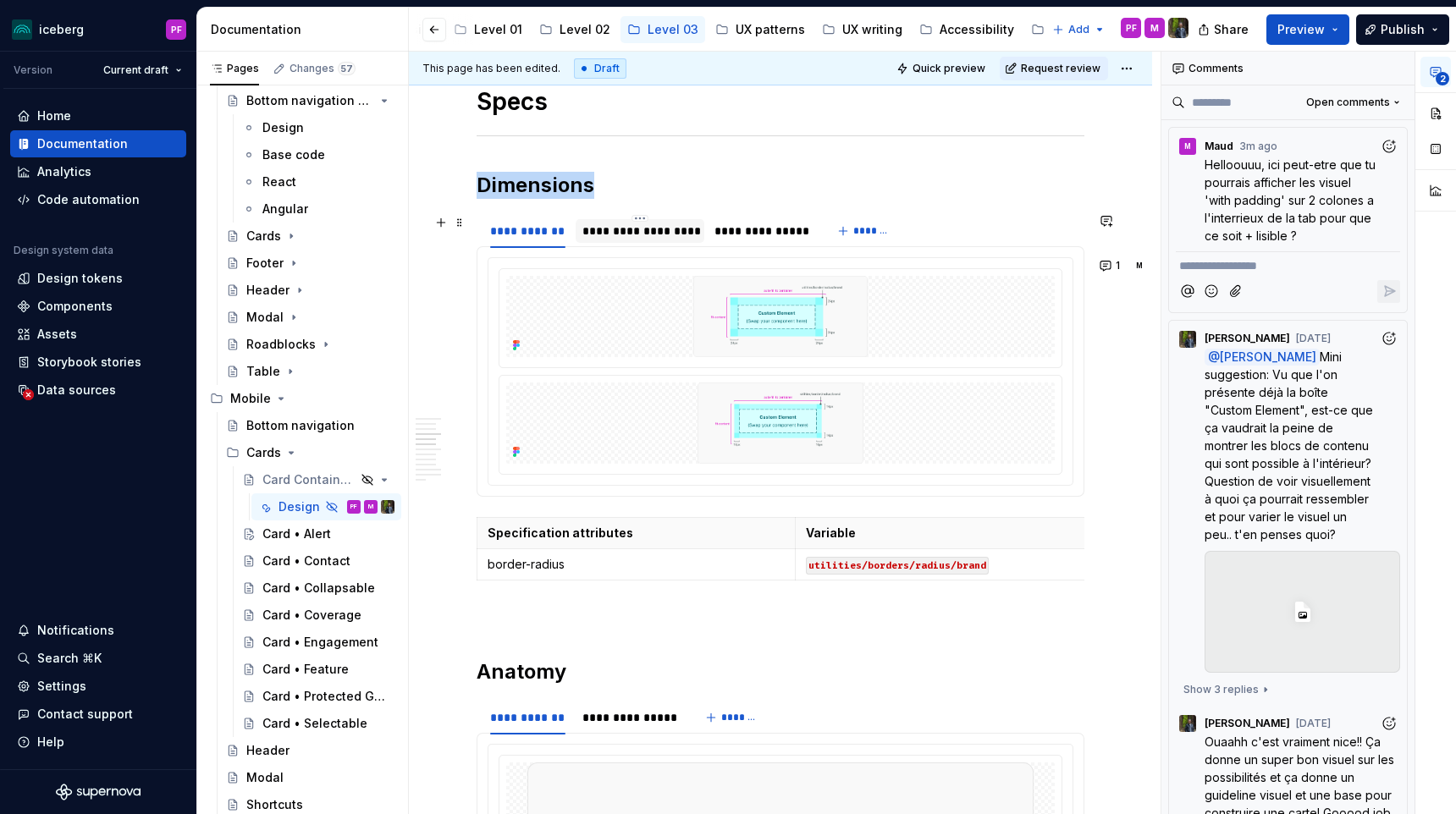
click at [652, 234] on div "**********" at bounding box center [640, 231] width 115 height 17
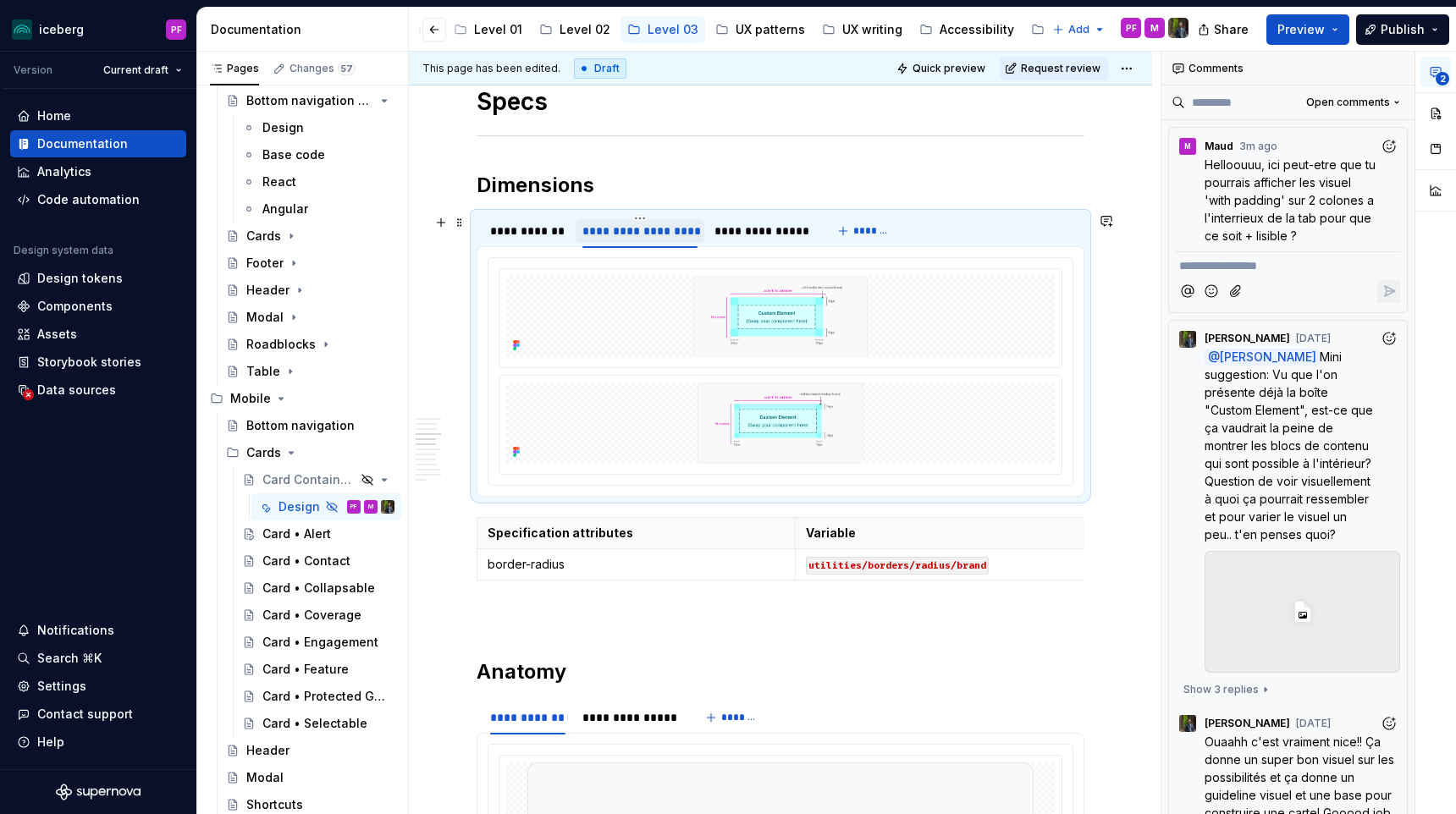
click at [659, 235] on div "**********" at bounding box center [640, 231] width 115 height 17
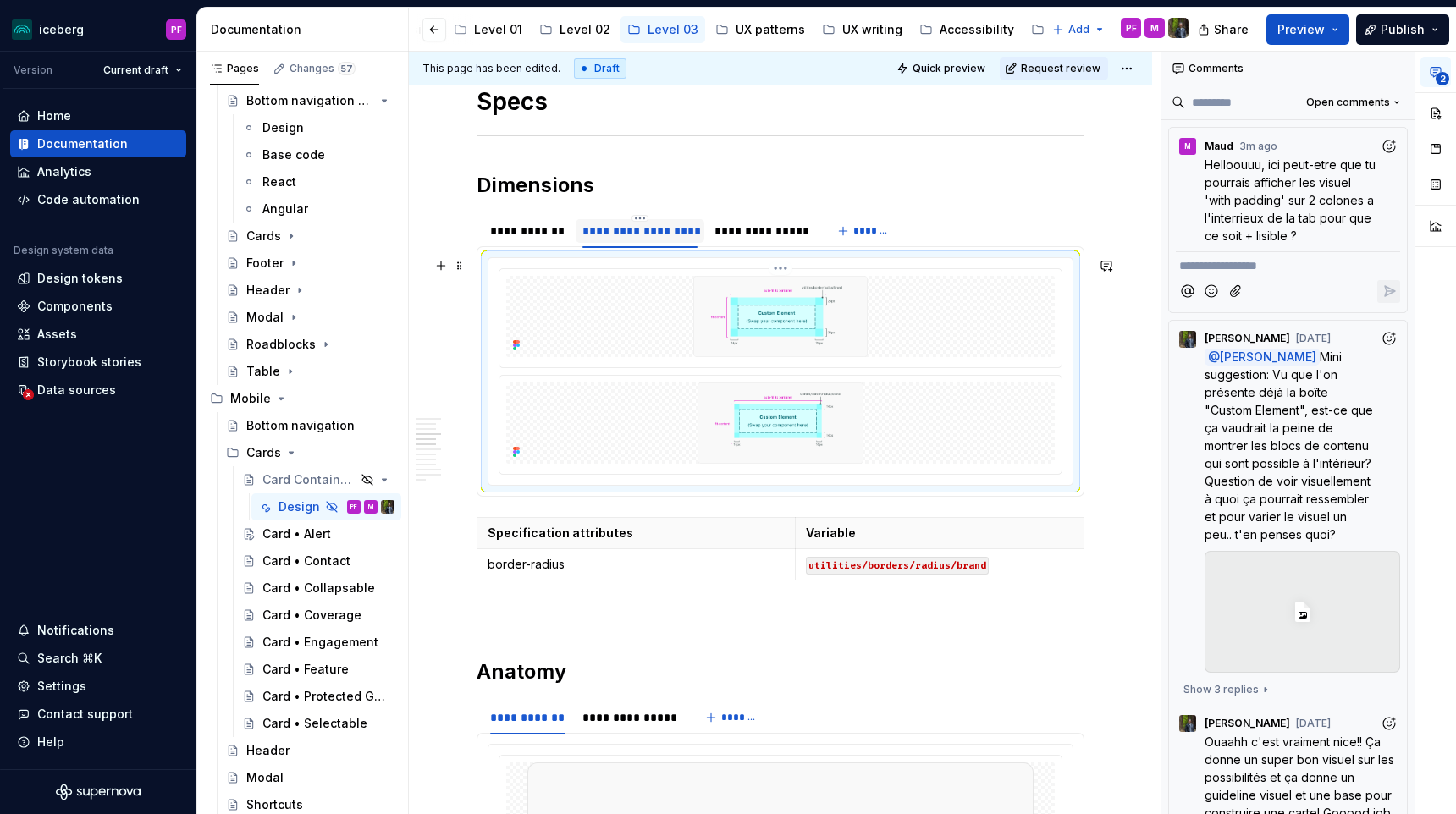
click at [680, 274] on div at bounding box center [780, 318] width 562 height 98
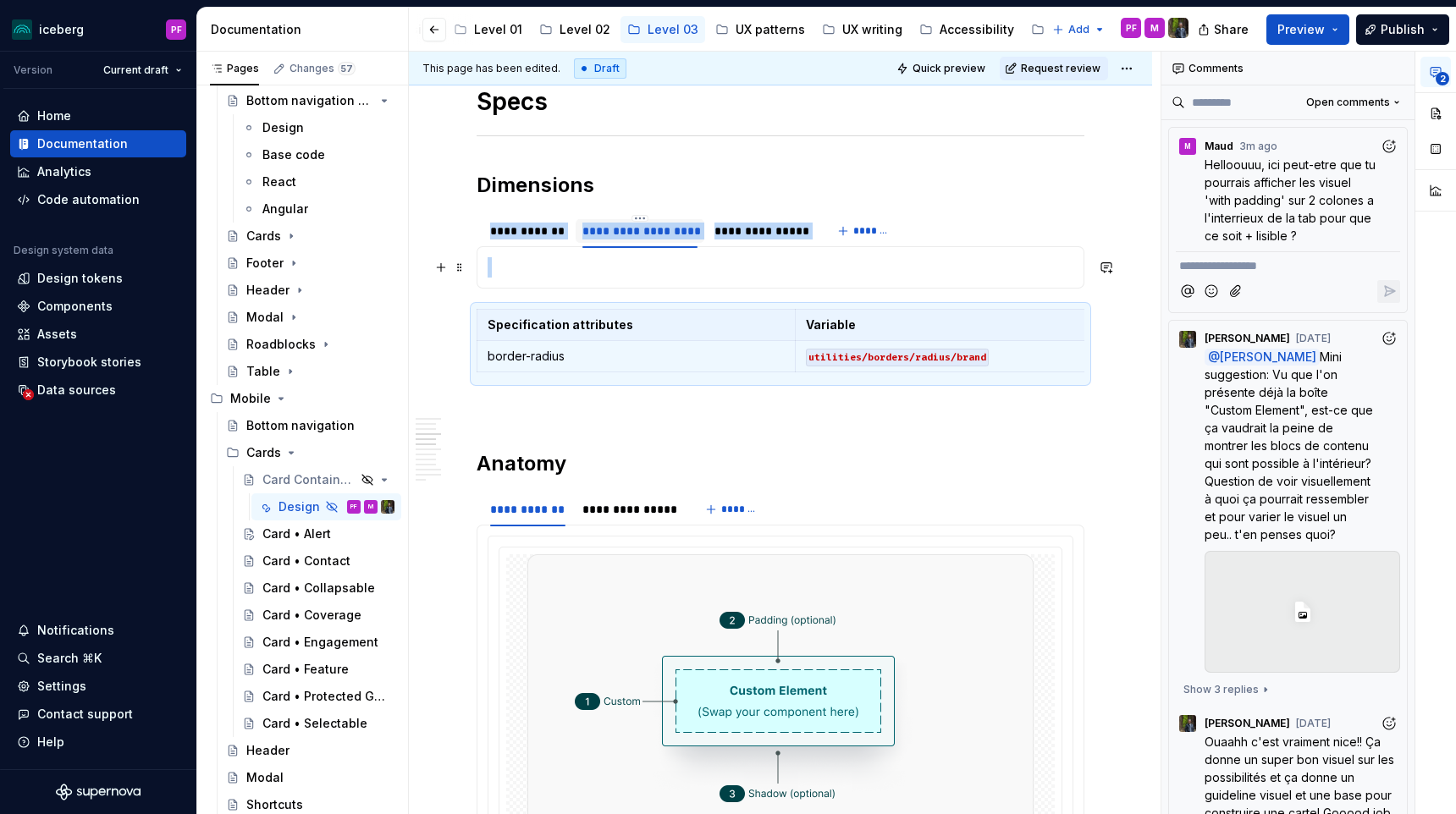
click at [659, 264] on p at bounding box center [780, 267] width 586 height 20
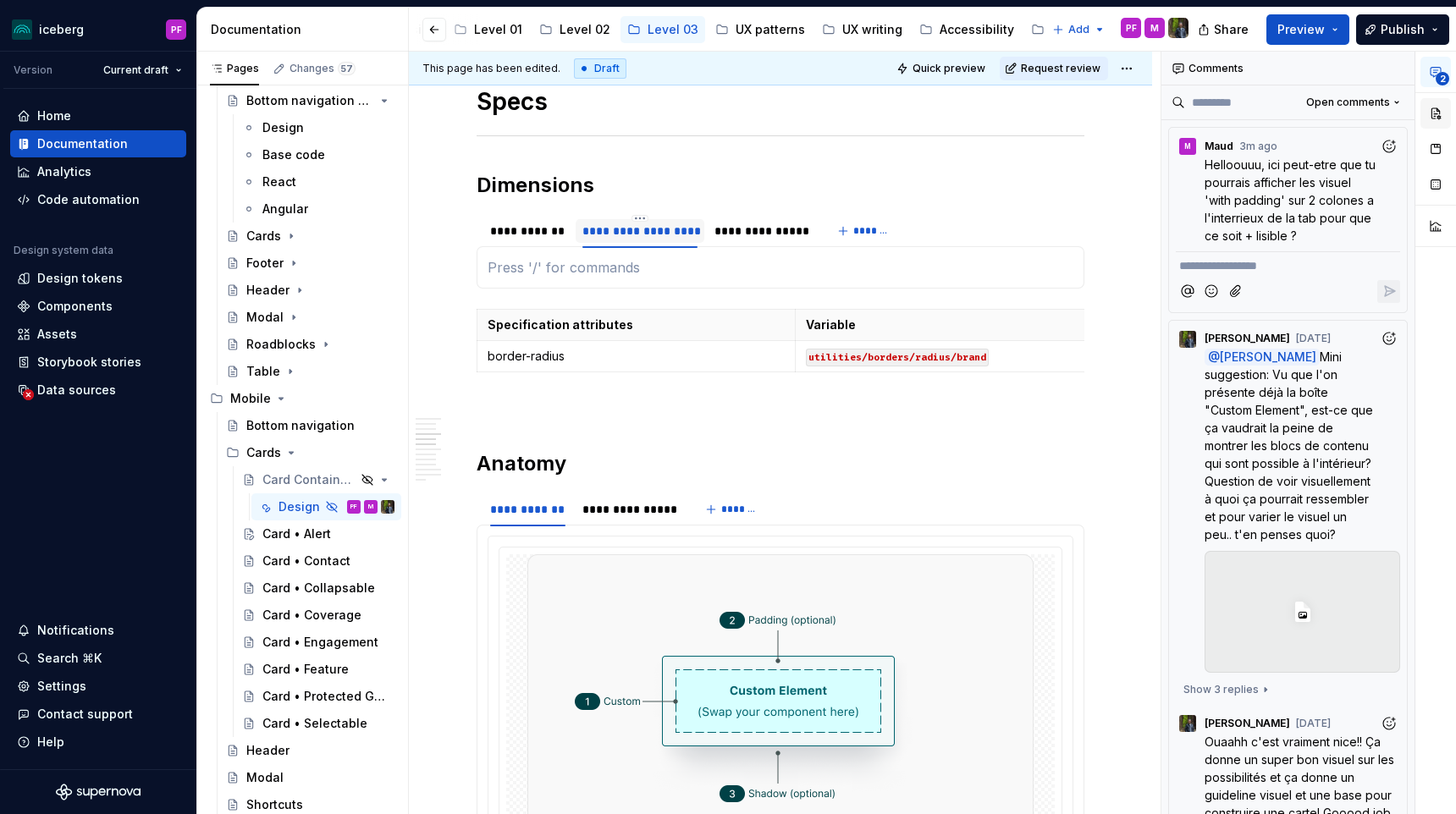
click at [1448, 115] on button "button" at bounding box center [1435, 114] width 30 height 30
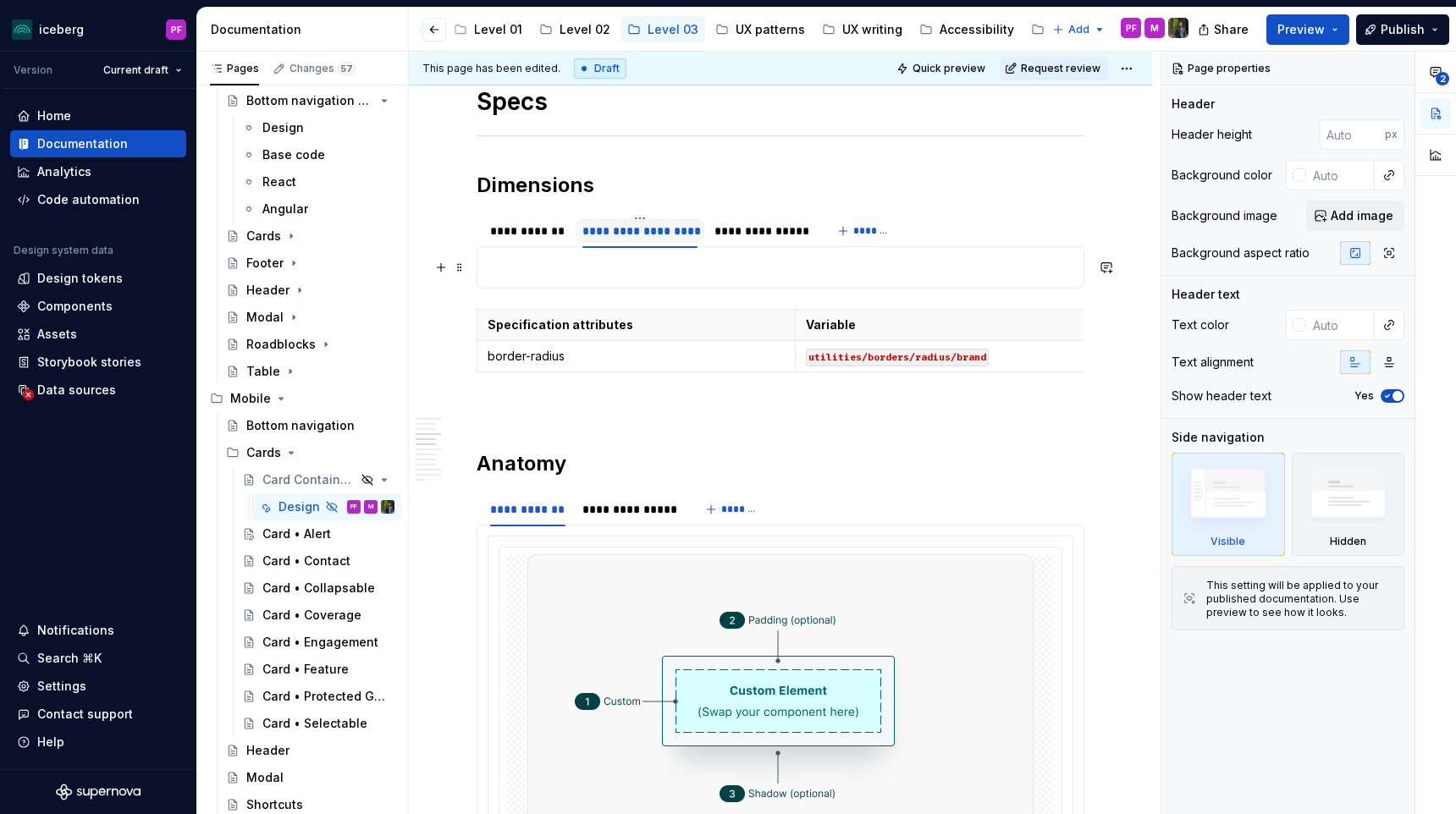
click at [626, 272] on p at bounding box center [780, 267] width 586 height 20
click at [439, 271] on button "button" at bounding box center [440, 267] width 24 height 24
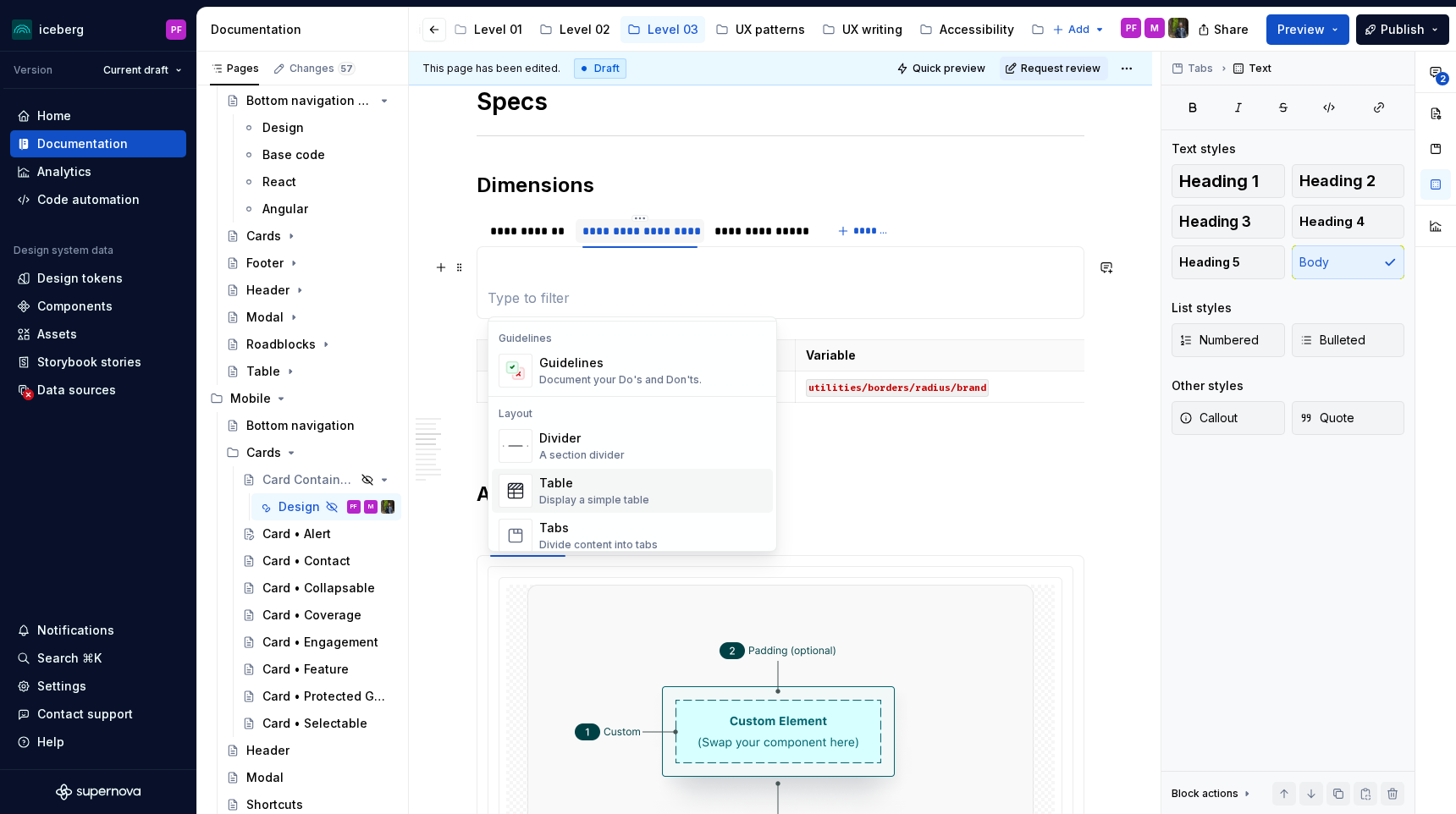
scroll to position [486, 0]
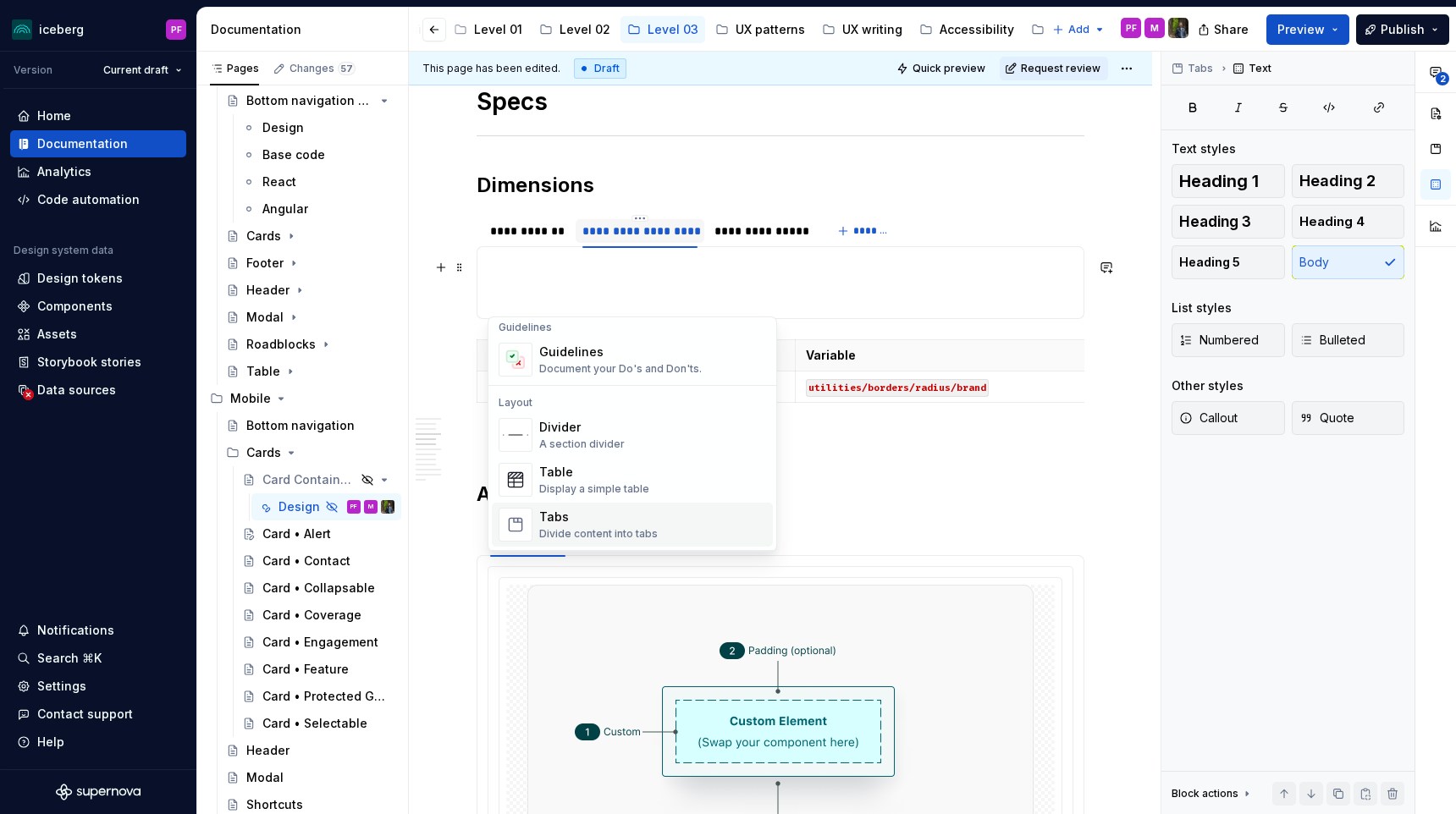
click at [555, 522] on div "Tabs" at bounding box center [597, 517] width 118 height 17
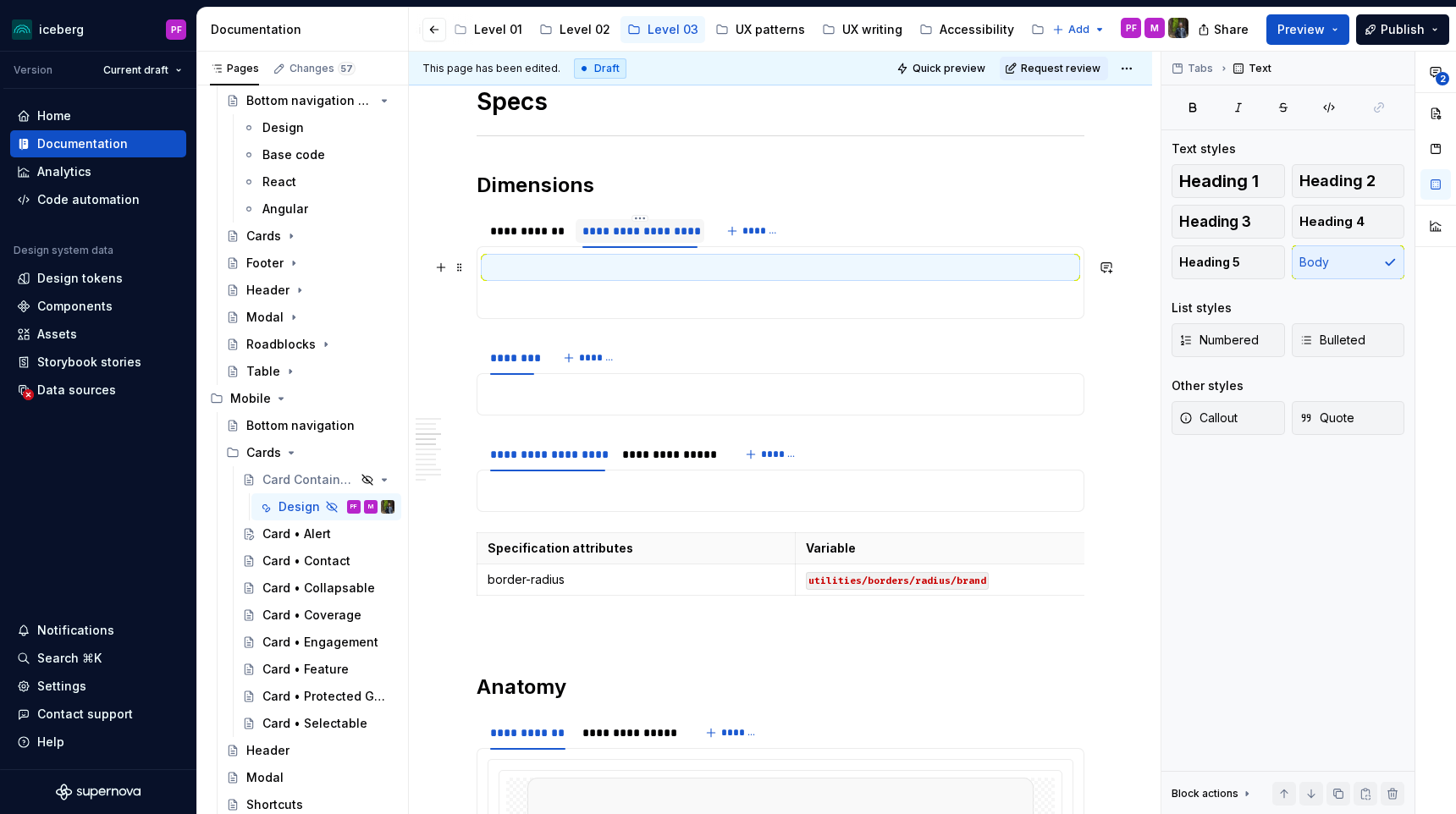
click at [517, 272] on p at bounding box center [780, 267] width 586 height 20
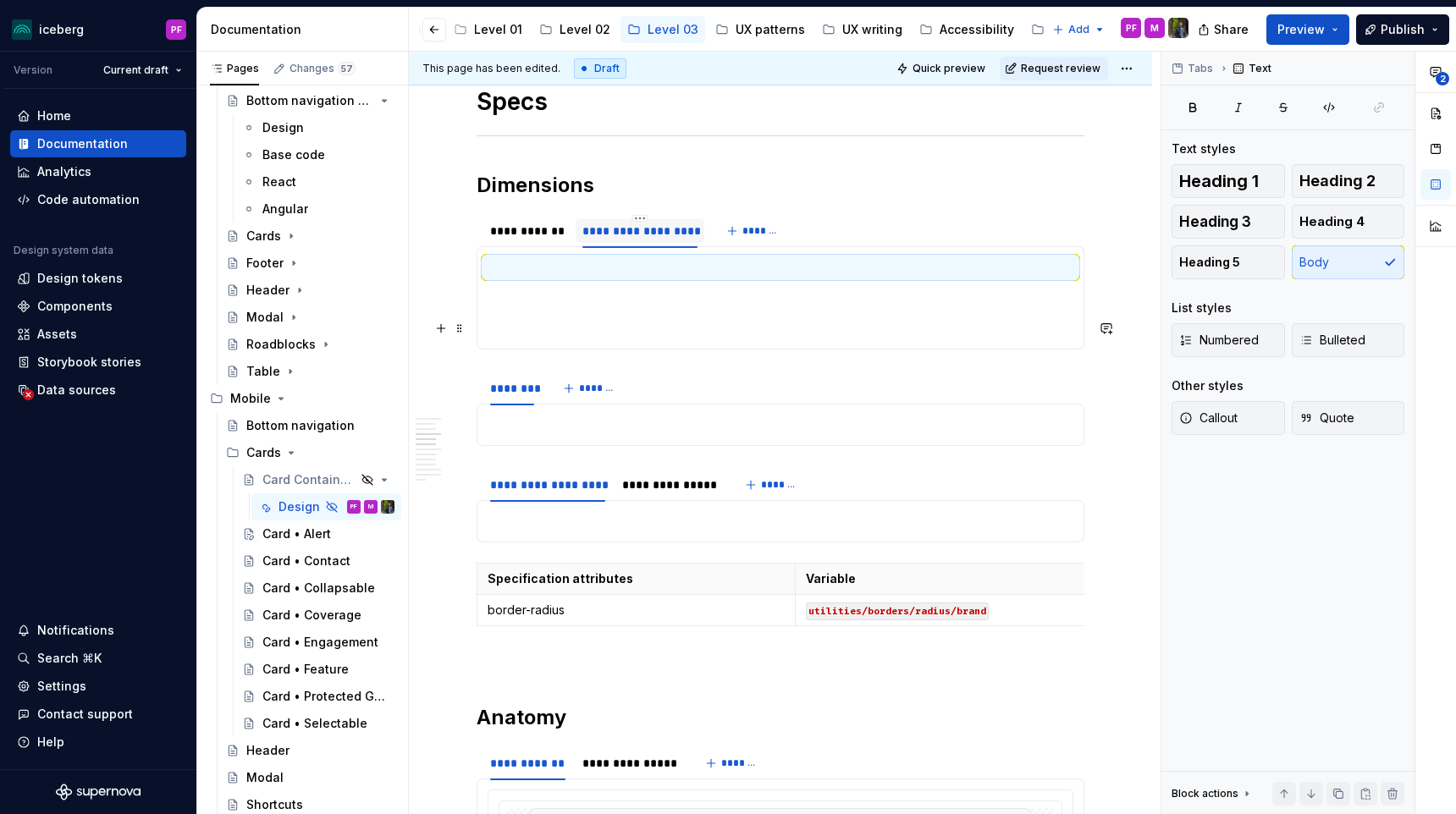
click at [506, 310] on section-item-column at bounding box center [780, 298] width 586 height 81
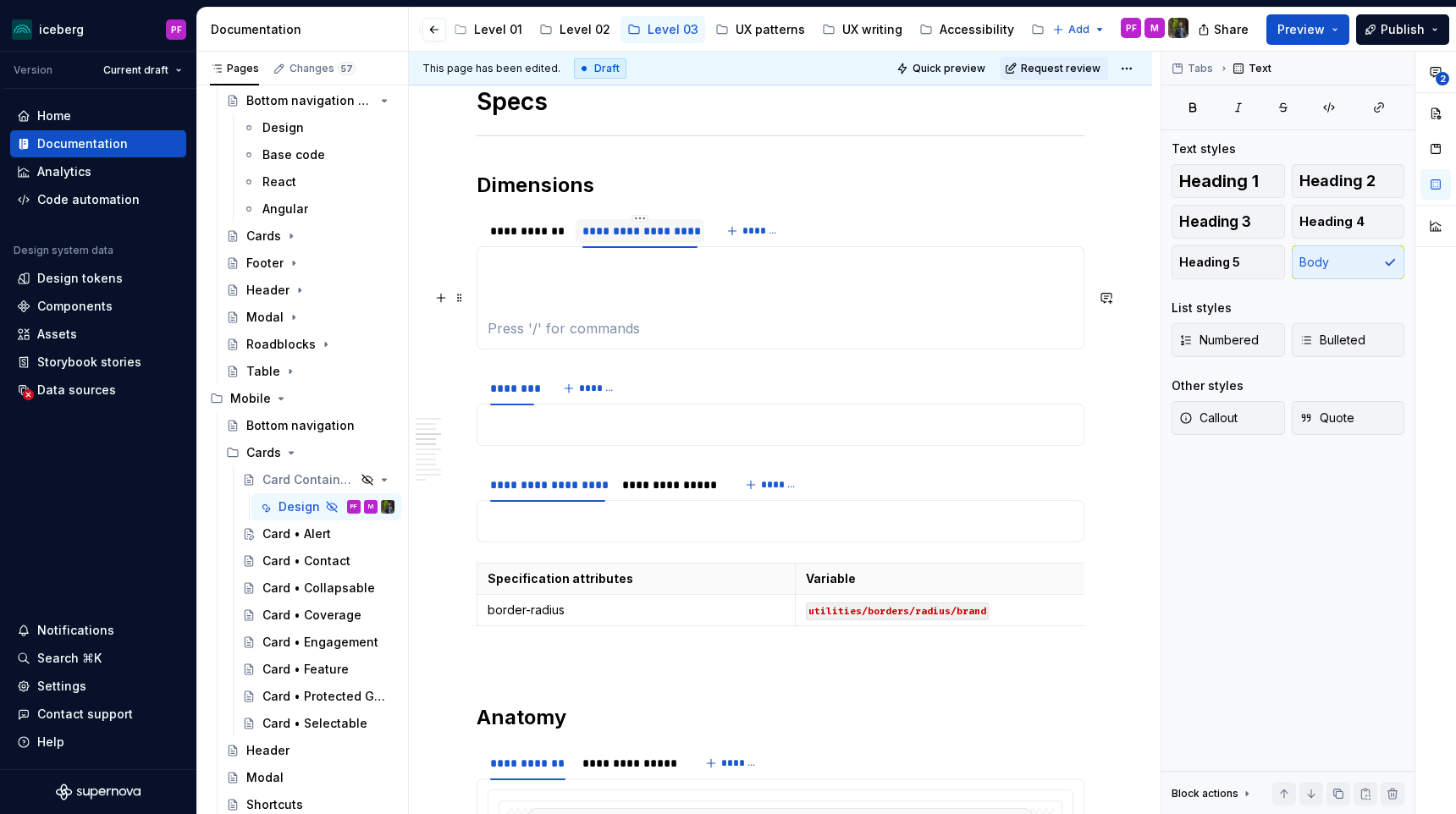
click at [514, 289] on p at bounding box center [780, 297] width 586 height 20
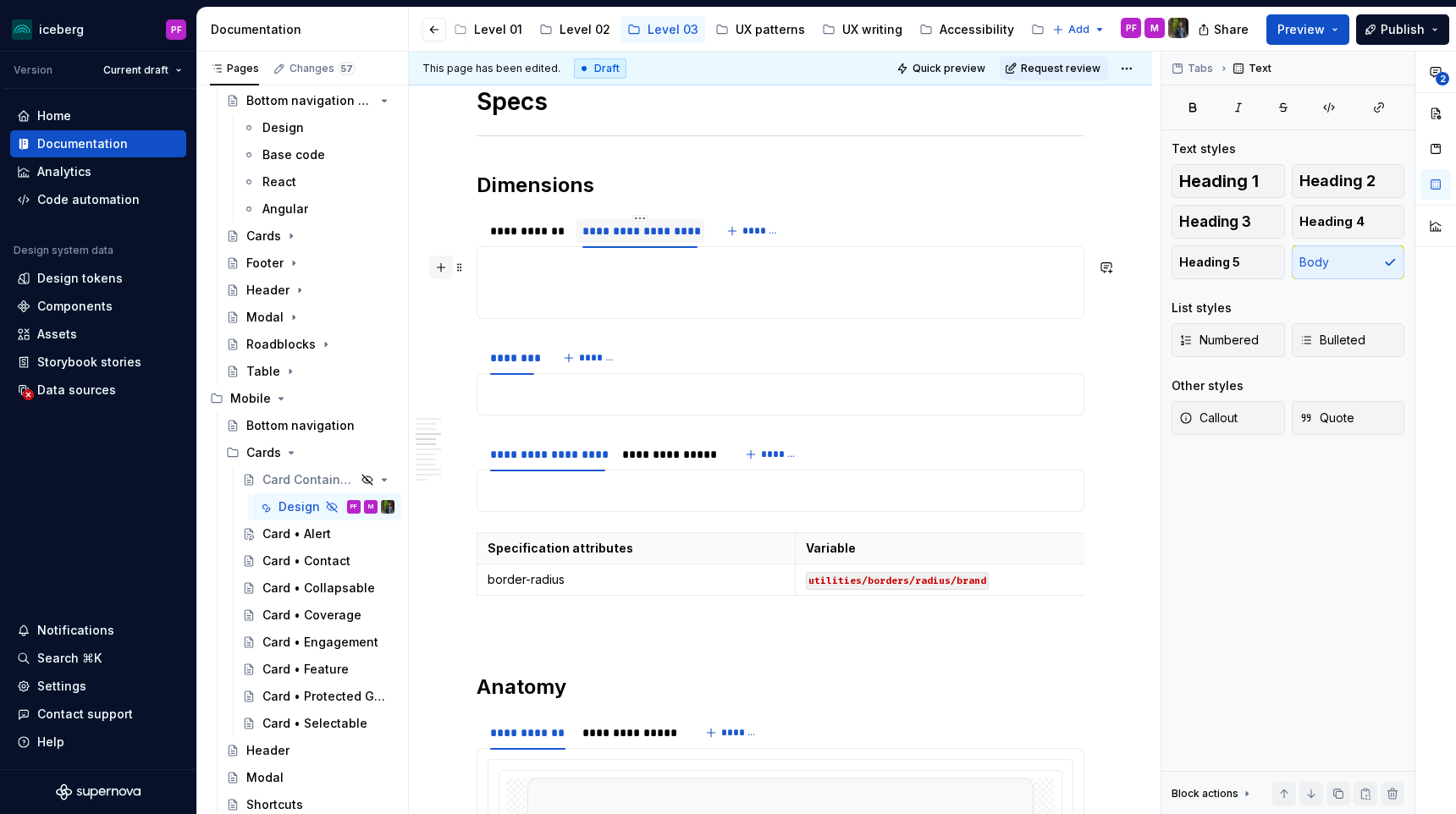
click at [443, 267] on button "button" at bounding box center [440, 267] width 24 height 24
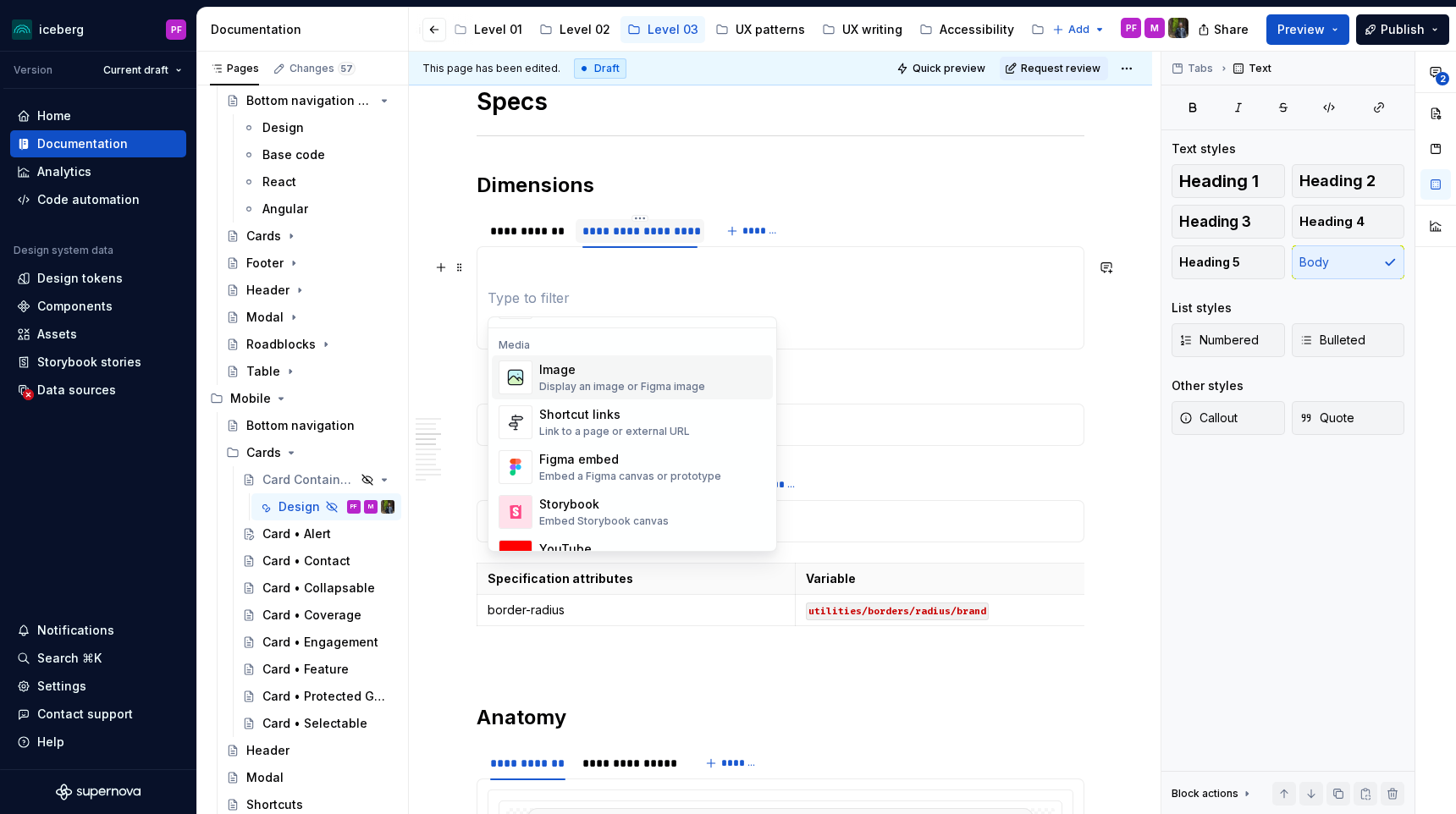
scroll to position [665, 0]
click at [515, 282] on section-item-column at bounding box center [780, 298] width 586 height 81
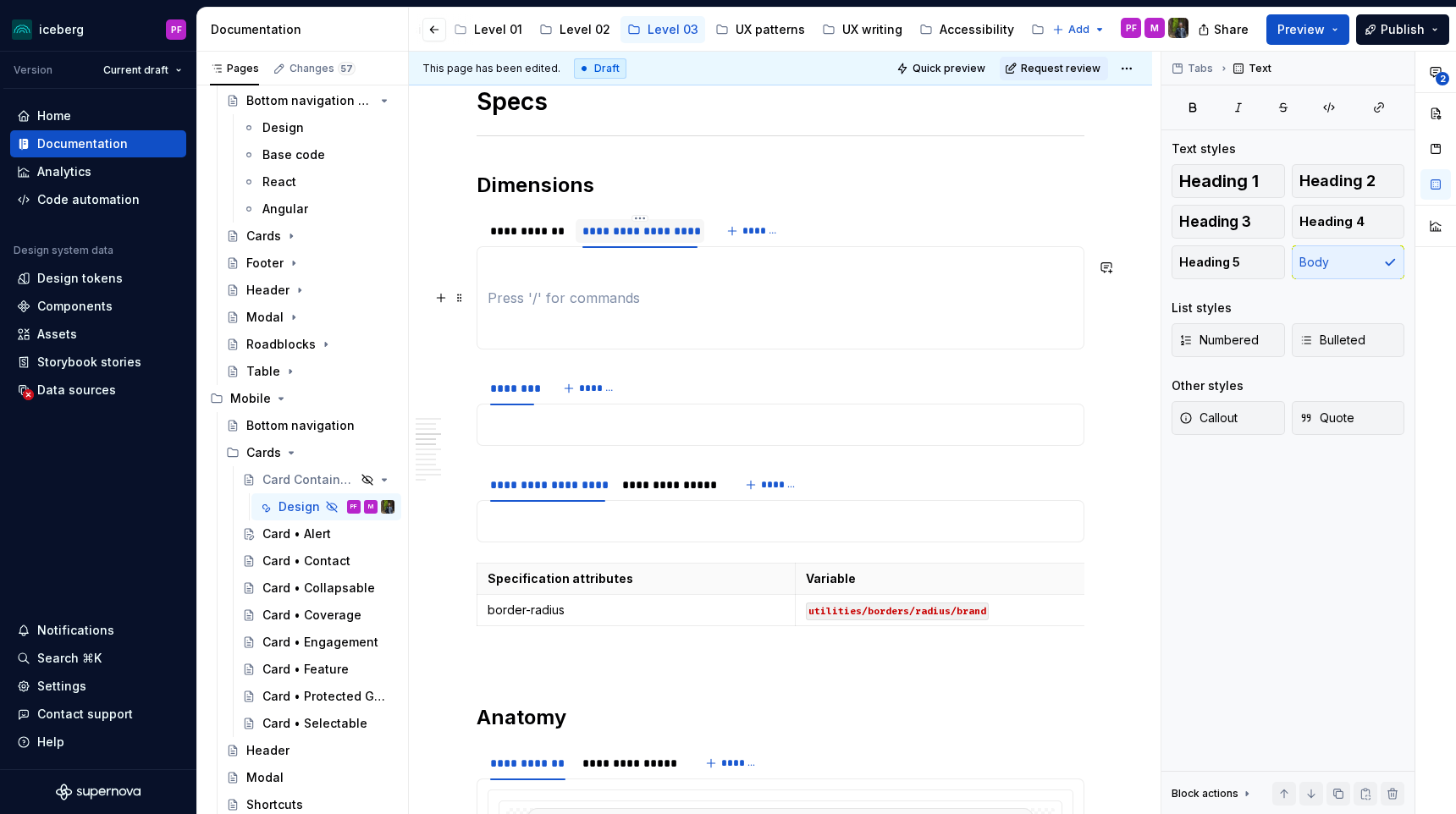
click at [515, 297] on p at bounding box center [780, 297] width 586 height 20
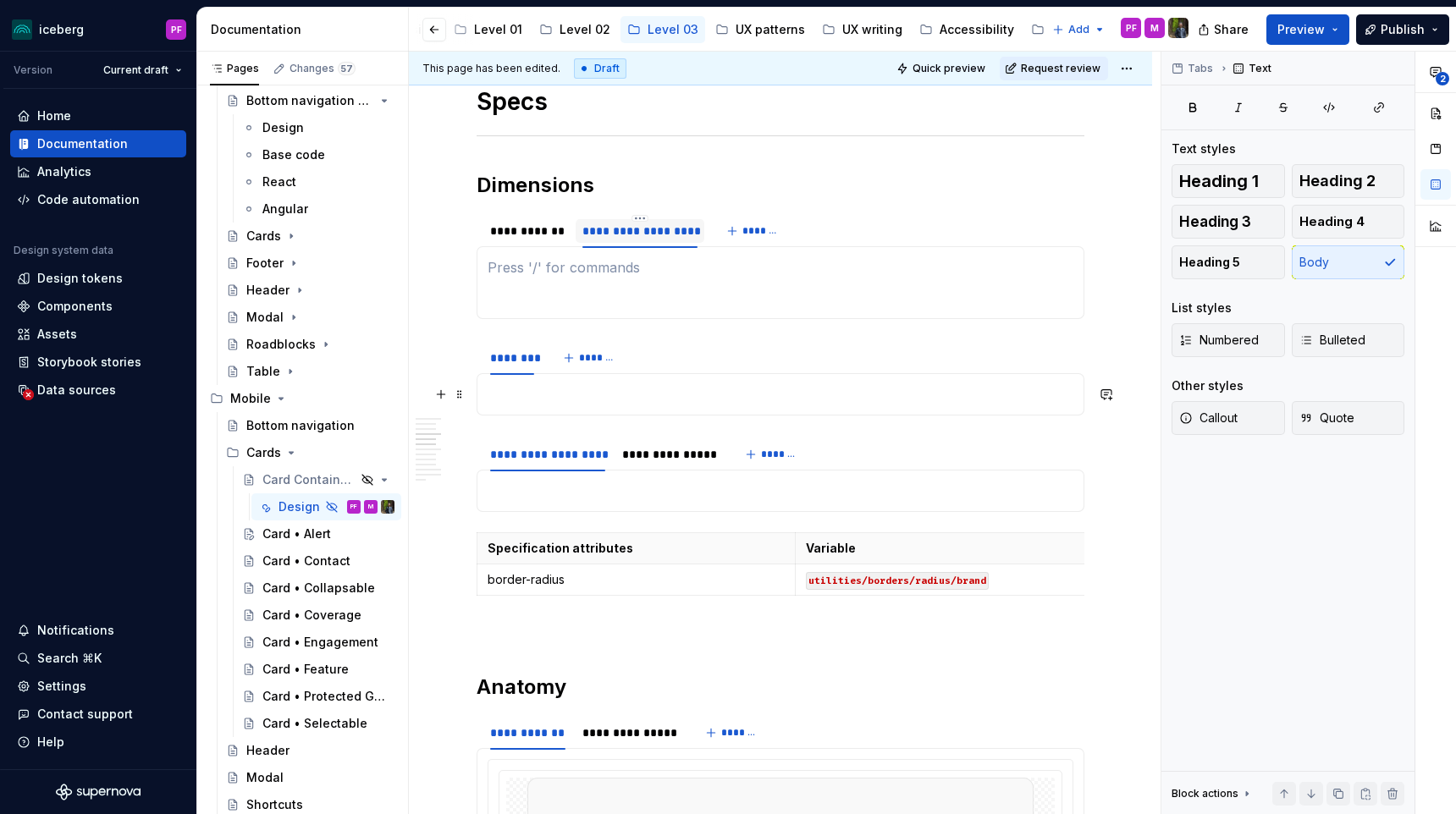
click at [477, 389] on div at bounding box center [780, 394] width 608 height 43
click at [465, 394] on span at bounding box center [459, 394] width 13 height 24
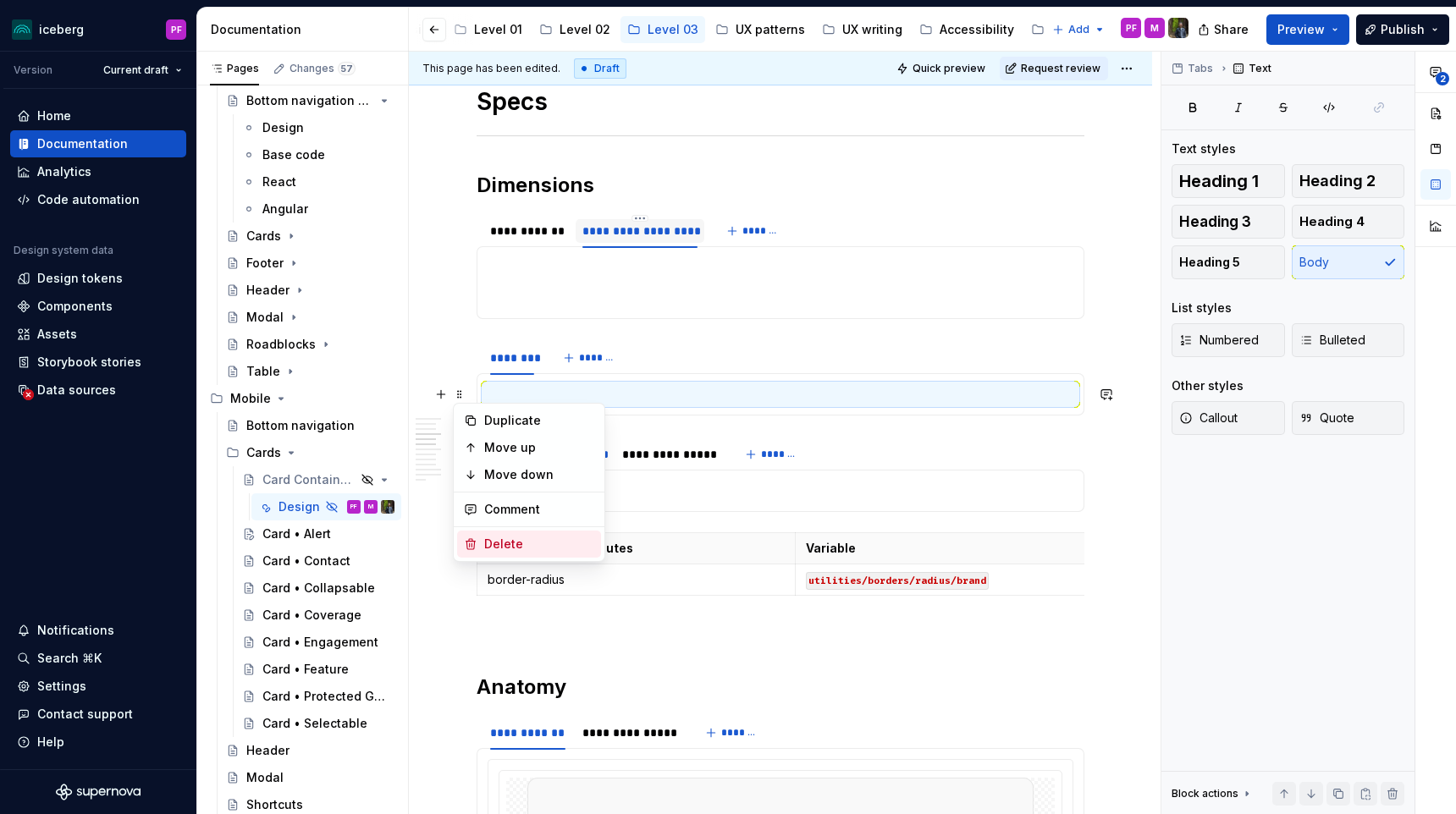
click at [508, 545] on div "Delete" at bounding box center [539, 544] width 110 height 17
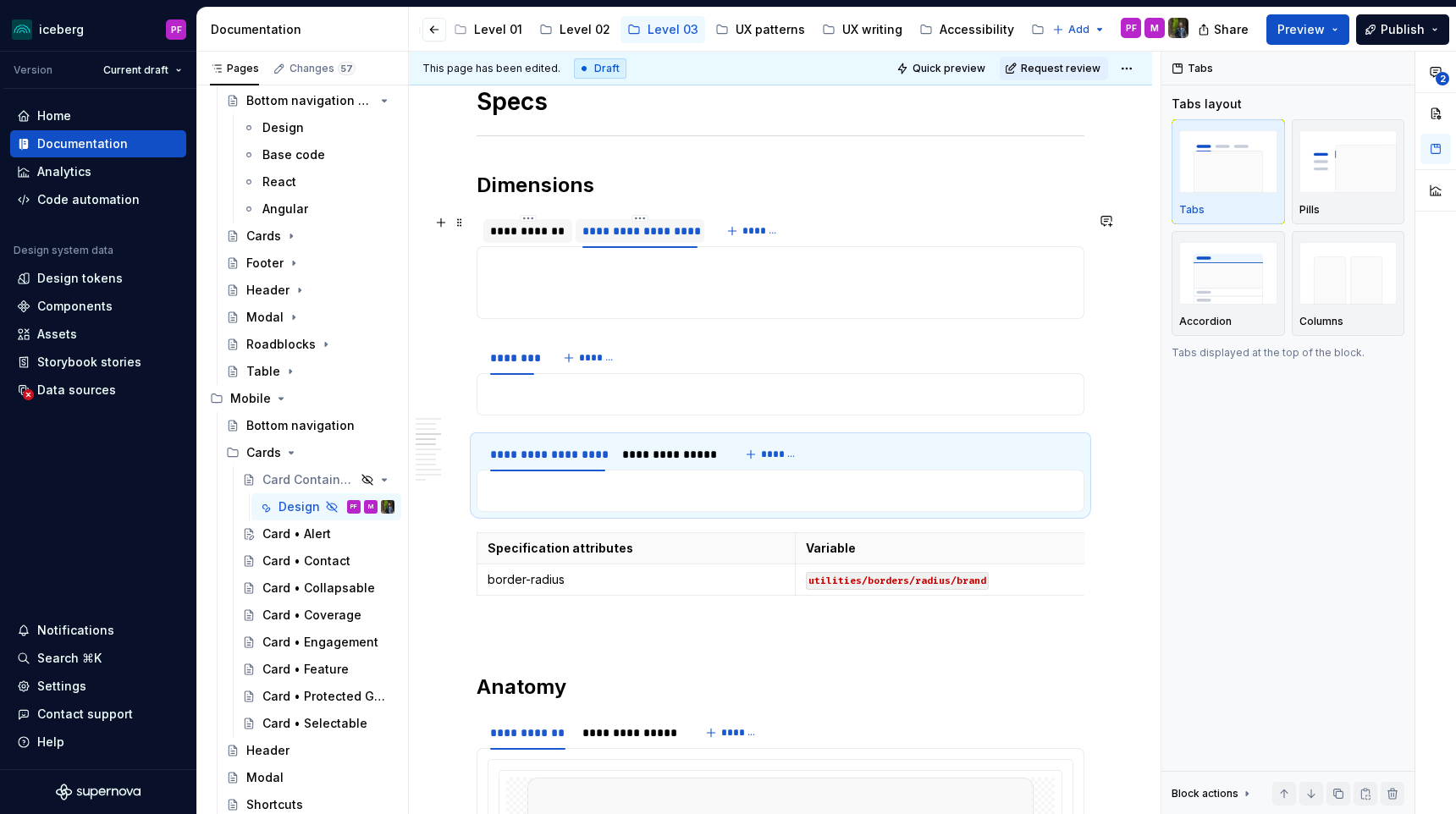
click at [555, 221] on div "**********" at bounding box center [527, 231] width 89 height 24
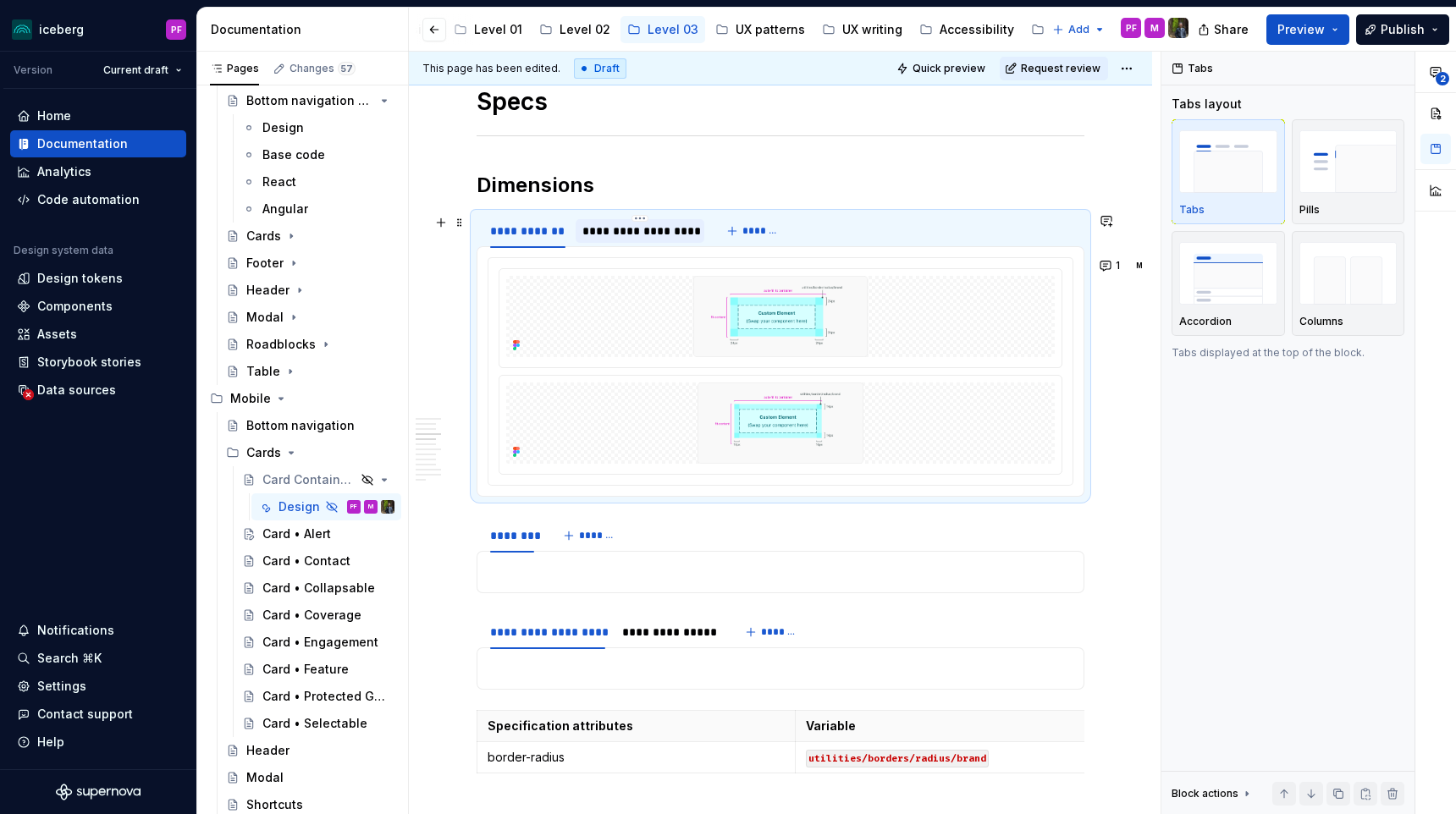
click at [610, 227] on div "**********" at bounding box center [640, 231] width 115 height 17
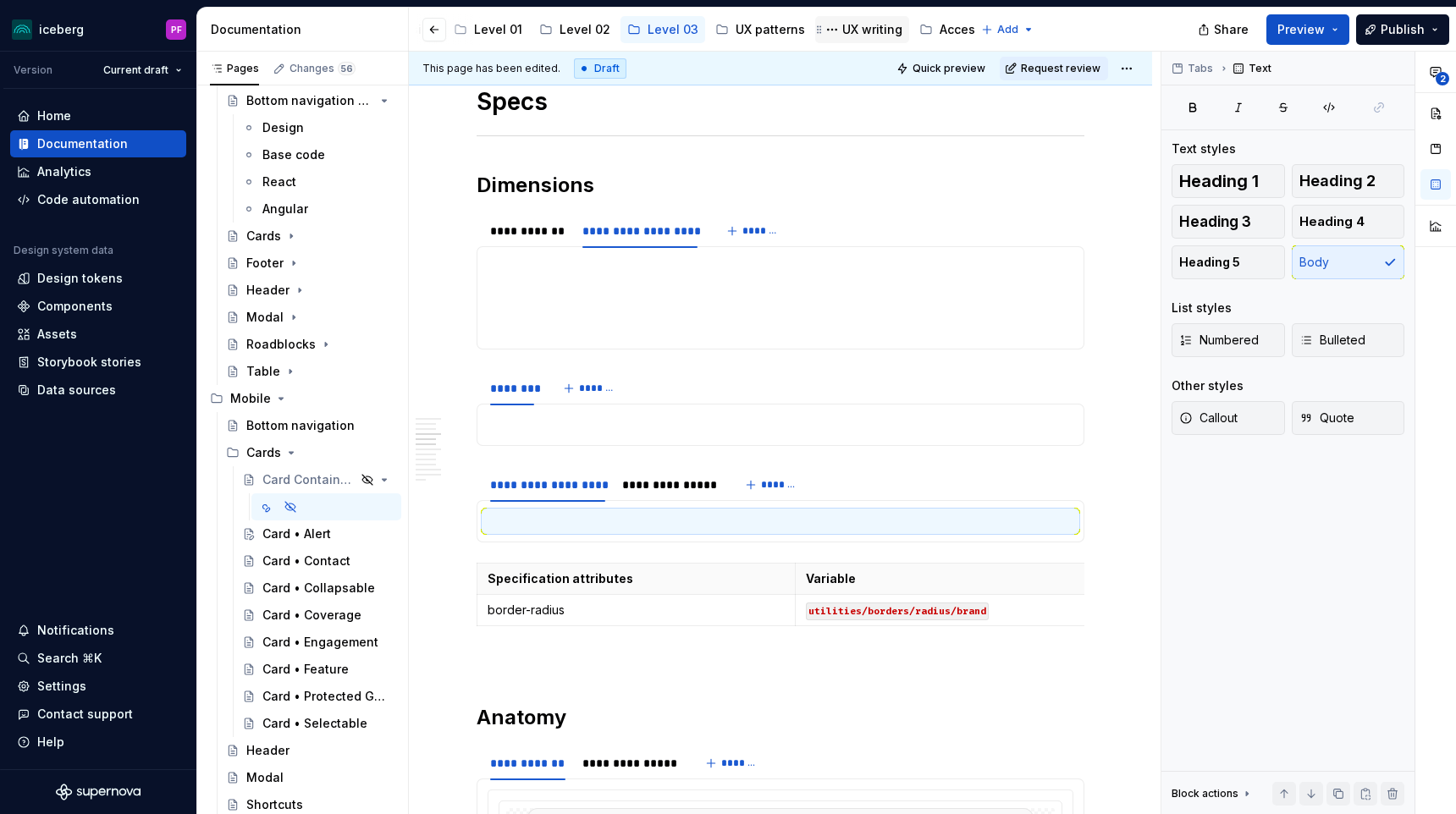
type textarea "*"
